Goal: Task Accomplishment & Management: Use online tool/utility

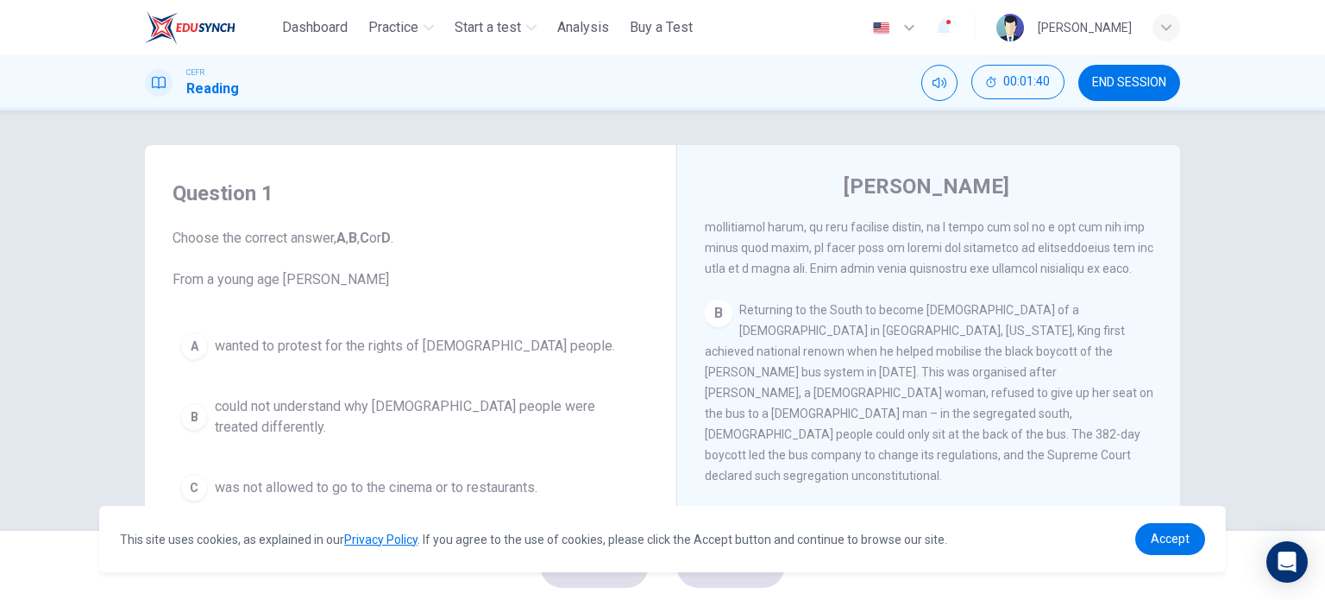
scroll to position [143, 0]
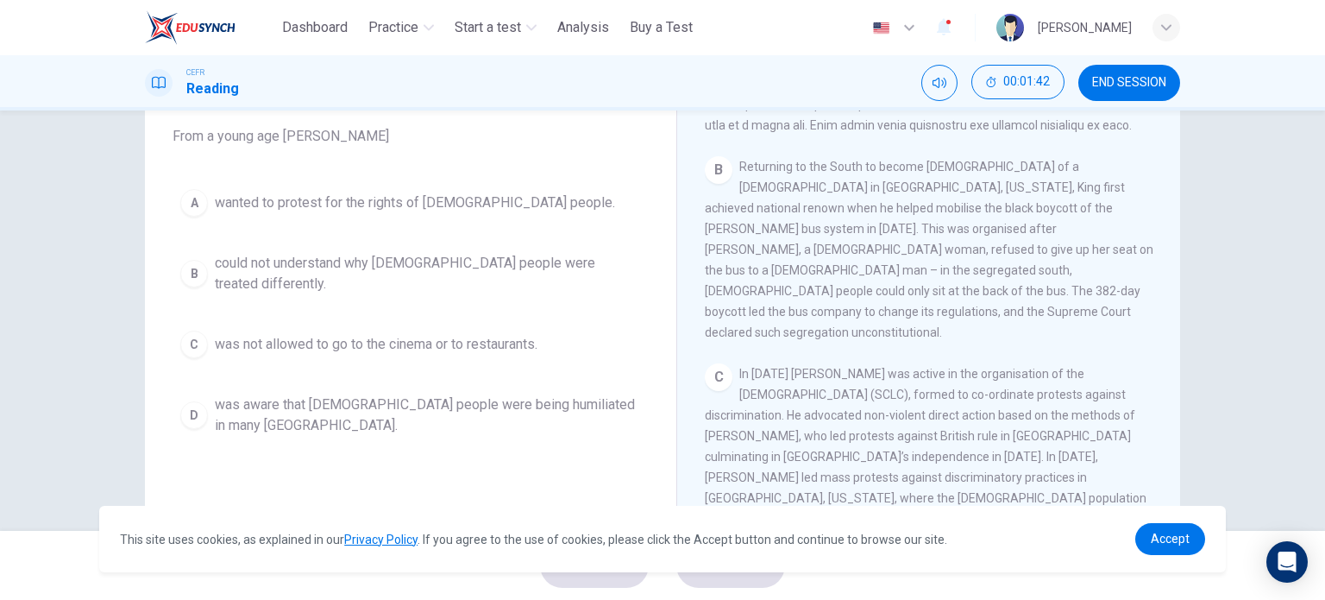
click at [187, 264] on div "B" at bounding box center [194, 274] width 28 height 28
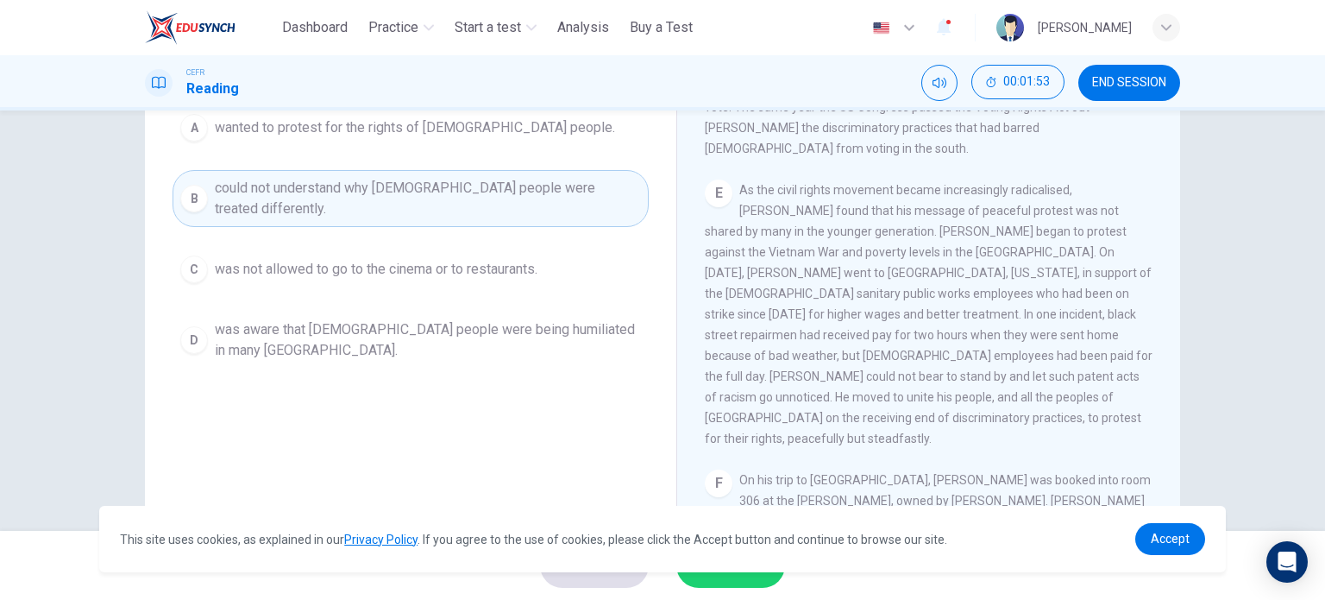
scroll to position [249, 0]
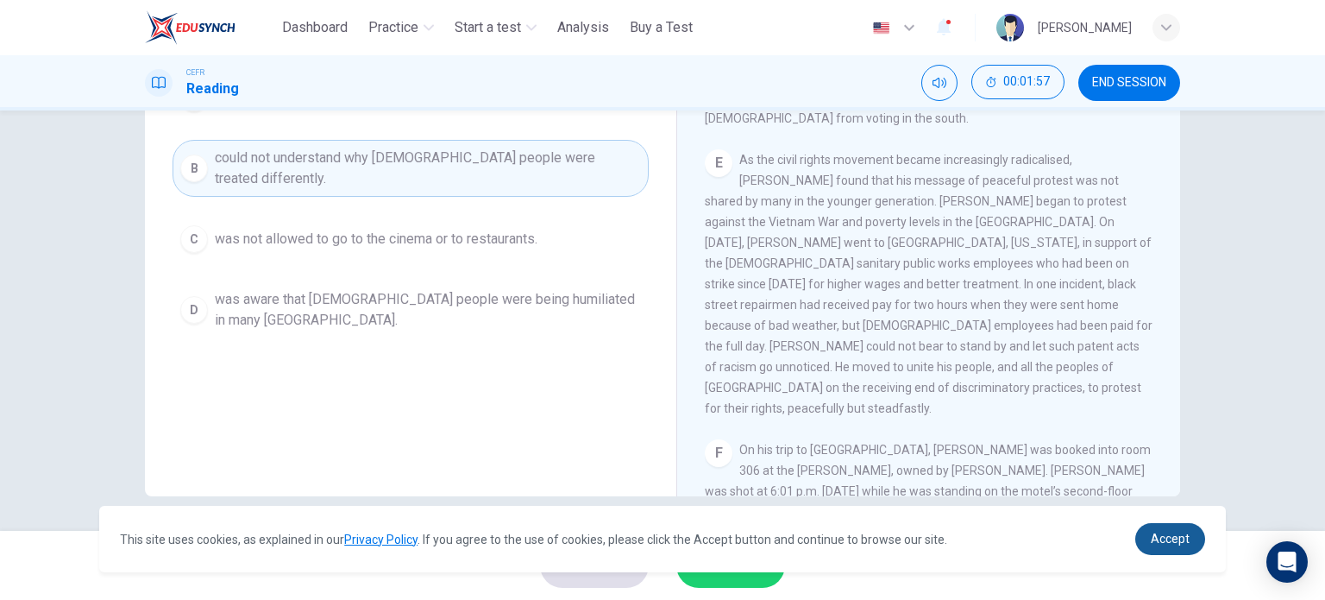
click at [1167, 542] on span "Accept" at bounding box center [1170, 539] width 39 height 14
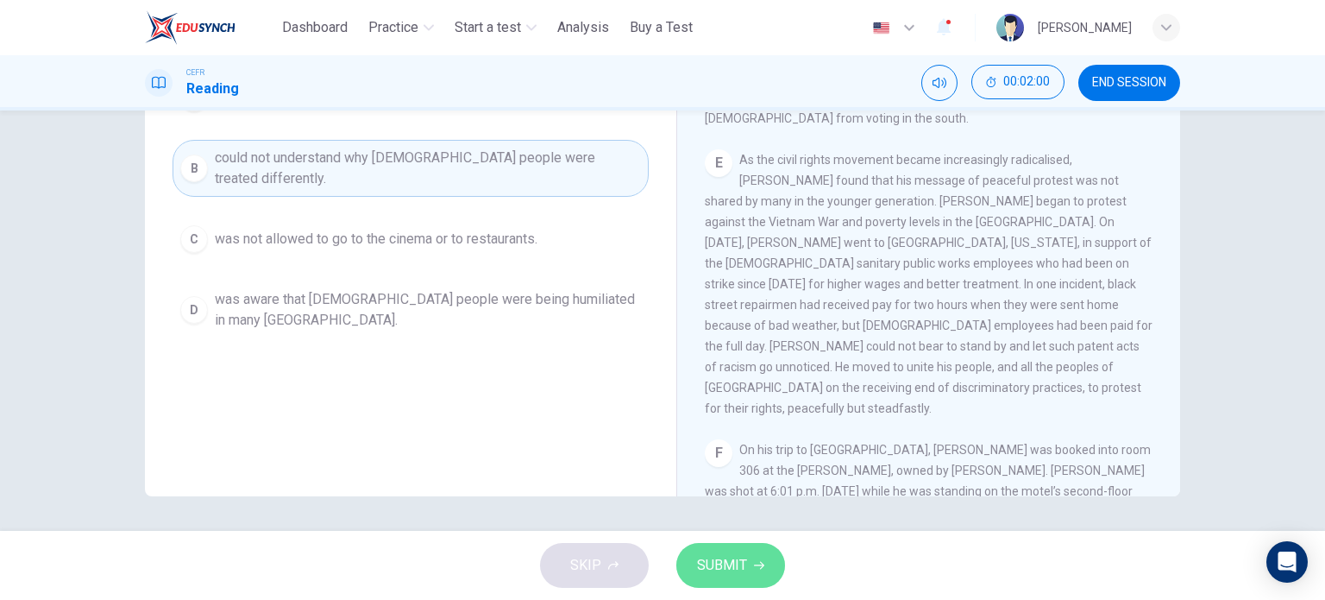
click at [731, 564] on span "SUBMIT" at bounding box center [722, 565] width 50 height 24
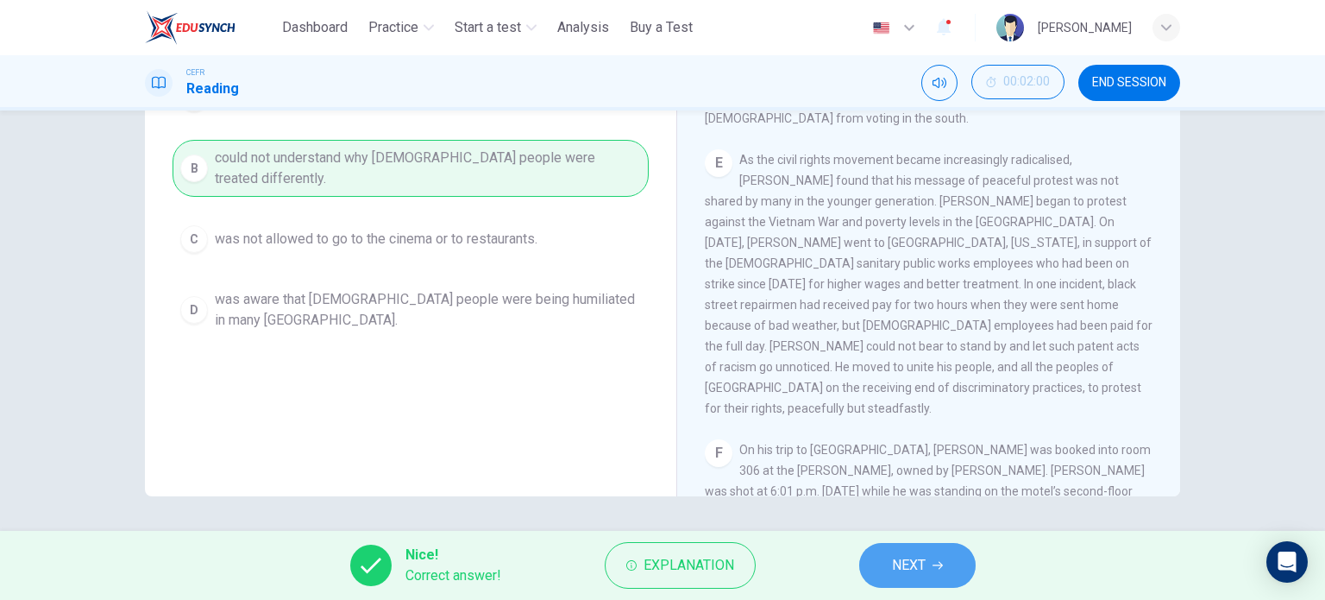
click at [910, 567] on span "NEXT" at bounding box center [909, 565] width 34 height 24
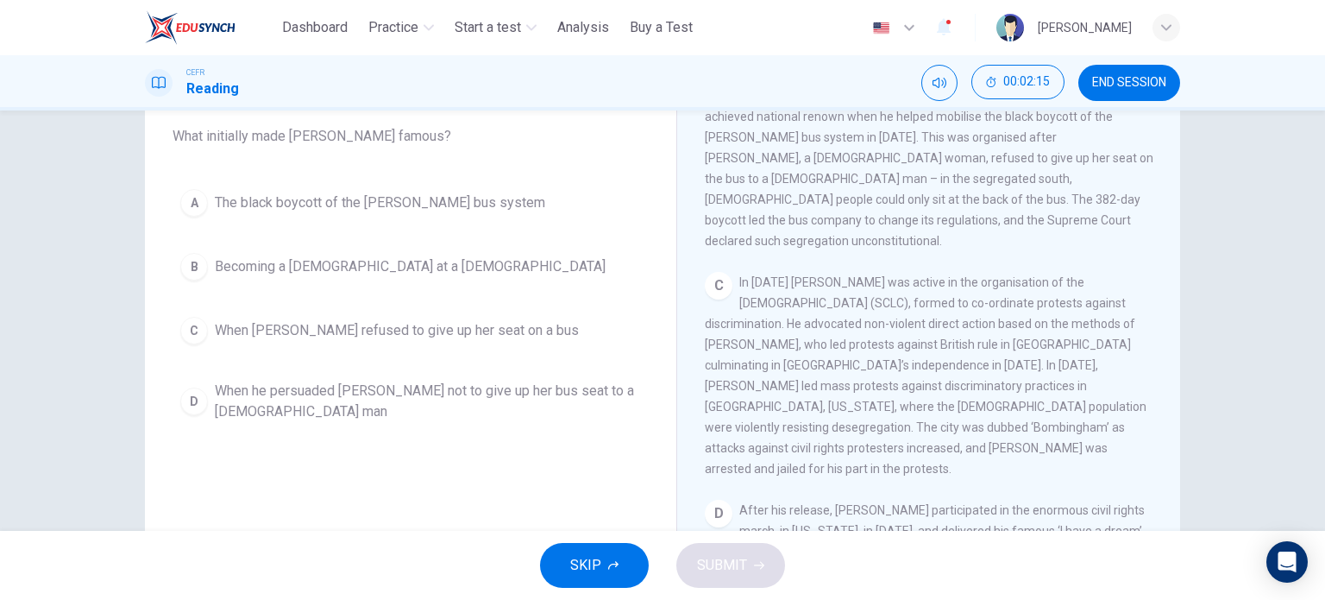
scroll to position [522, 0]
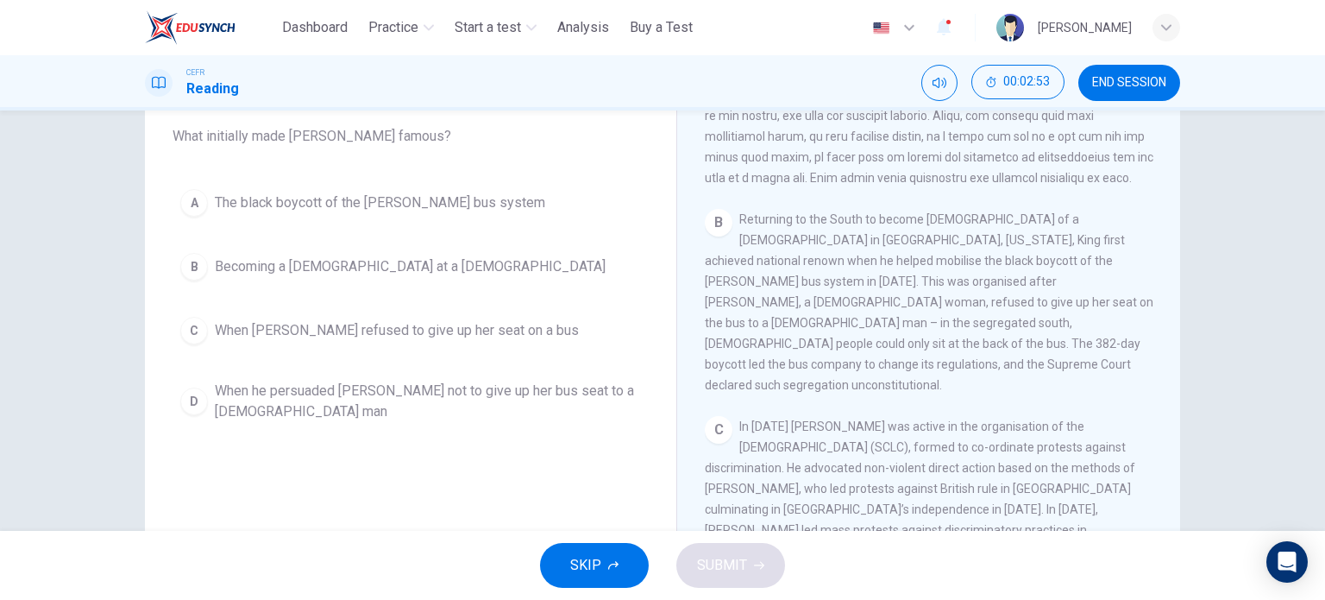
click at [192, 203] on div "A" at bounding box center [194, 203] width 28 height 28
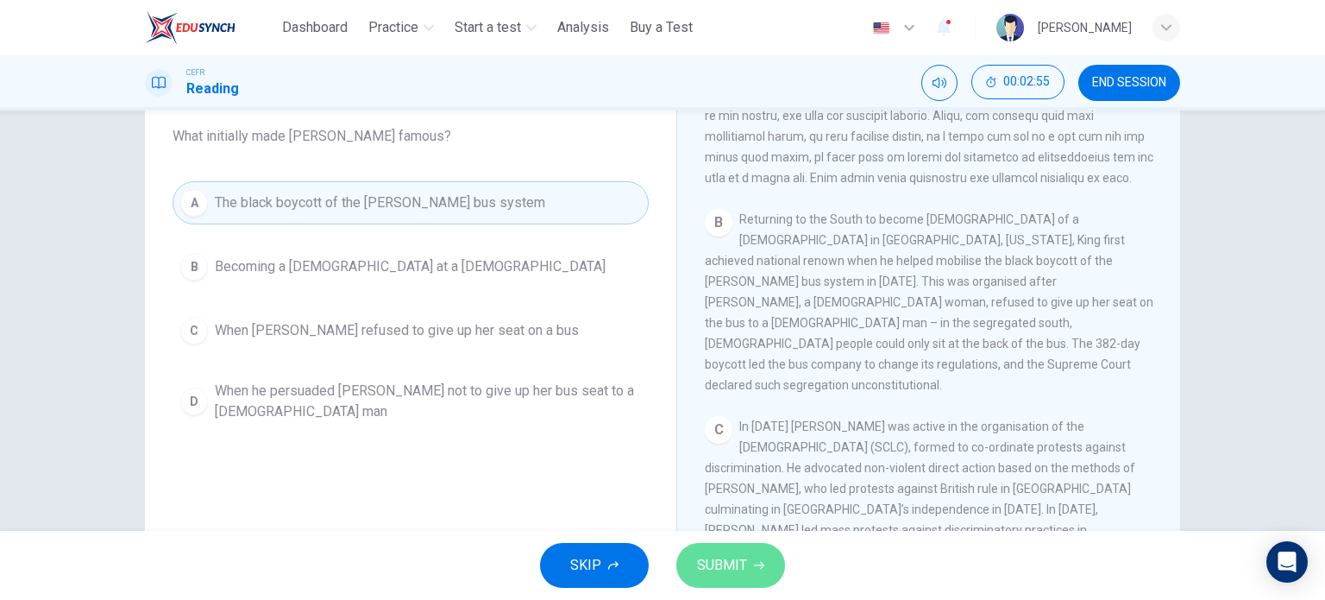
click at [695, 560] on button "SUBMIT" at bounding box center [731, 565] width 109 height 45
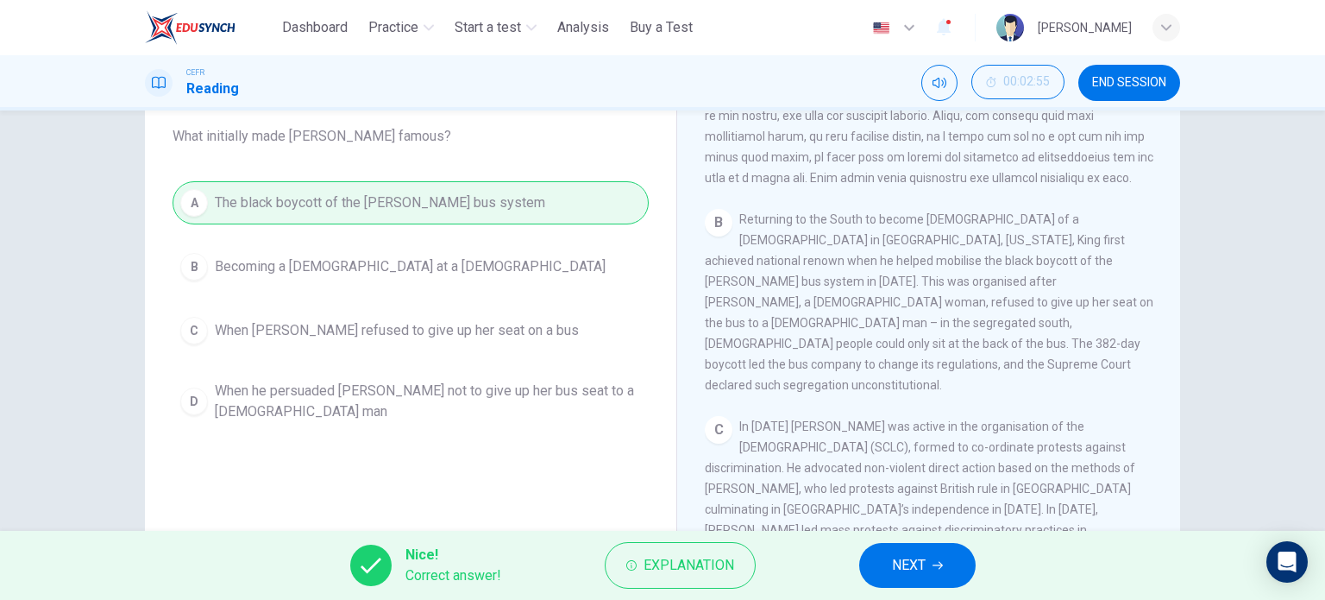
click at [925, 572] on span "NEXT" at bounding box center [909, 565] width 34 height 24
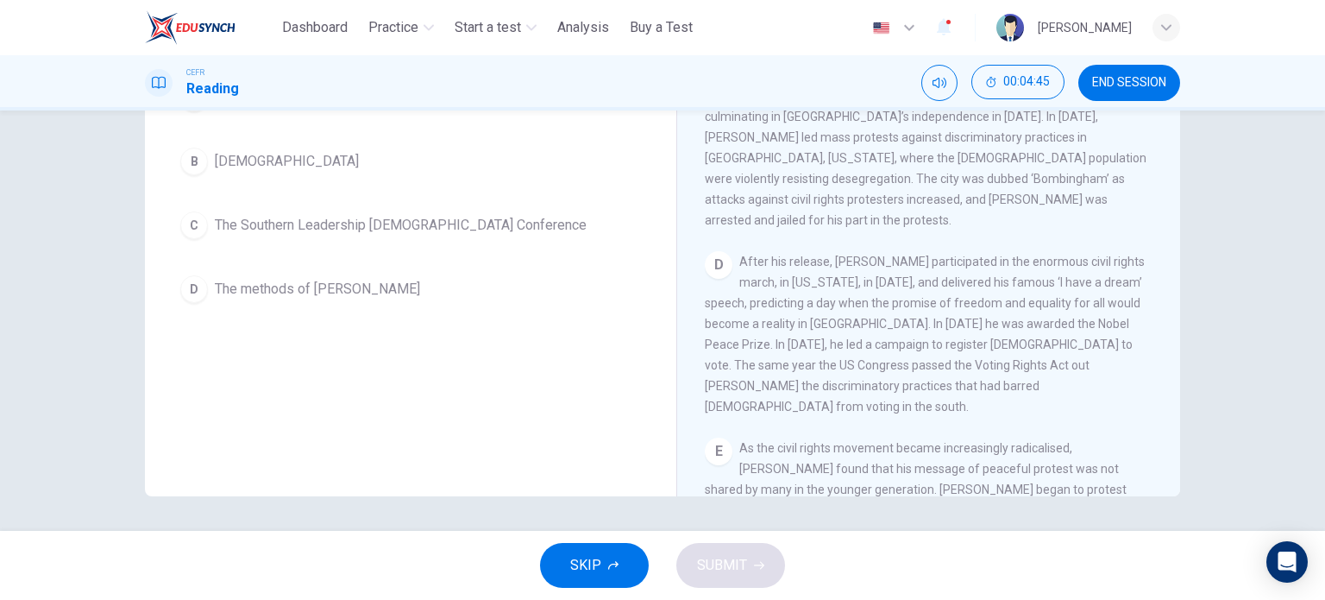
scroll to position [666, 0]
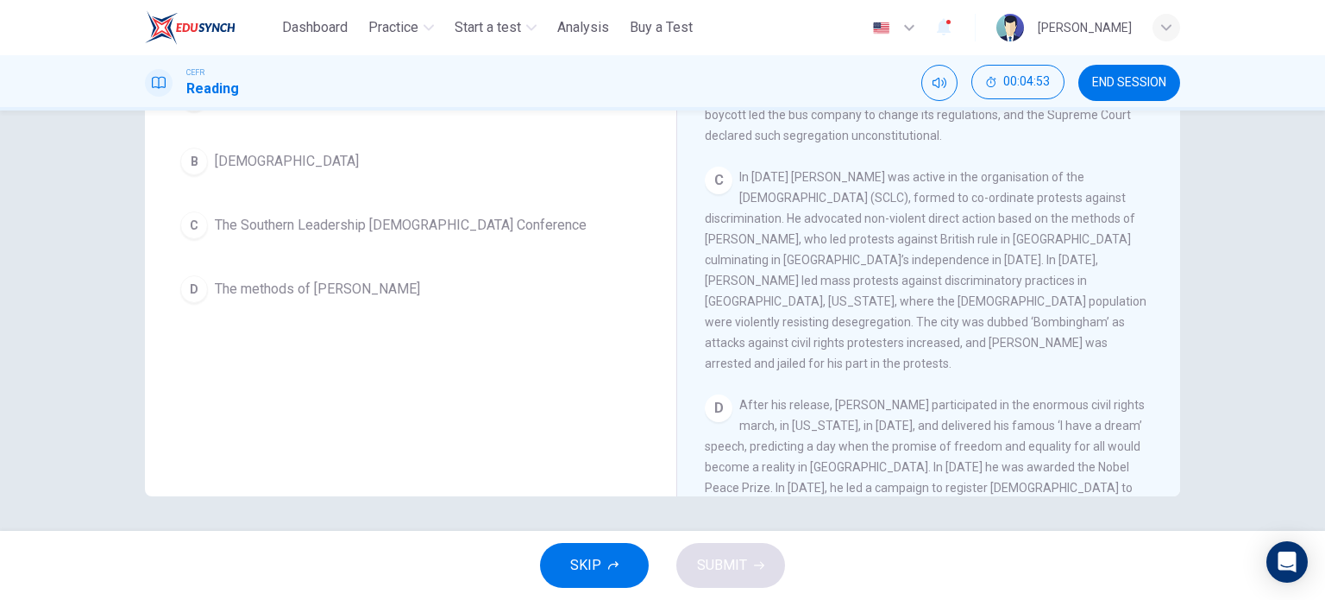
click at [191, 293] on div "D" at bounding box center [194, 289] width 28 height 28
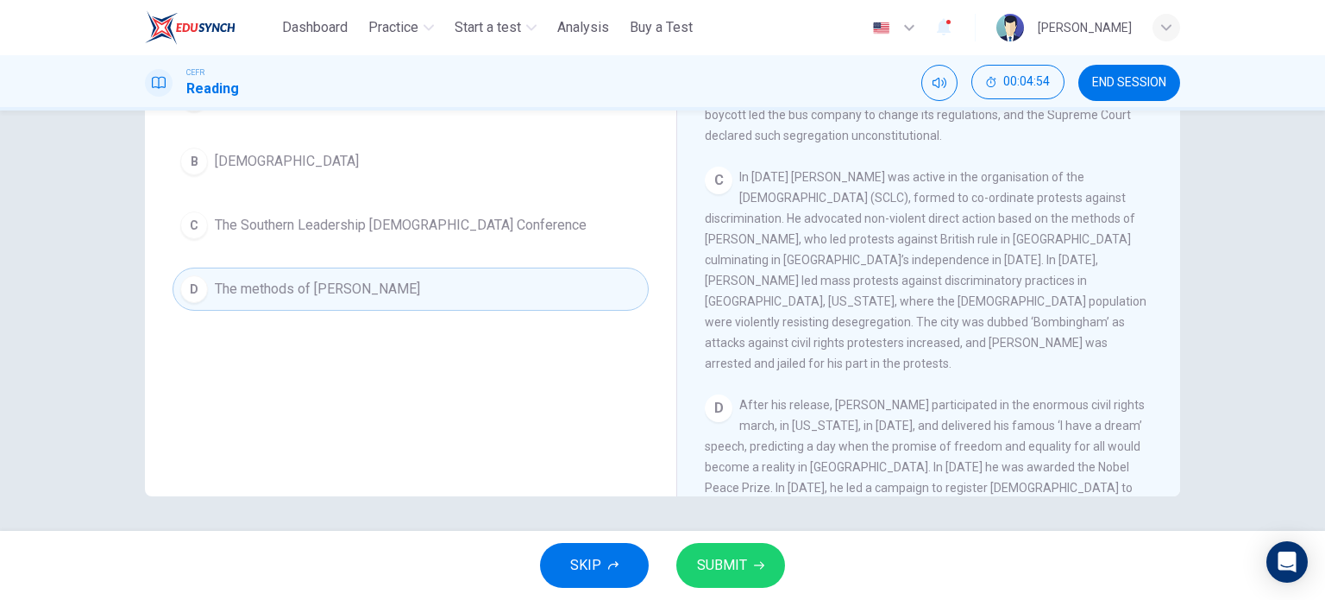
click at [715, 573] on span "SUBMIT" at bounding box center [722, 565] width 50 height 24
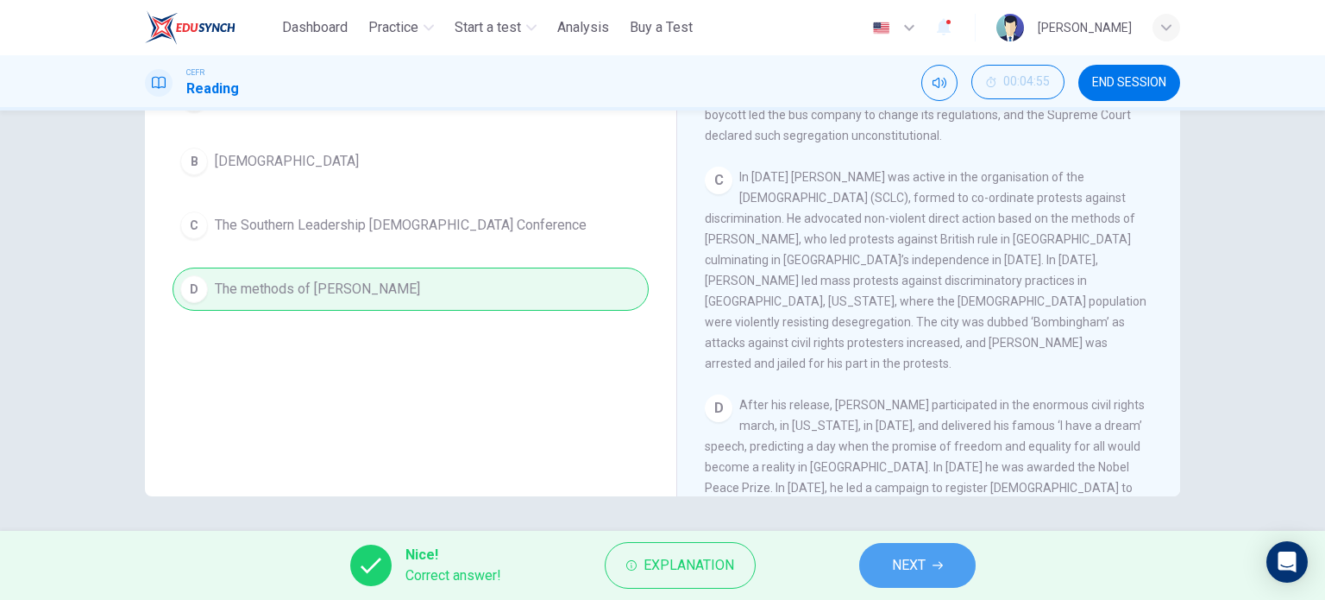
click at [909, 573] on span "NEXT" at bounding box center [909, 565] width 34 height 24
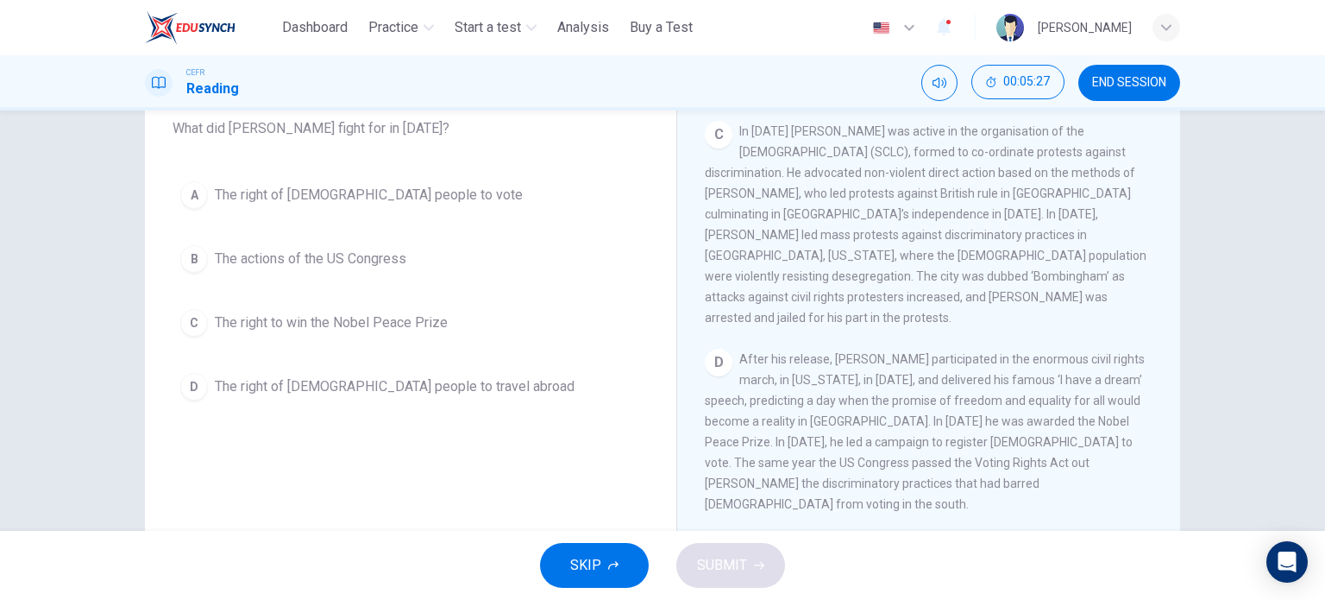
scroll to position [104, 0]
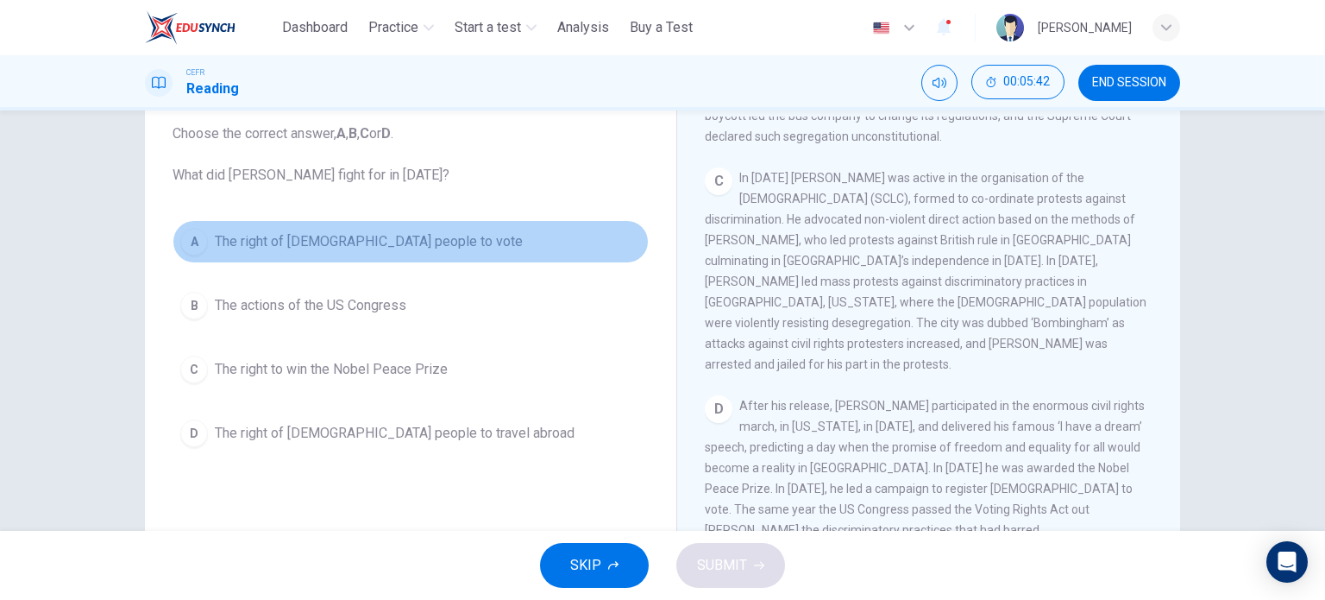
click at [195, 243] on div "A" at bounding box center [194, 242] width 28 height 28
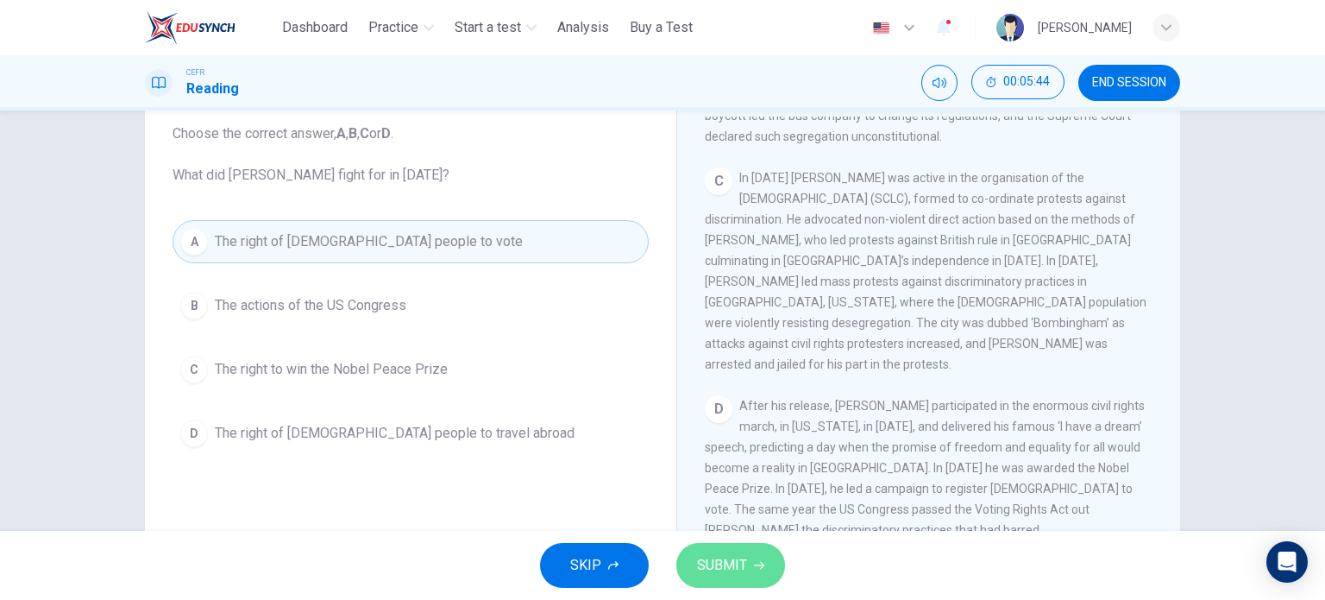
click at [688, 571] on button "SUBMIT" at bounding box center [731, 565] width 109 height 45
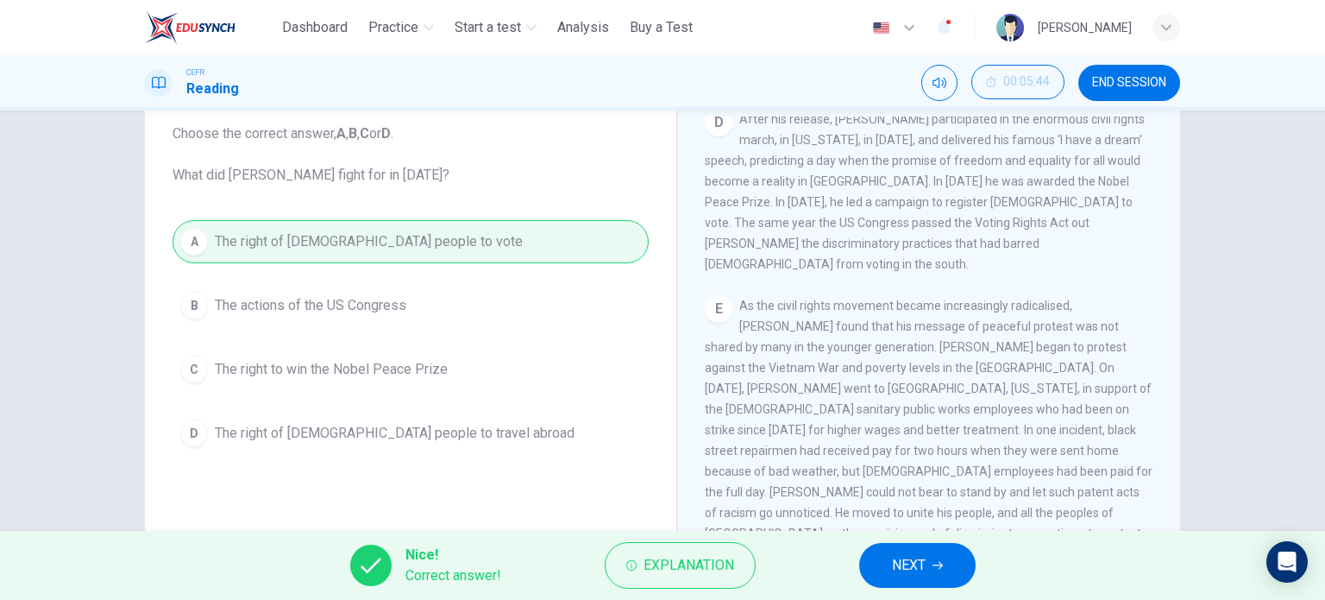
scroll to position [1098, 0]
click at [930, 558] on button "NEXT" at bounding box center [917, 565] width 116 height 45
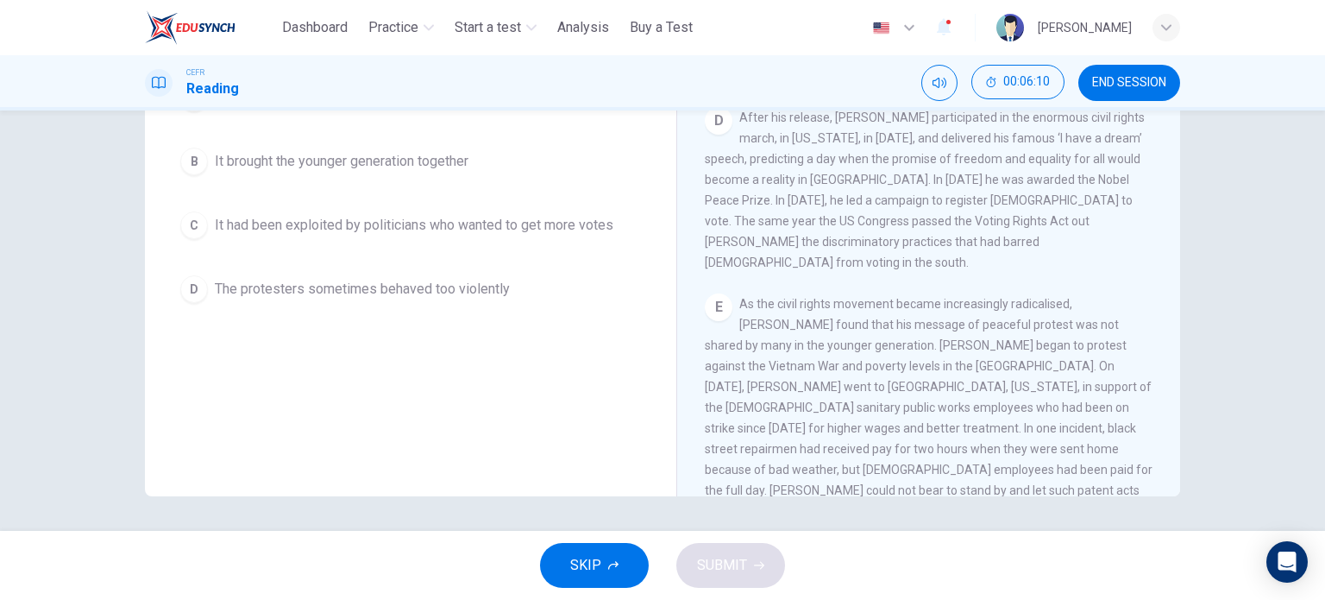
scroll to position [104, 0]
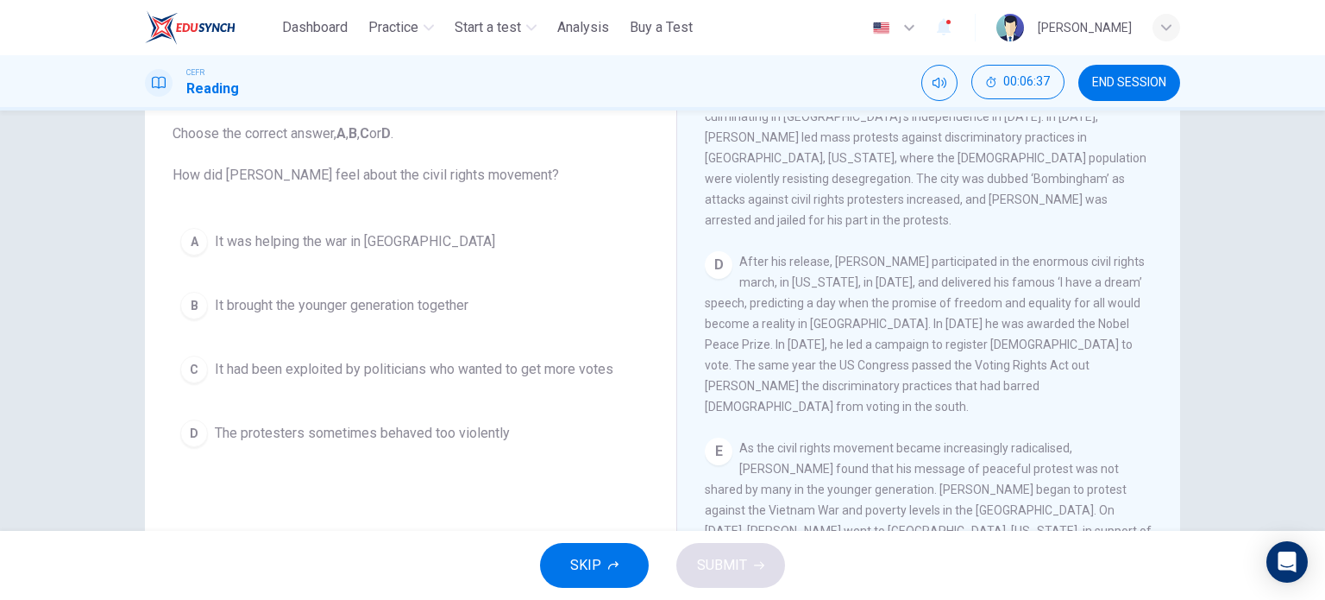
click at [180, 425] on div "D" at bounding box center [194, 433] width 28 height 28
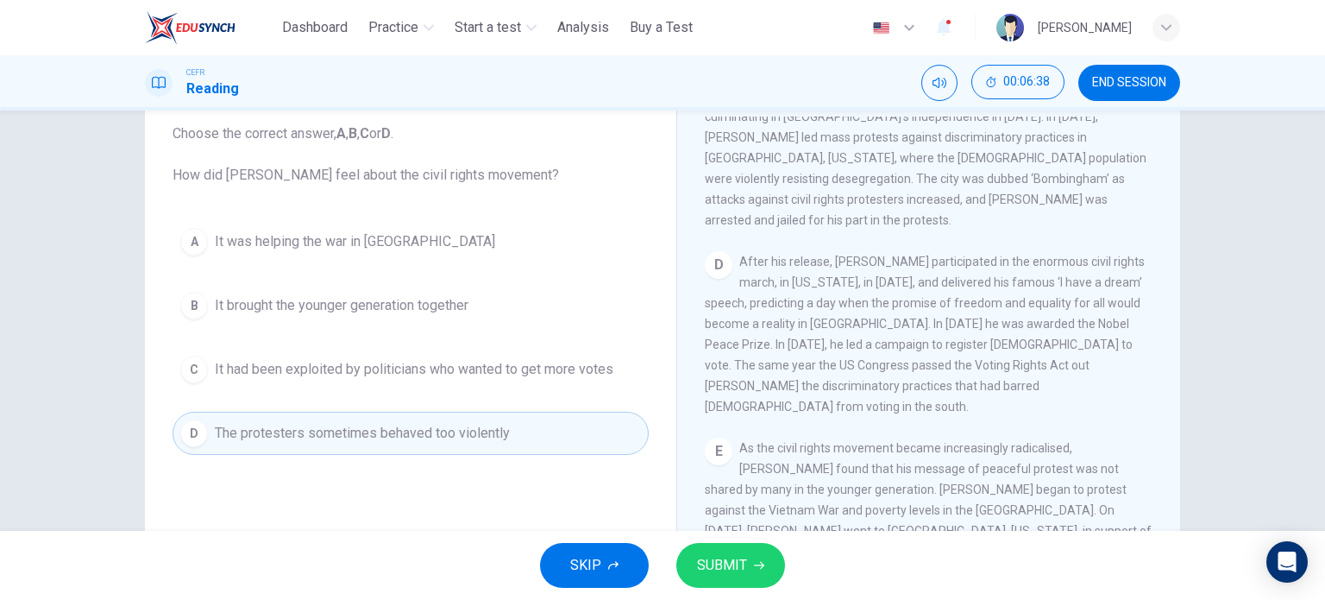
click at [719, 571] on span "SUBMIT" at bounding box center [722, 565] width 50 height 24
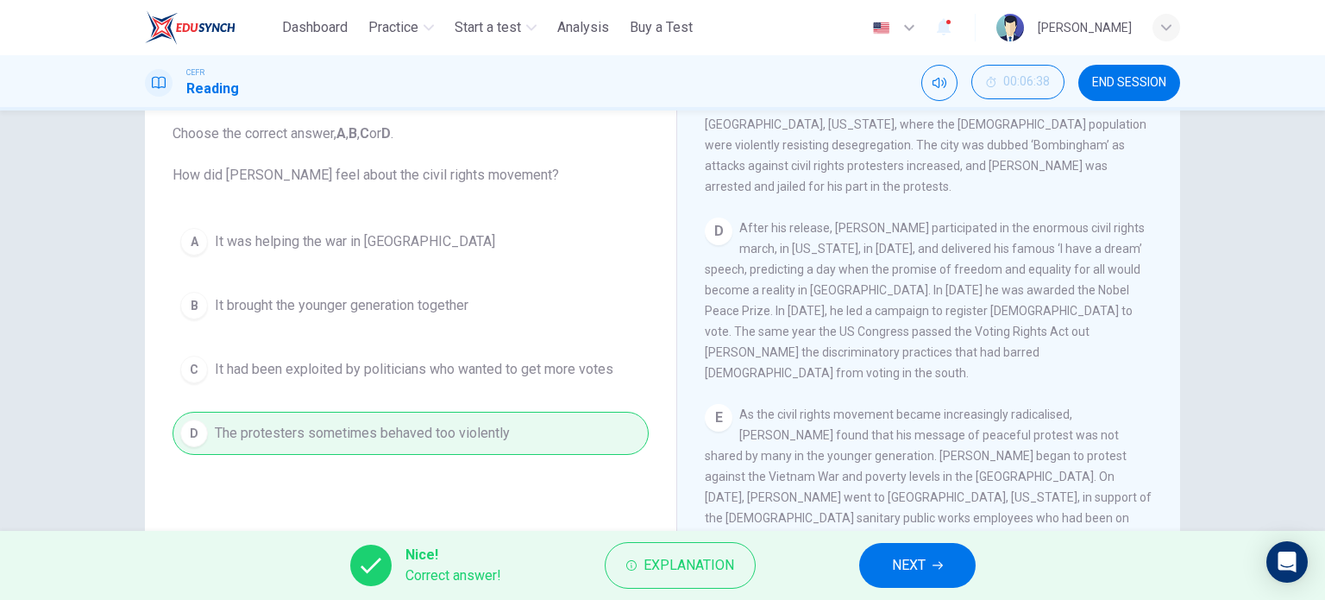
scroll to position [954, 0]
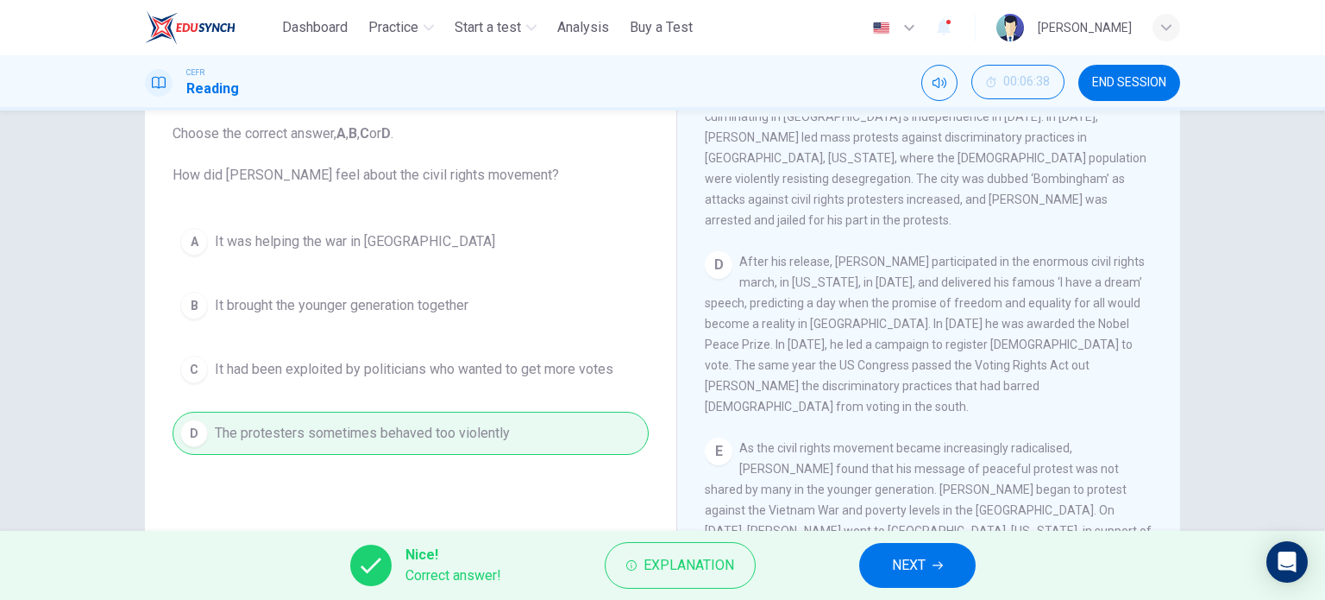
click at [915, 569] on span "NEXT" at bounding box center [909, 565] width 34 height 24
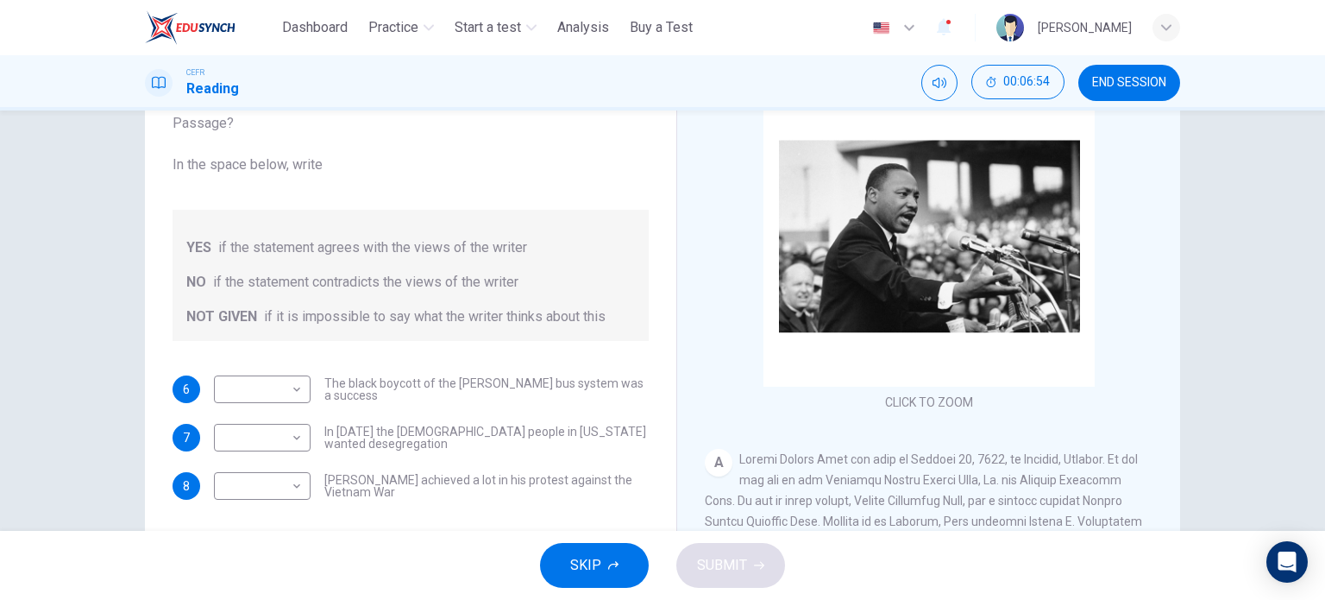
scroll to position [104, 0]
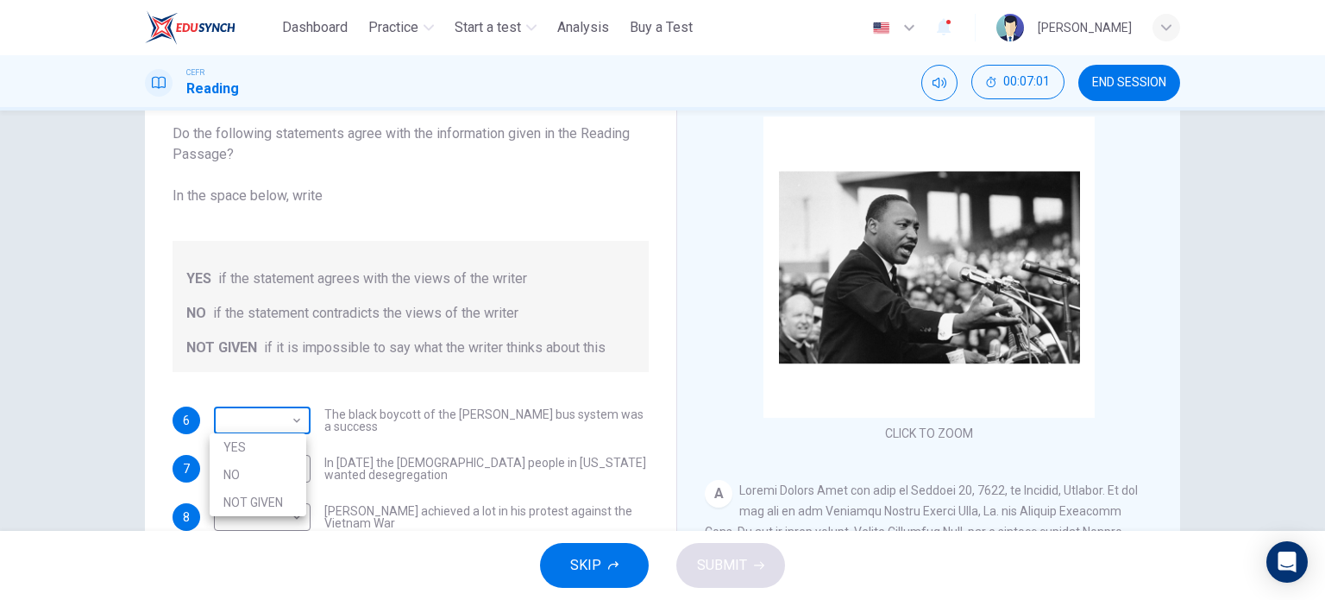
click at [290, 419] on body "This site uses cookies, as explained in our Privacy Policy . If you agree to th…" at bounding box center [662, 300] width 1325 height 600
click at [260, 448] on li "YES" at bounding box center [258, 447] width 97 height 28
type input "***"
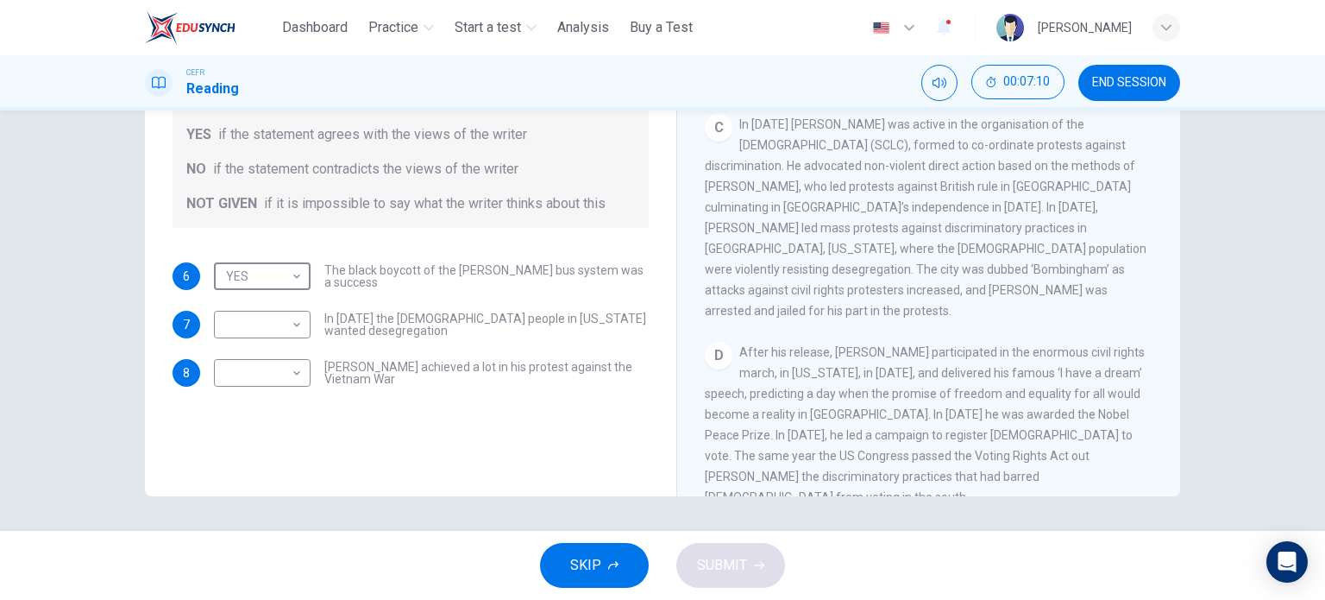
scroll to position [863, 0]
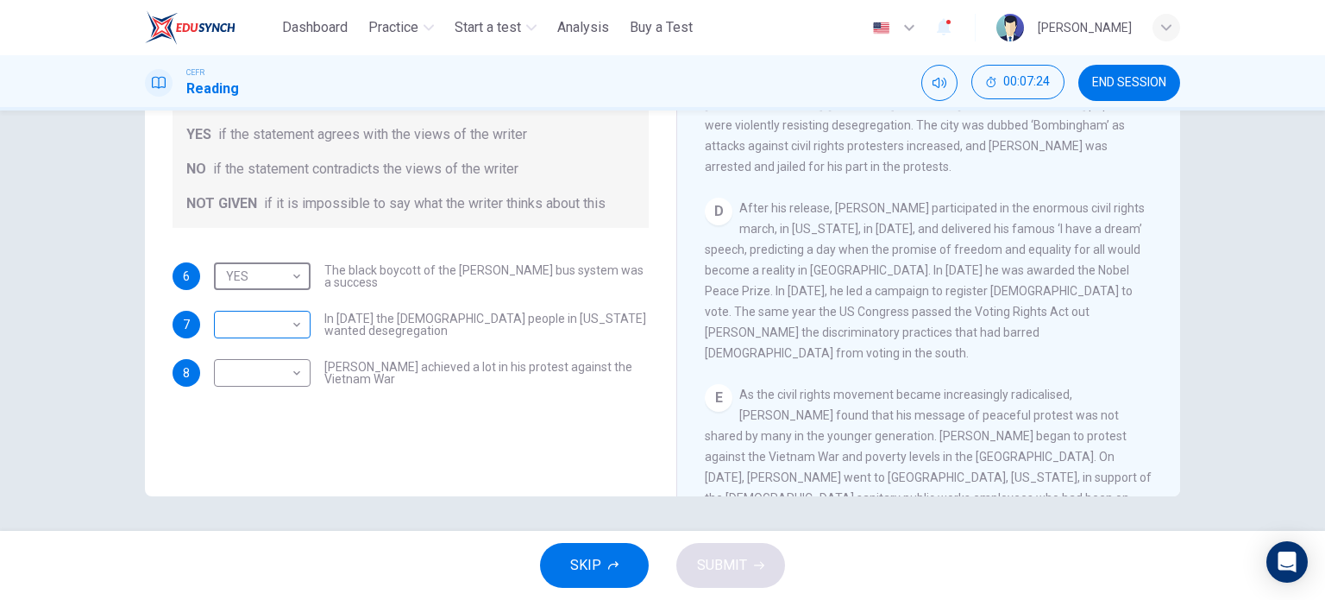
click at [296, 330] on body "This site uses cookies, as explained in our Privacy Policy . If you agree to th…" at bounding box center [662, 300] width 1325 height 600
click at [274, 350] on li "YES" at bounding box center [258, 352] width 97 height 28
type input "***"
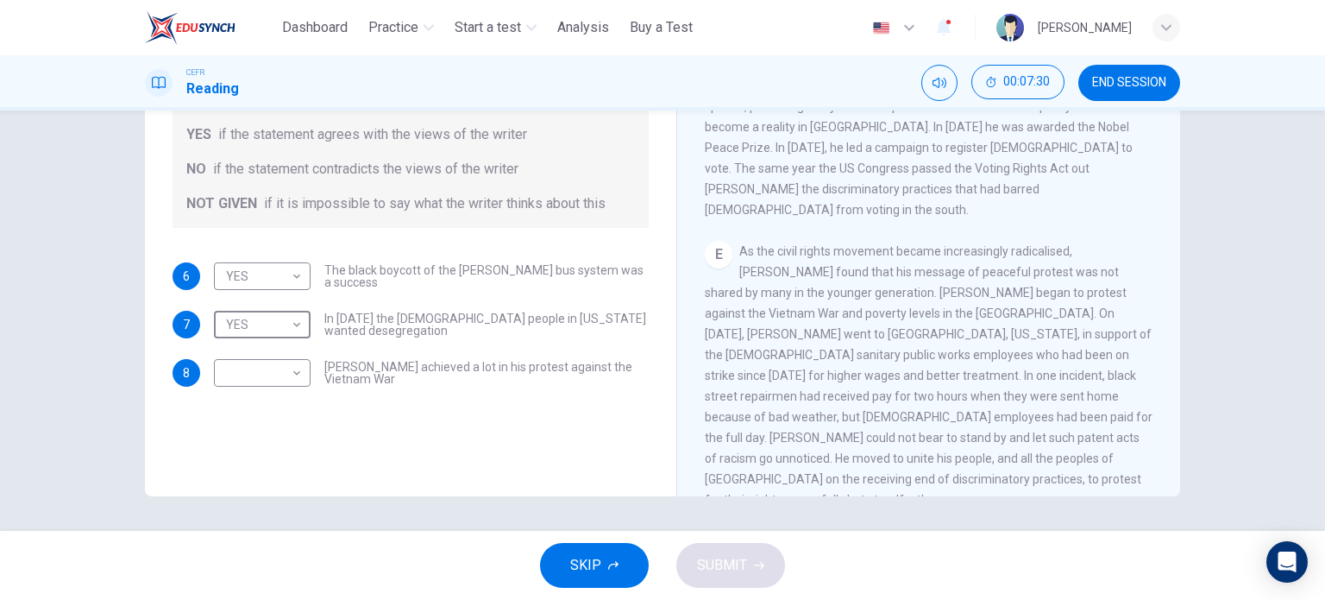
scroll to position [1098, 0]
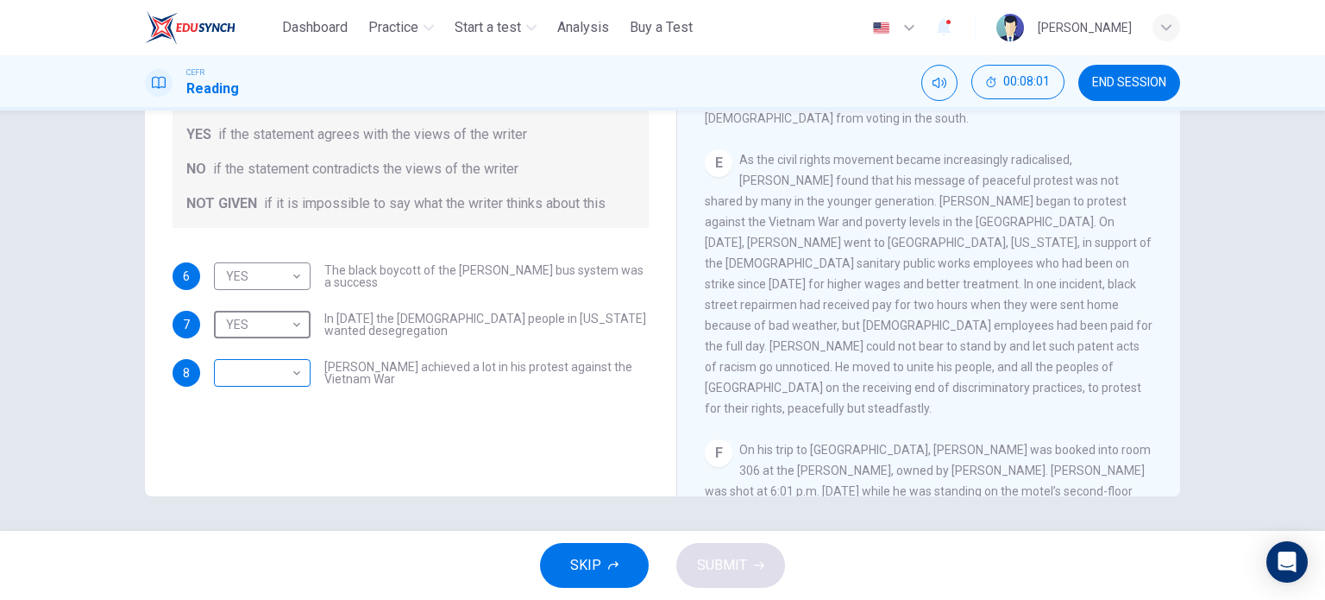
click at [293, 375] on body "This site uses cookies, as explained in our Privacy Policy . If you agree to th…" at bounding box center [662, 300] width 1325 height 600
click at [280, 448] on li "NOT GIVEN" at bounding box center [258, 456] width 97 height 28
type input "*********"
click at [721, 567] on span "SUBMIT" at bounding box center [722, 565] width 50 height 24
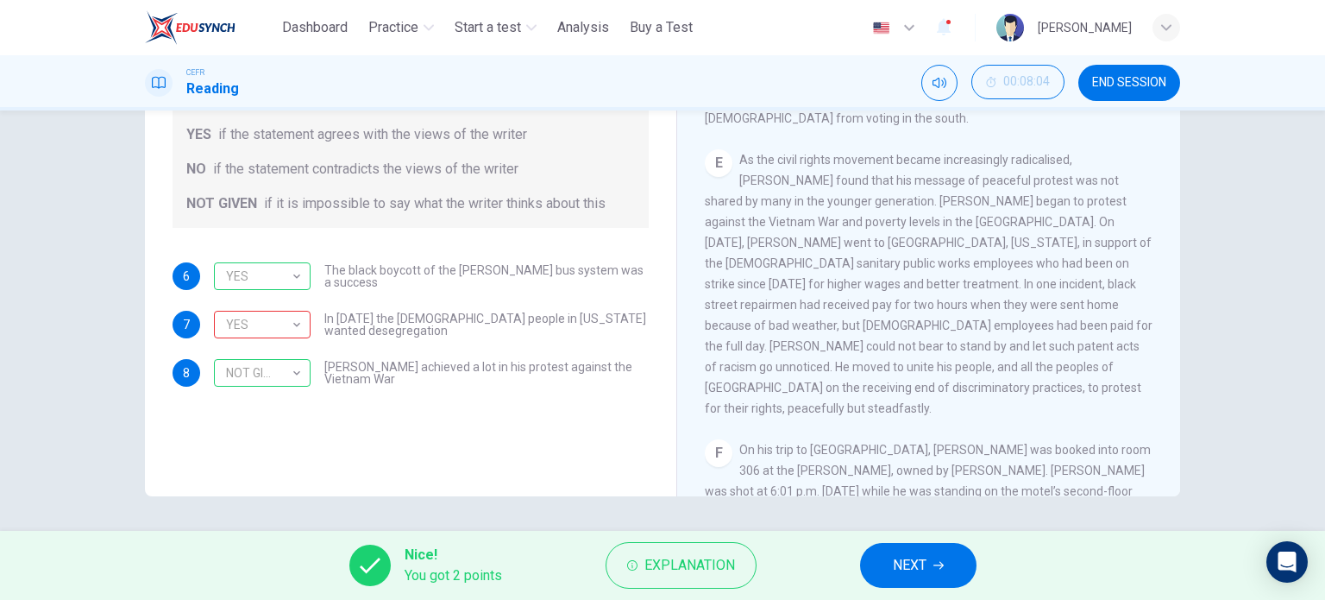
click at [919, 563] on span "NEXT" at bounding box center [910, 565] width 34 height 24
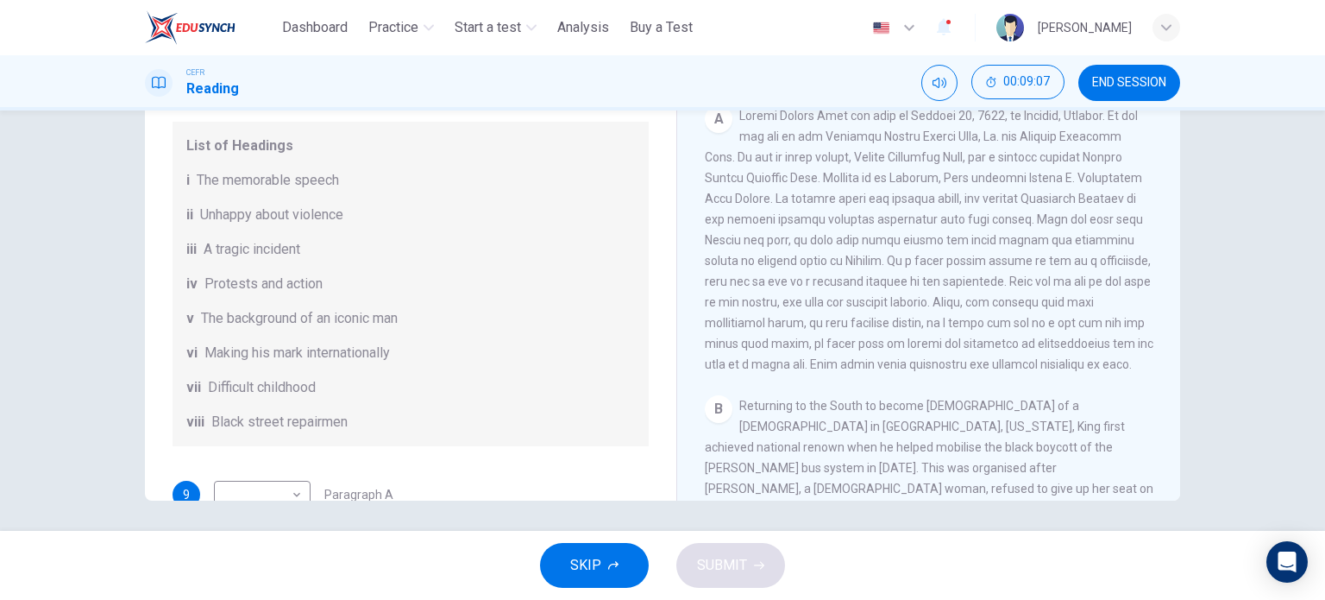
scroll to position [249, 0]
click at [711, 117] on div "A" at bounding box center [719, 115] width 28 height 28
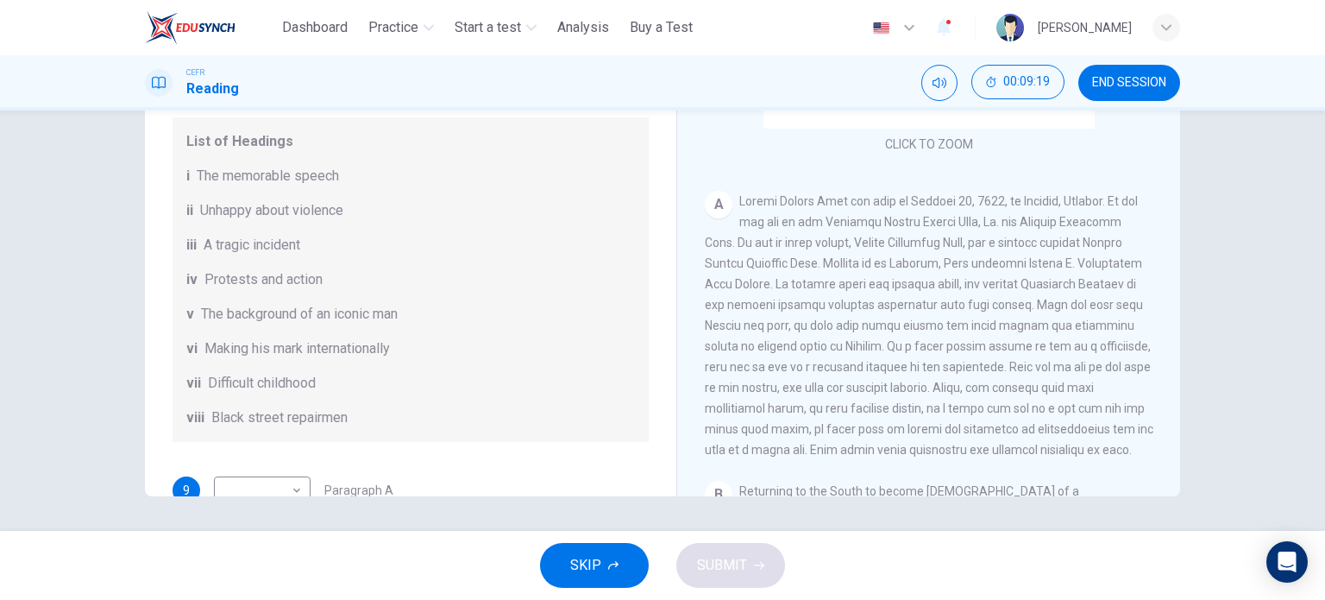
scroll to position [91, 0]
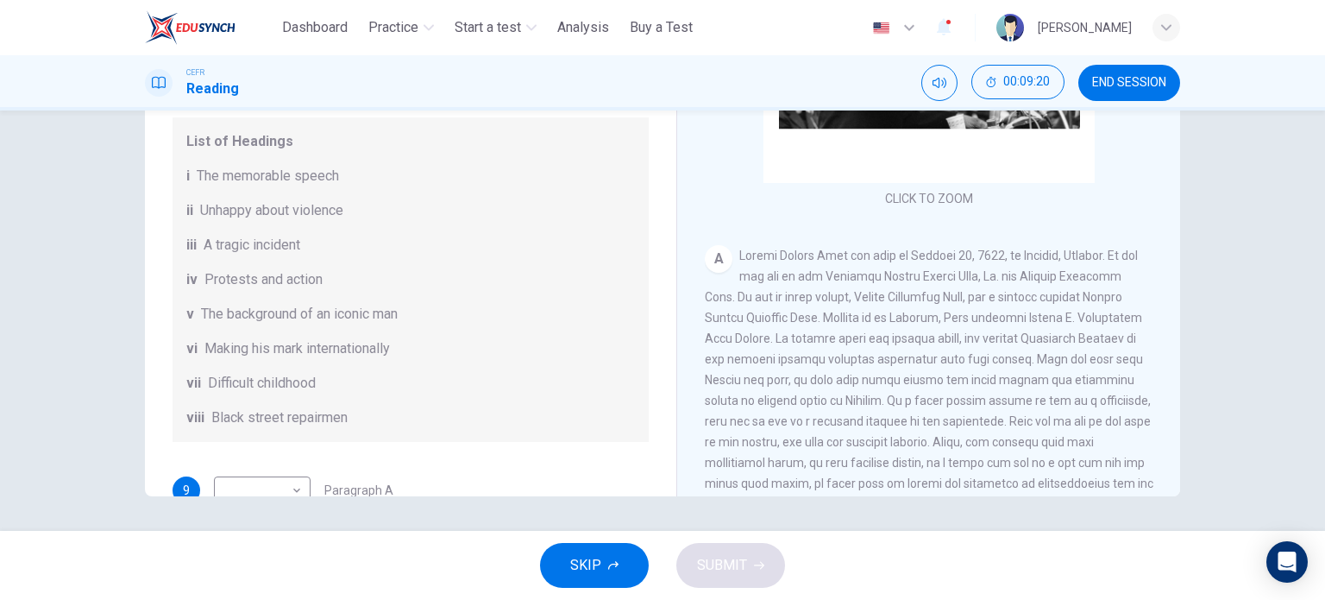
click at [718, 261] on div "A" at bounding box center [719, 259] width 28 height 28
click at [280, 393] on span "Difficult childhood" at bounding box center [262, 383] width 108 height 21
click at [714, 258] on div "A" at bounding box center [719, 259] width 28 height 28
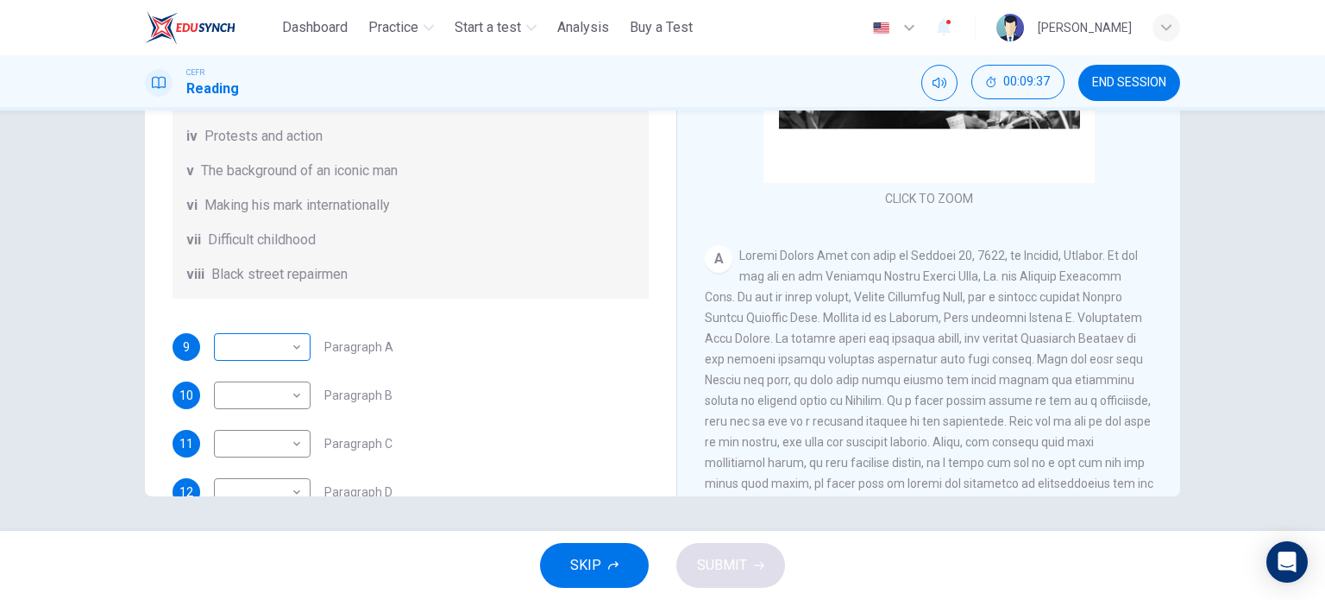
click at [293, 362] on body "This site uses cookies, as explained in our Privacy Policy . If you agree to th…" at bounding box center [662, 300] width 1325 height 600
click at [260, 545] on li "vii" at bounding box center [258, 545] width 97 height 28
type input "***"
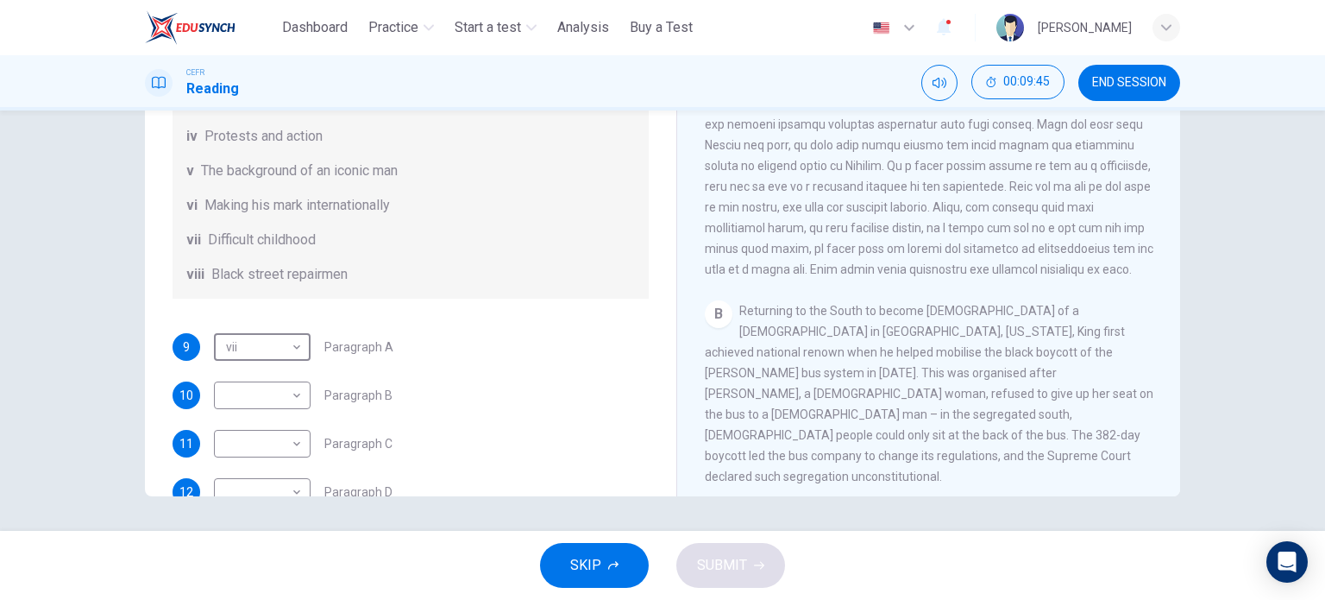
scroll to position [378, 0]
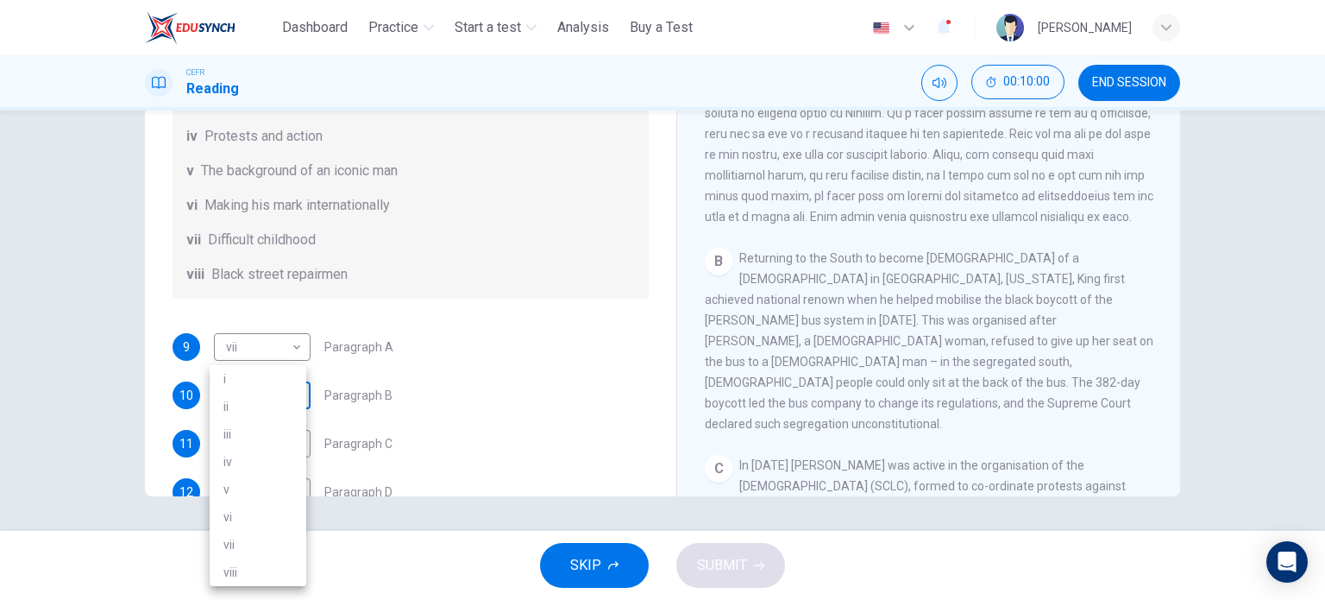
click at [293, 418] on body "This site uses cookies, as explained in our Privacy Policy . If you agree to th…" at bounding box center [662, 300] width 1325 height 600
click at [490, 398] on div at bounding box center [662, 300] width 1325 height 600
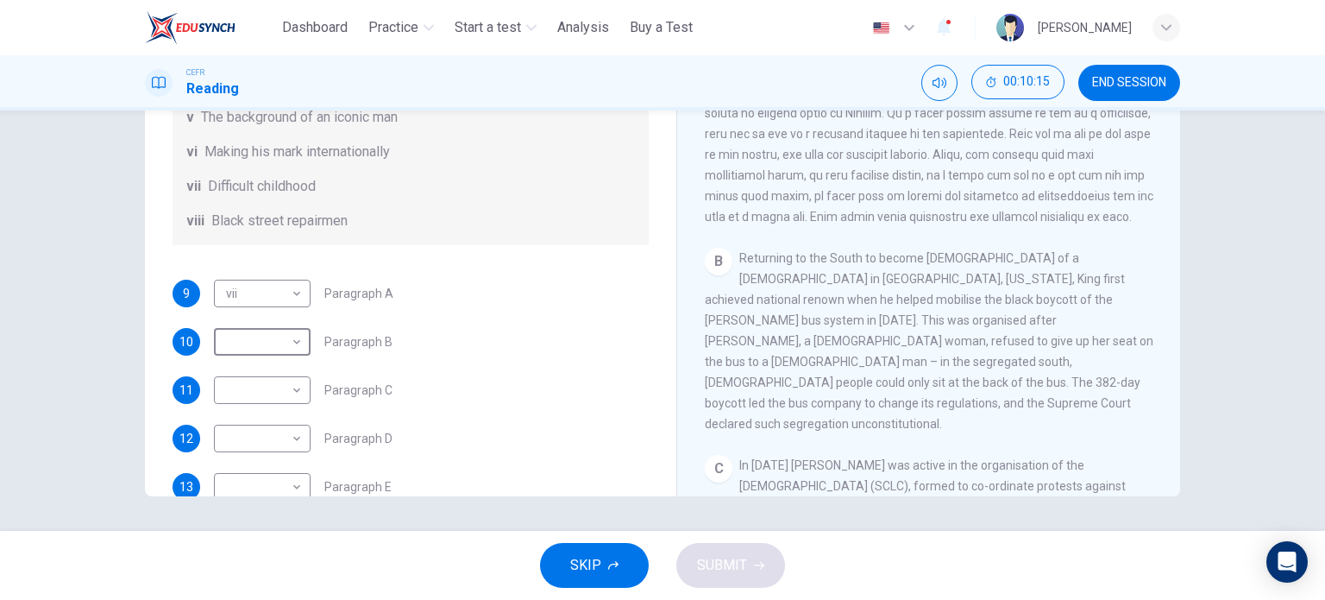
scroll to position [287, 0]
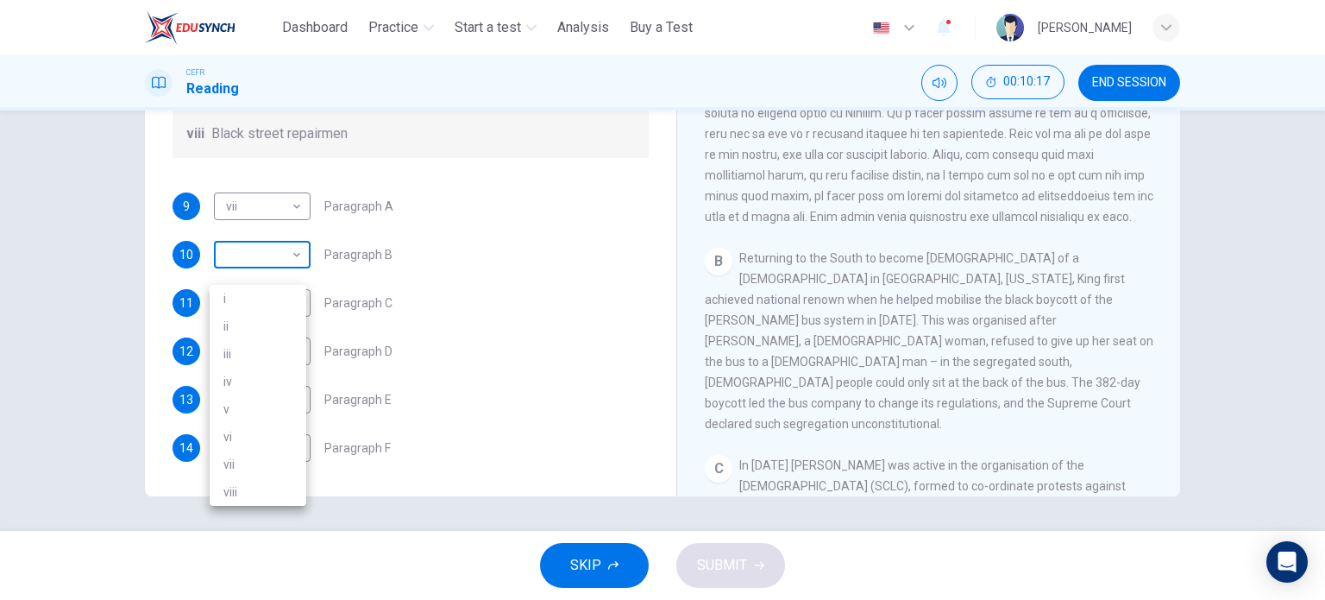
click at [293, 275] on body "This site uses cookies, as explained in our Privacy Policy . If you agree to th…" at bounding box center [662, 300] width 1325 height 600
click at [236, 380] on li "iv" at bounding box center [258, 382] width 97 height 28
type input "**"
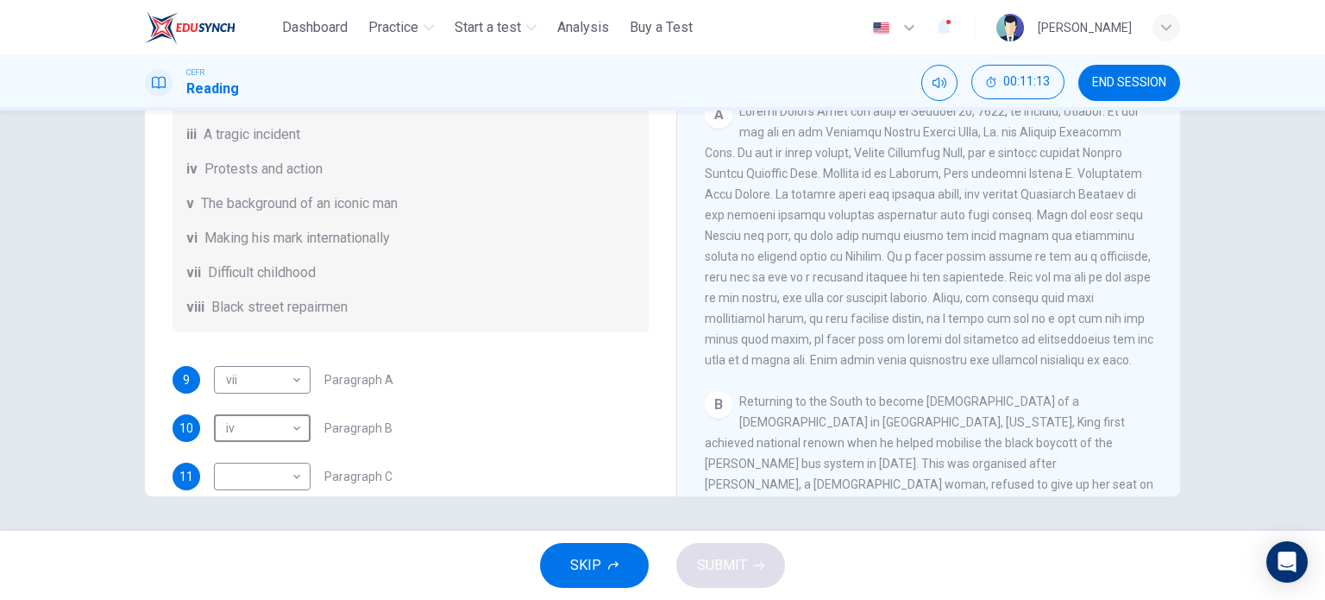
scroll to position [143, 0]
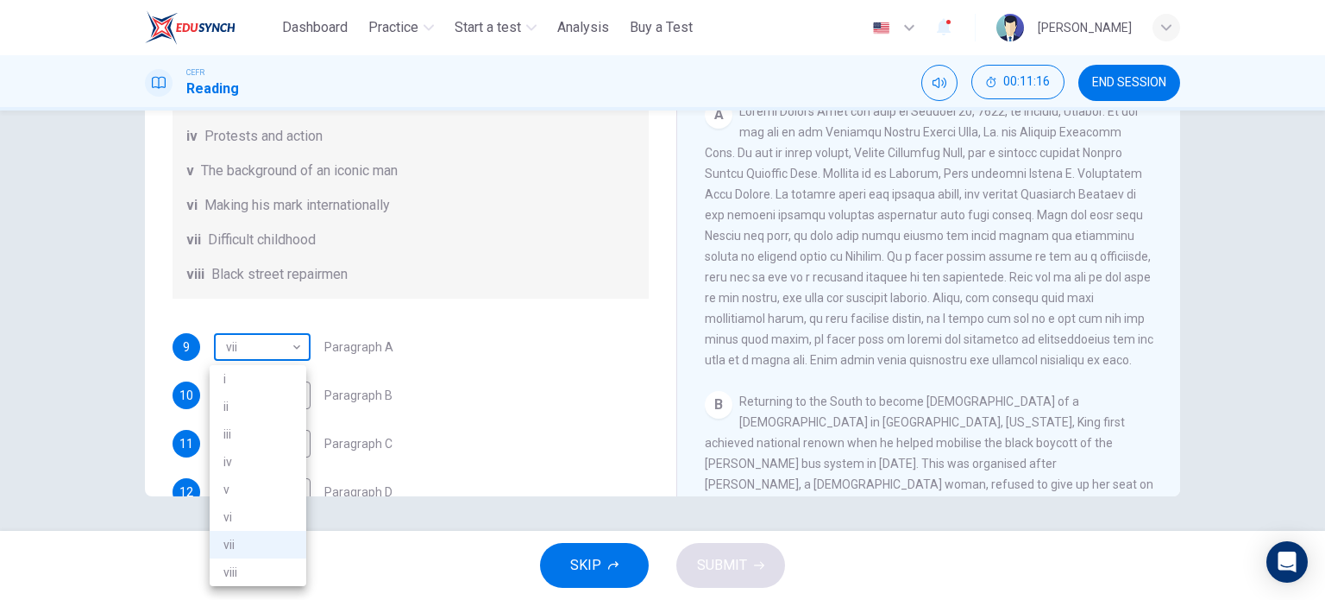
click at [291, 368] on body "This site uses cookies, as explained in our Privacy Policy . If you agree to th…" at bounding box center [662, 300] width 1325 height 600
click at [234, 494] on li "v" at bounding box center [258, 489] width 97 height 28
type input "*"
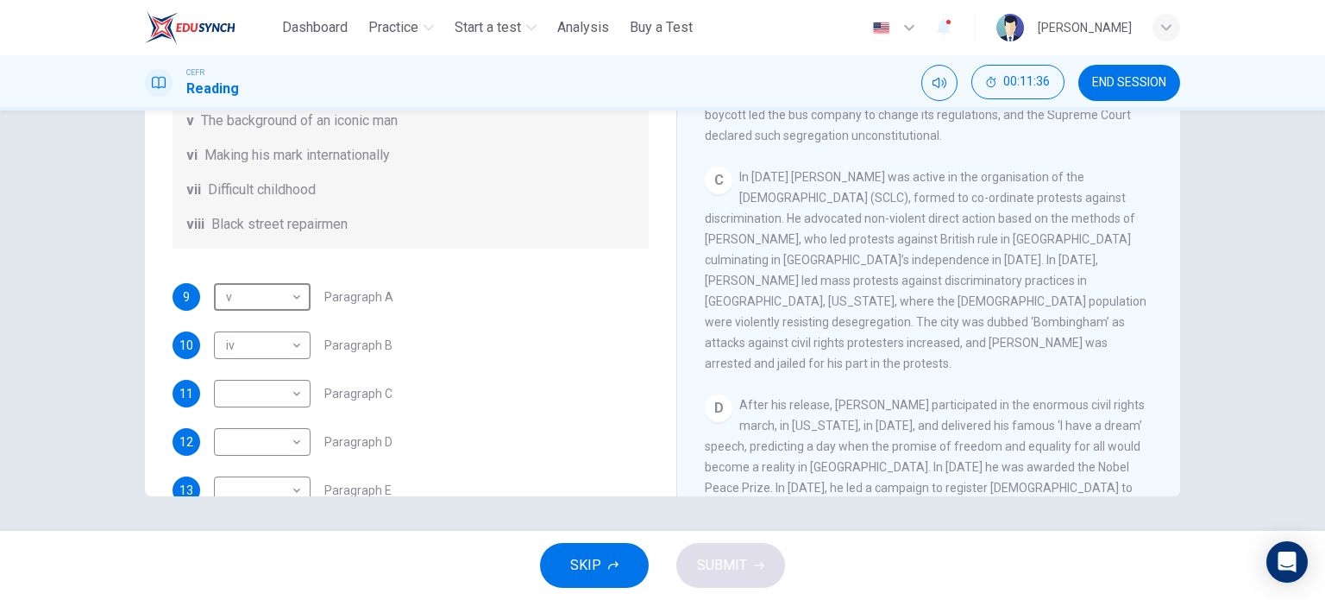
scroll to position [287, 0]
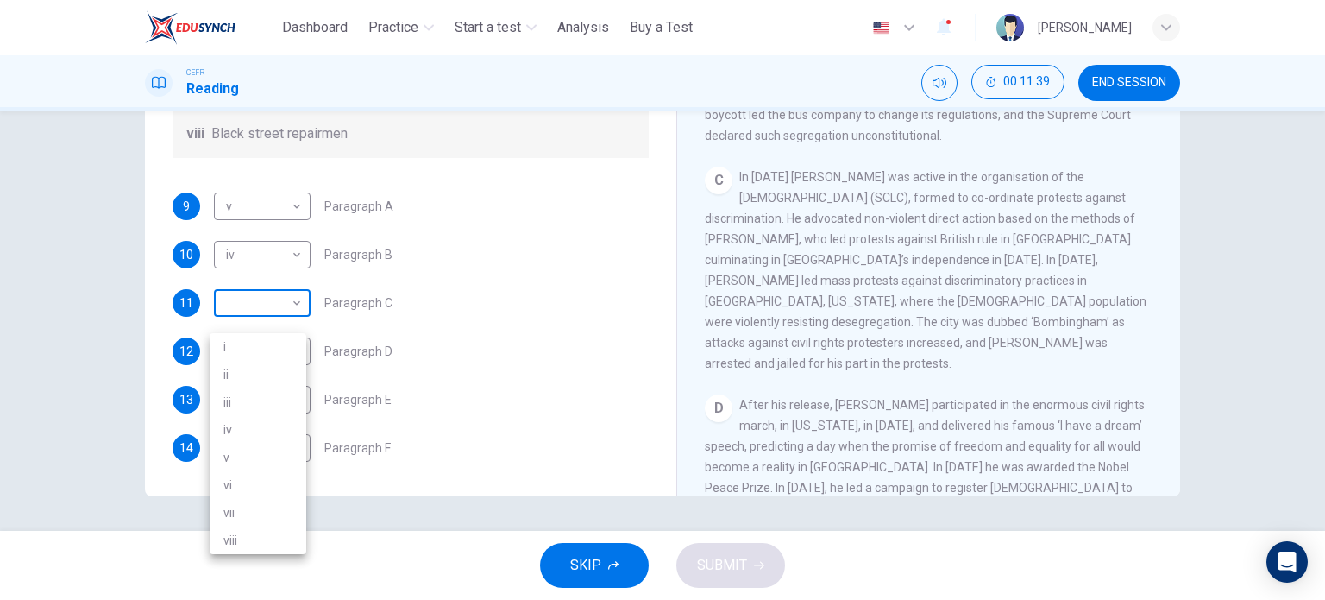
click at [292, 321] on body "This site uses cookies, as explained in our Privacy Policy . If you agree to th…" at bounding box center [662, 300] width 1325 height 600
click at [248, 381] on li "ii" at bounding box center [258, 375] width 97 height 28
type input "**"
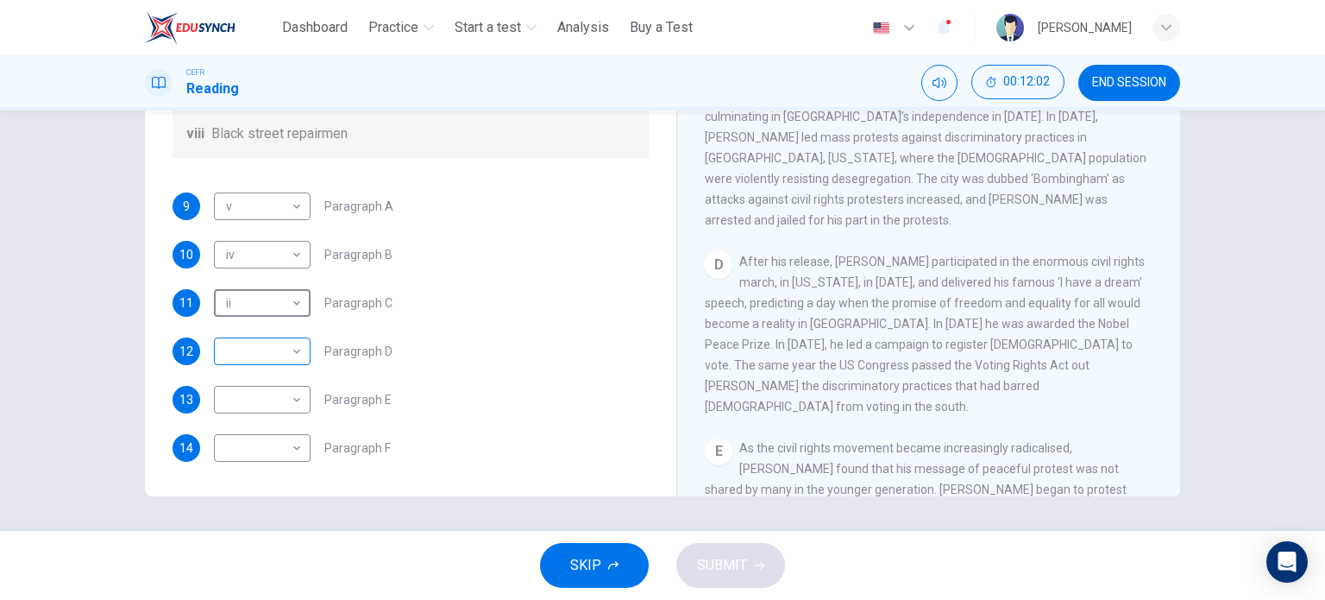
click at [290, 366] on body "This site uses cookies, as explained in our Privacy Policy . If you agree to th…" at bounding box center [662, 300] width 1325 height 600
click at [268, 376] on li "i" at bounding box center [258, 379] width 97 height 28
type input "*"
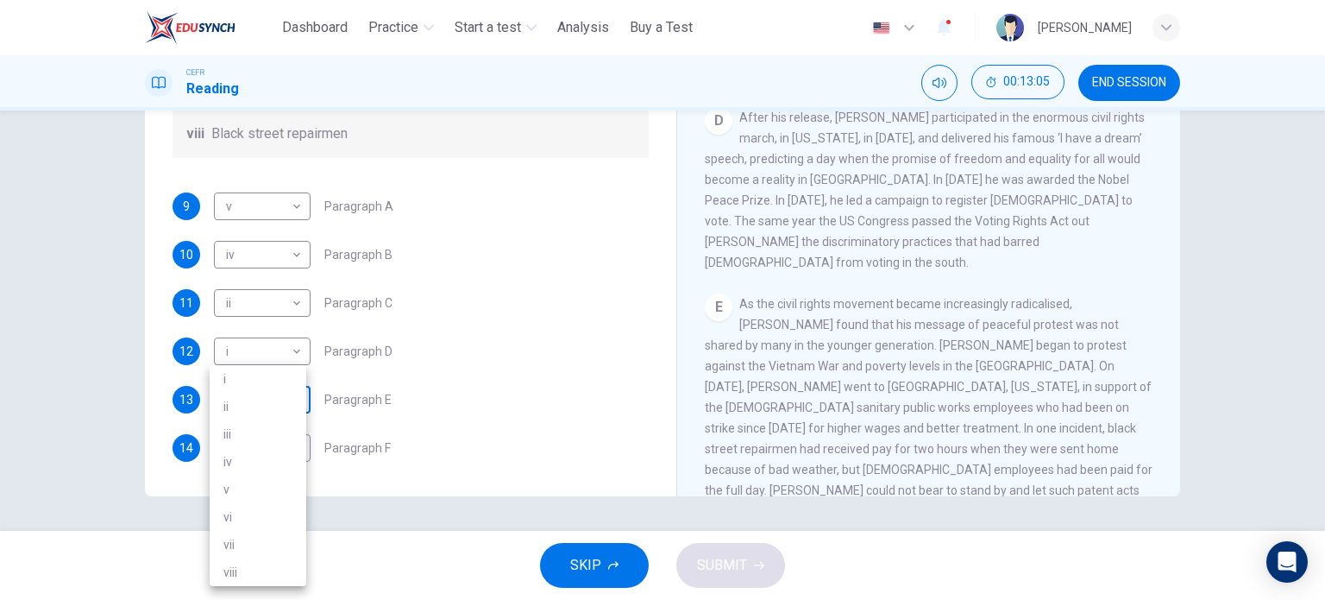
click at [298, 414] on body "This site uses cookies, as explained in our Privacy Policy . If you agree to th…" at bounding box center [662, 300] width 1325 height 600
click at [247, 520] on li "vi" at bounding box center [258, 517] width 97 height 28
type input "**"
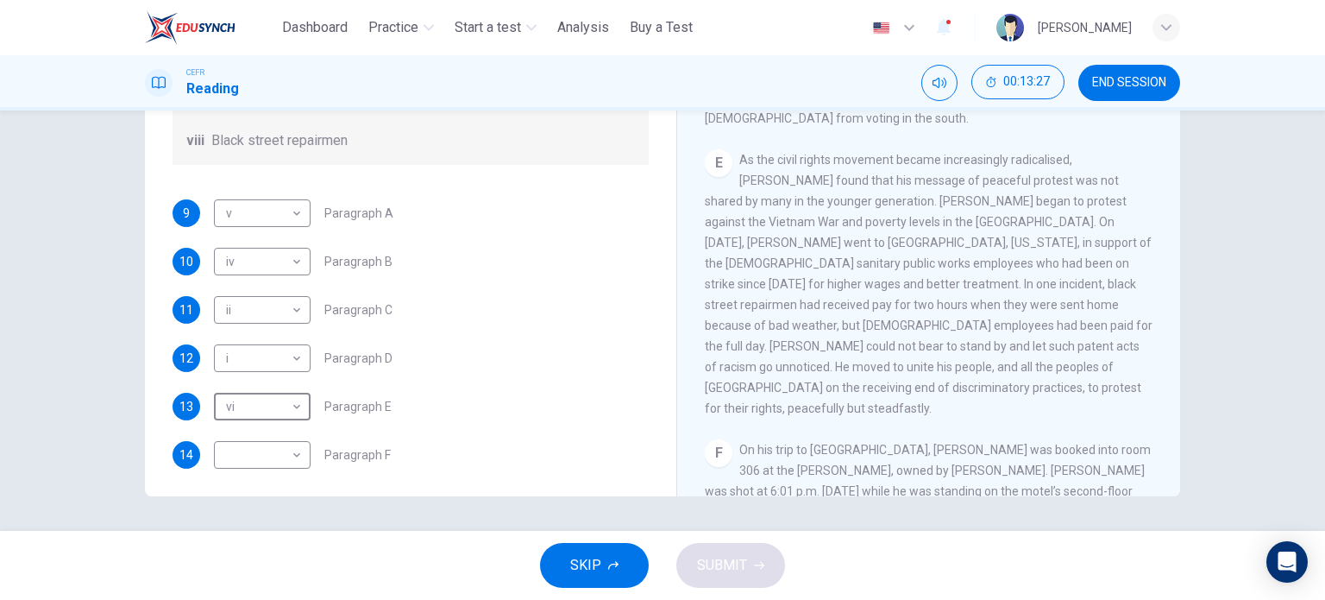
scroll to position [304, 0]
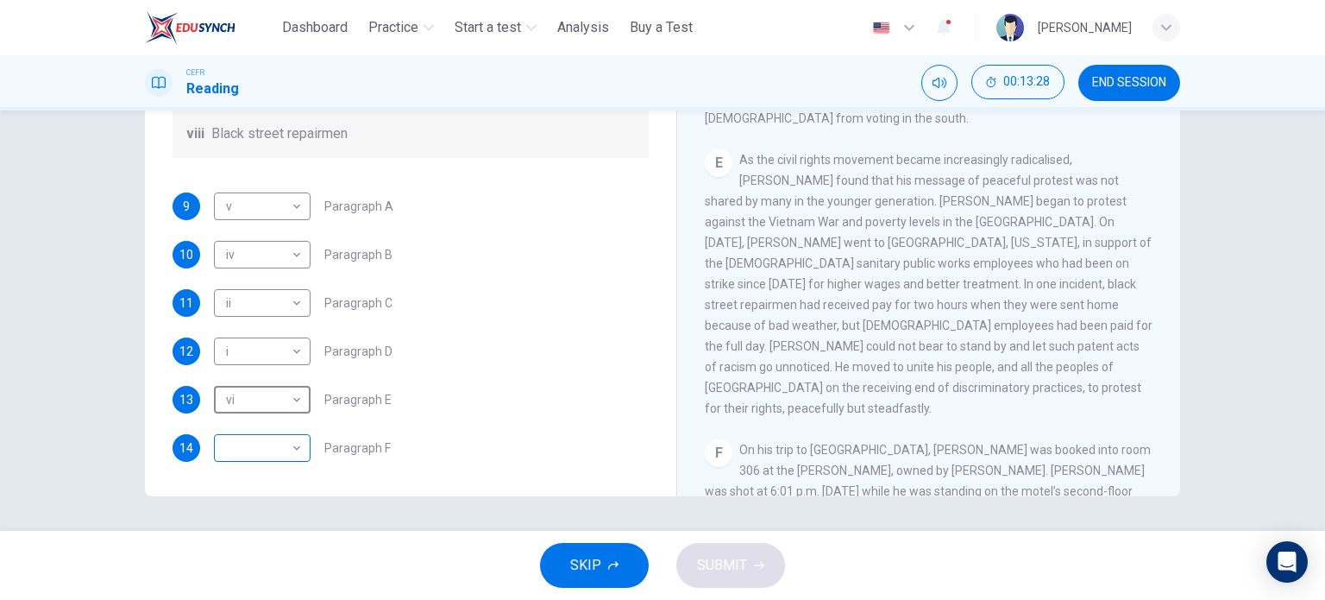
click at [293, 441] on body "This site uses cookies, as explained in our Privacy Policy . If you agree to th…" at bounding box center [662, 300] width 1325 height 600
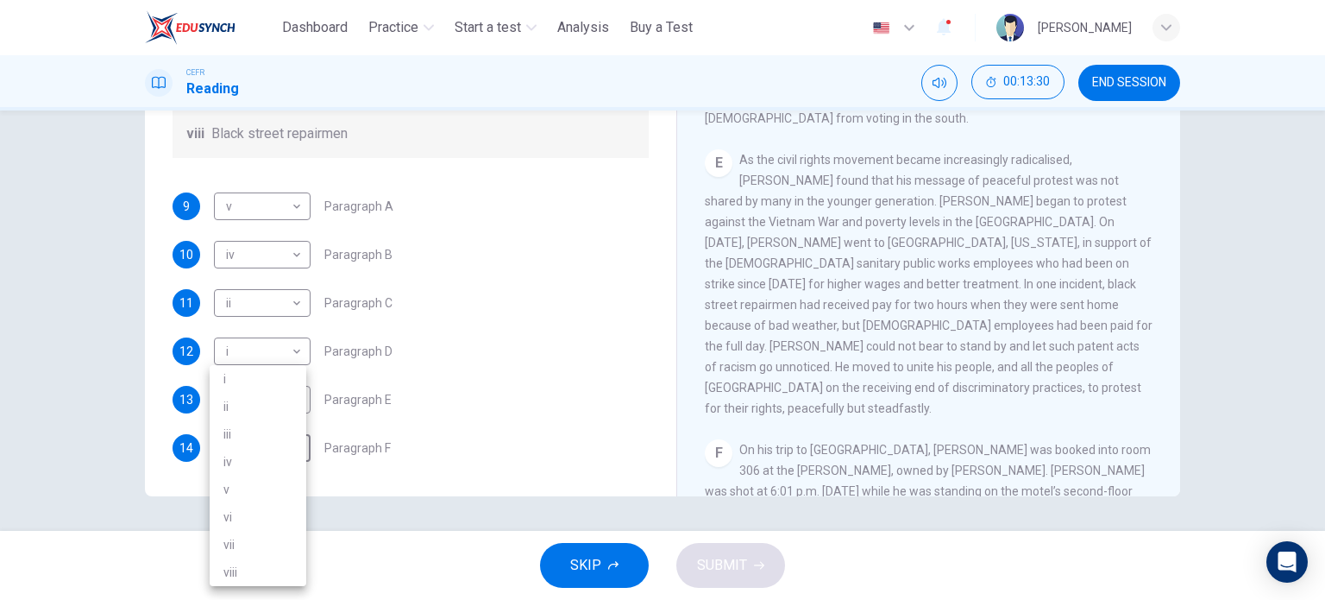
click at [242, 431] on li "iii" at bounding box center [258, 434] width 97 height 28
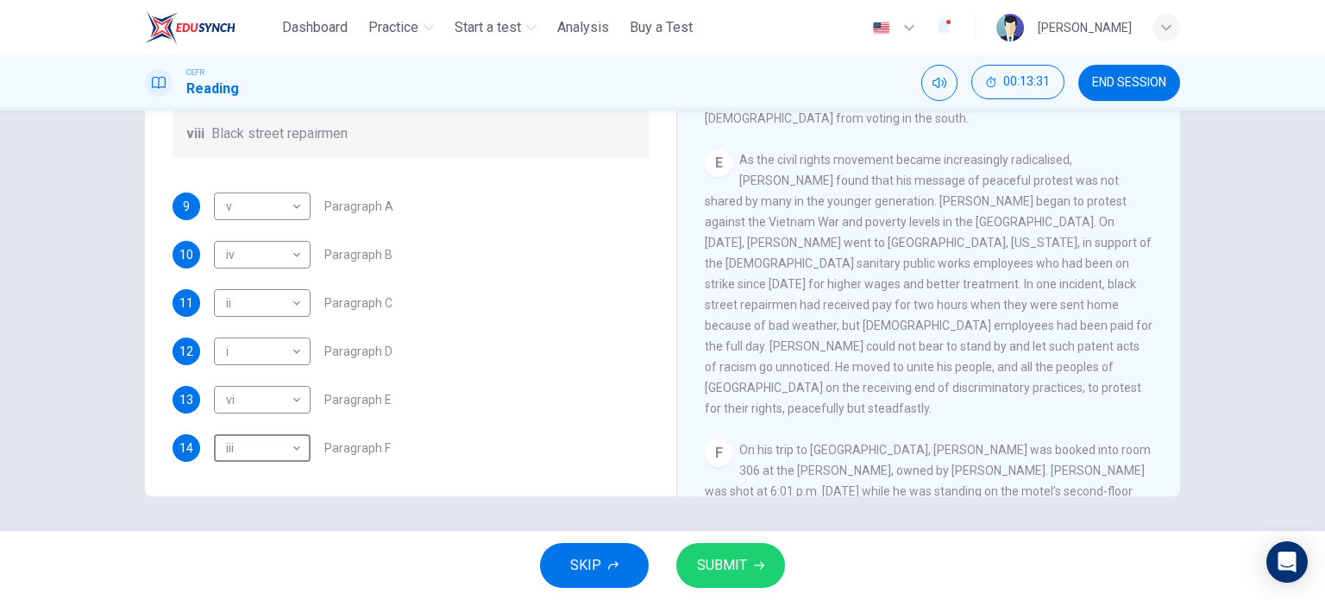
type input "***"
click at [746, 566] on span "SUBMIT" at bounding box center [722, 565] width 50 height 24
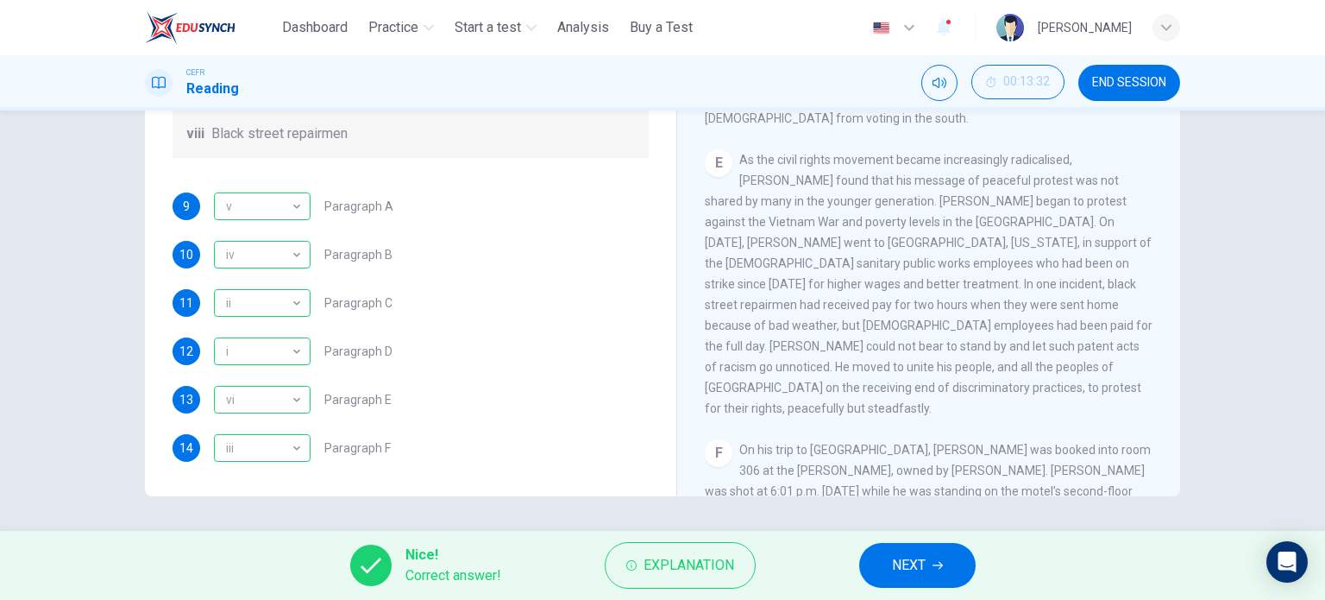
click at [941, 565] on icon "button" at bounding box center [938, 565] width 10 height 10
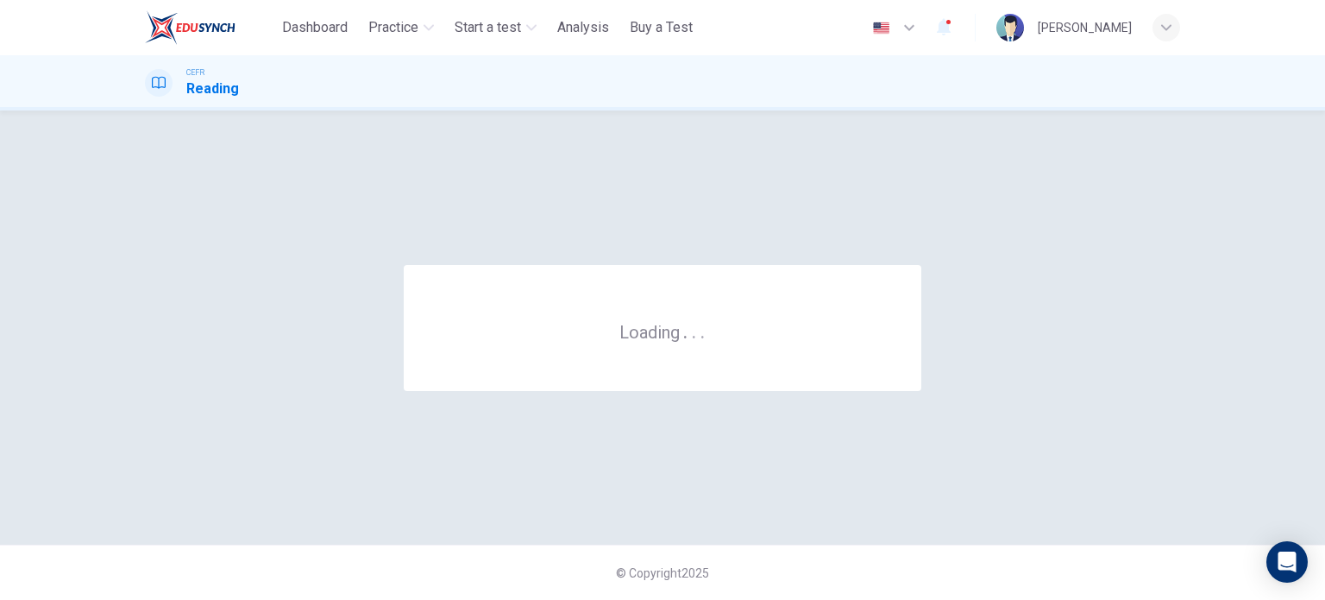
scroll to position [0, 0]
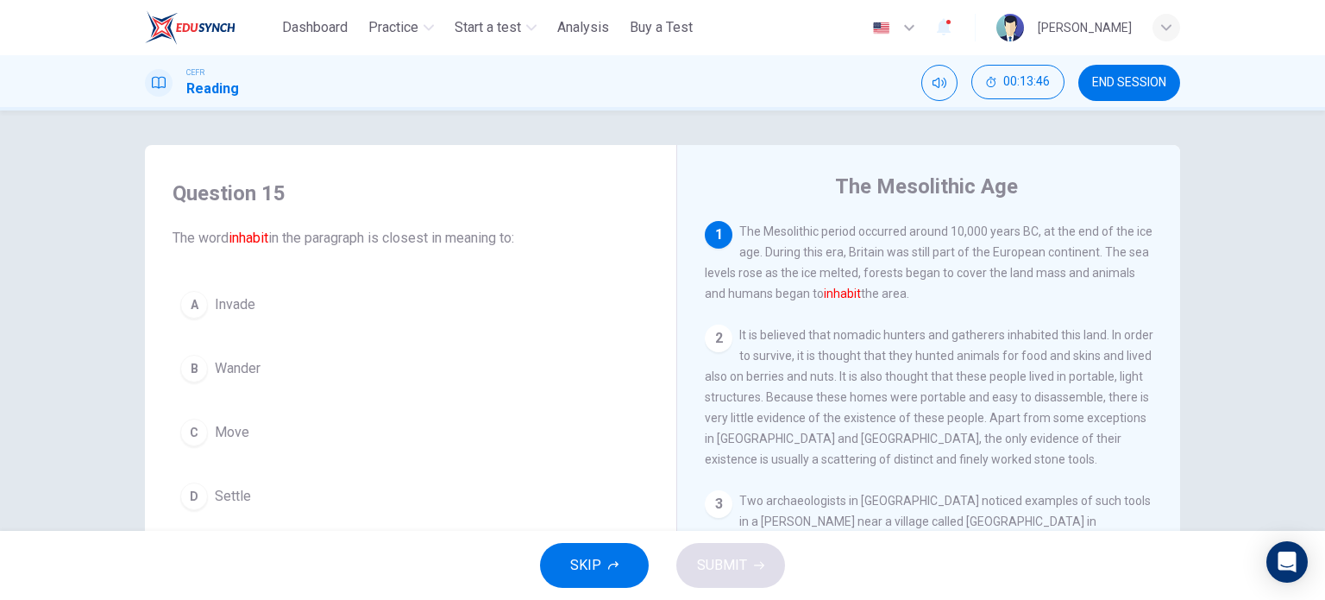
click at [186, 497] on div "D" at bounding box center [194, 496] width 28 height 28
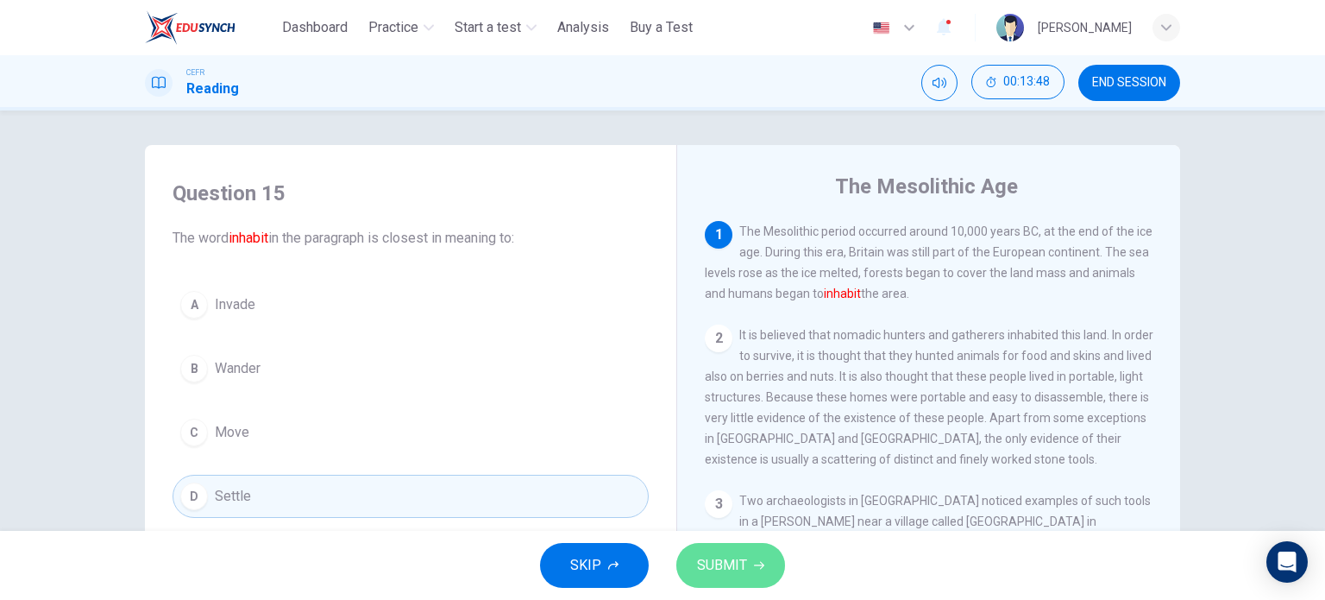
click at [704, 562] on span "SUBMIT" at bounding box center [722, 565] width 50 height 24
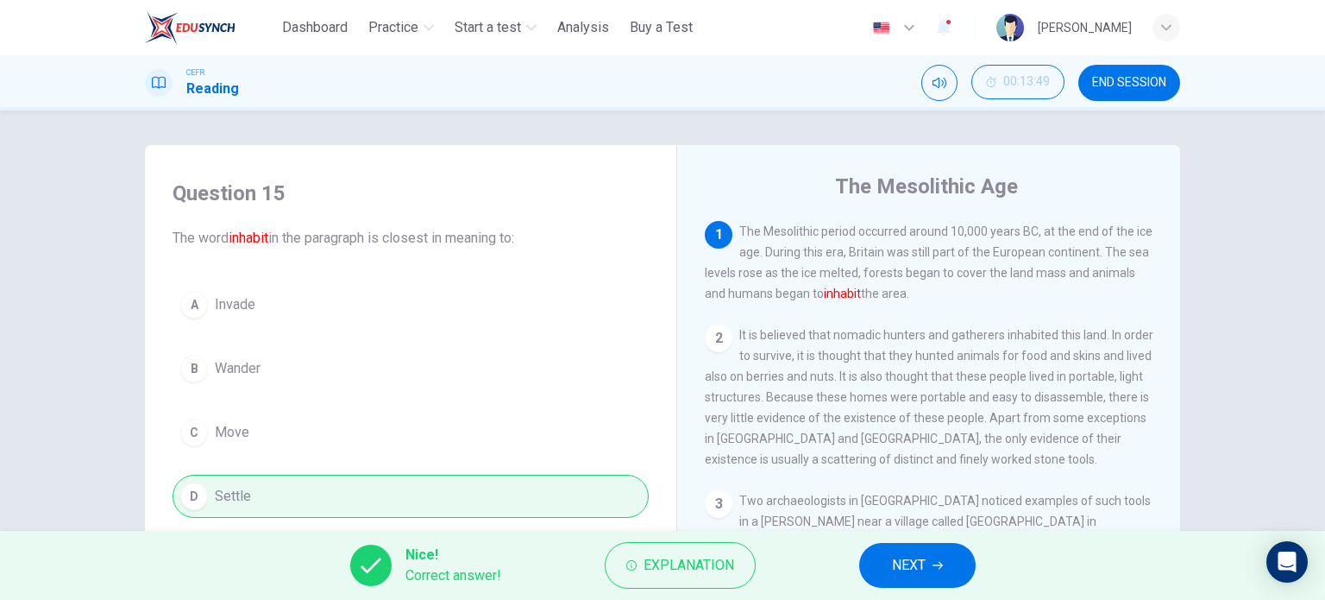
click at [877, 580] on button "NEXT" at bounding box center [917, 565] width 116 height 45
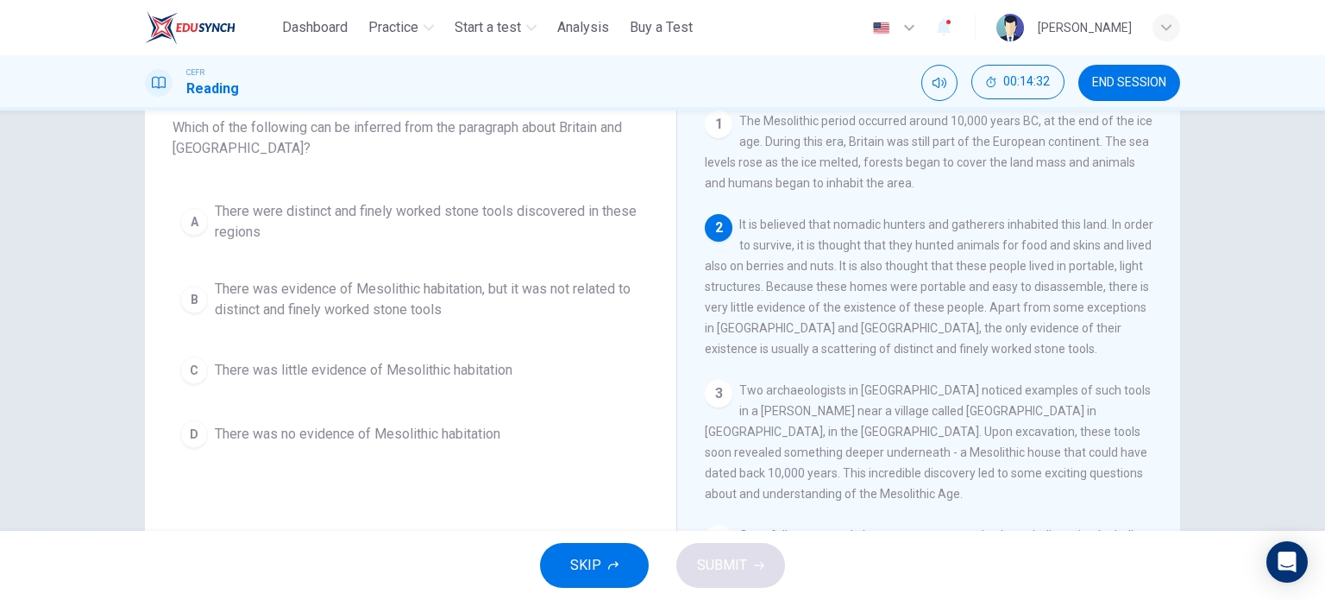
scroll to position [143, 0]
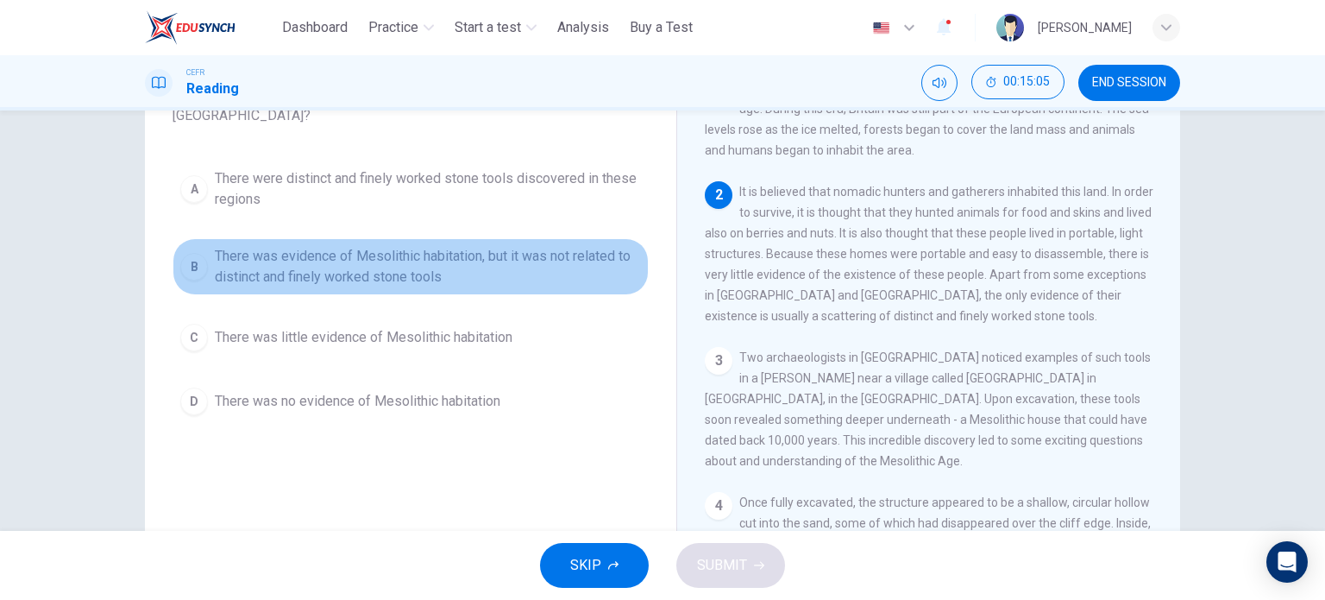
click at [192, 268] on div "B" at bounding box center [194, 267] width 28 height 28
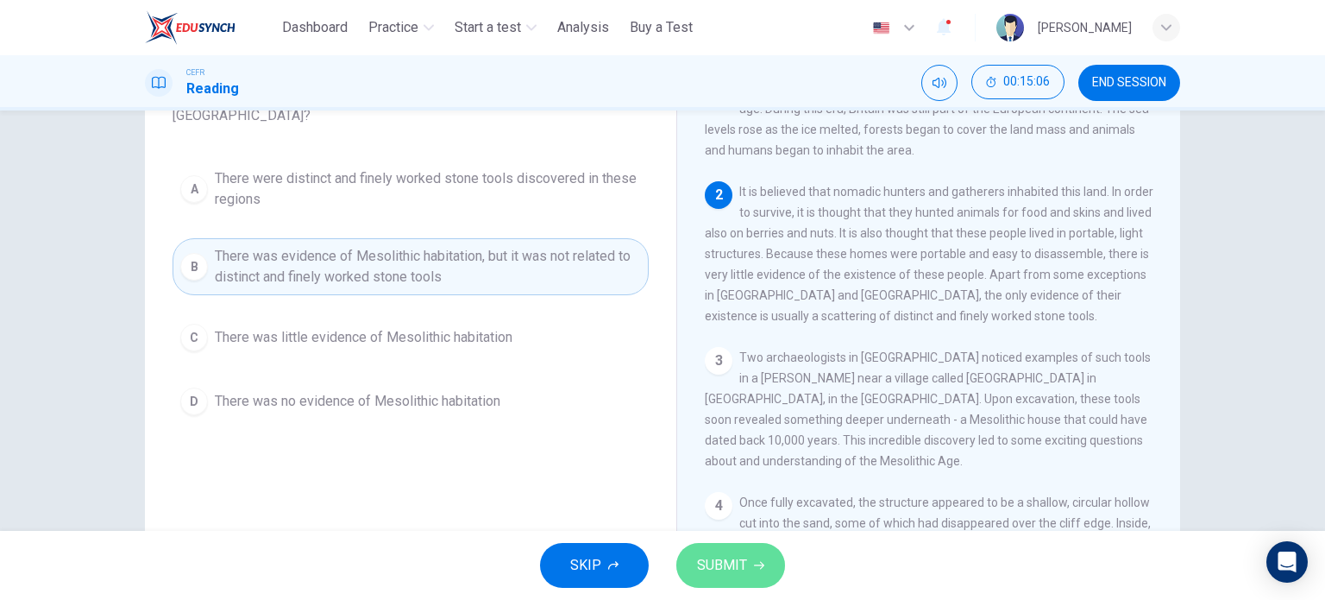
click at [709, 576] on span "SUBMIT" at bounding box center [722, 565] width 50 height 24
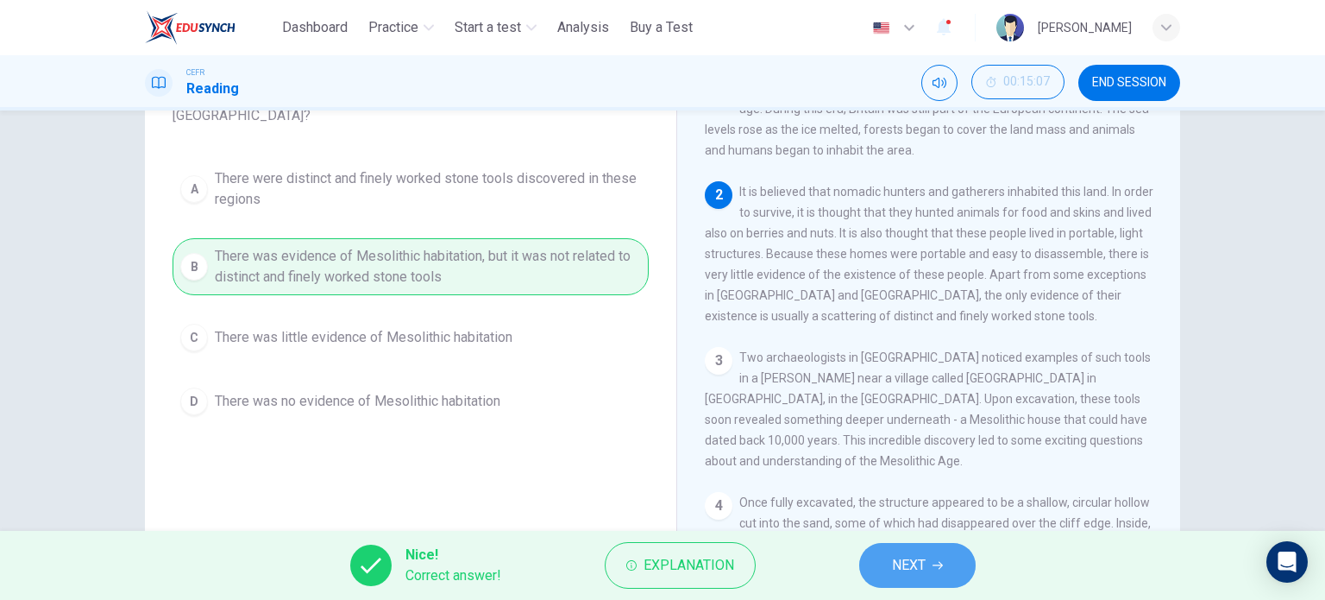
click at [922, 570] on span "NEXT" at bounding box center [909, 565] width 34 height 24
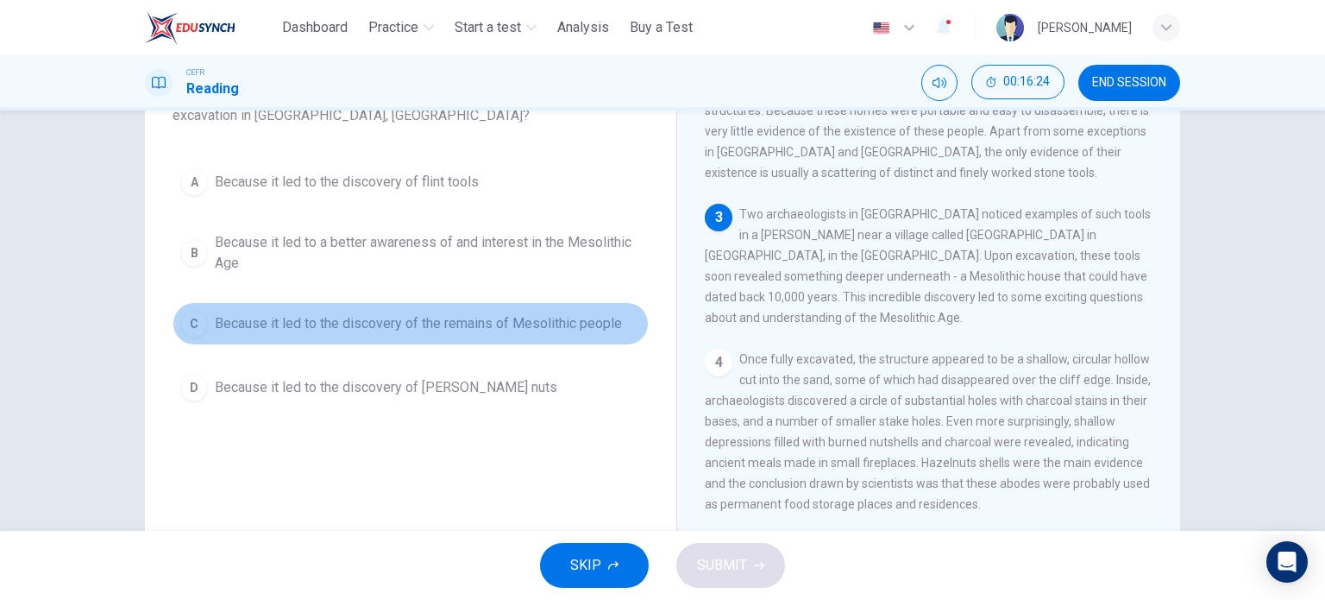
click at [185, 321] on div "C" at bounding box center [194, 324] width 28 height 28
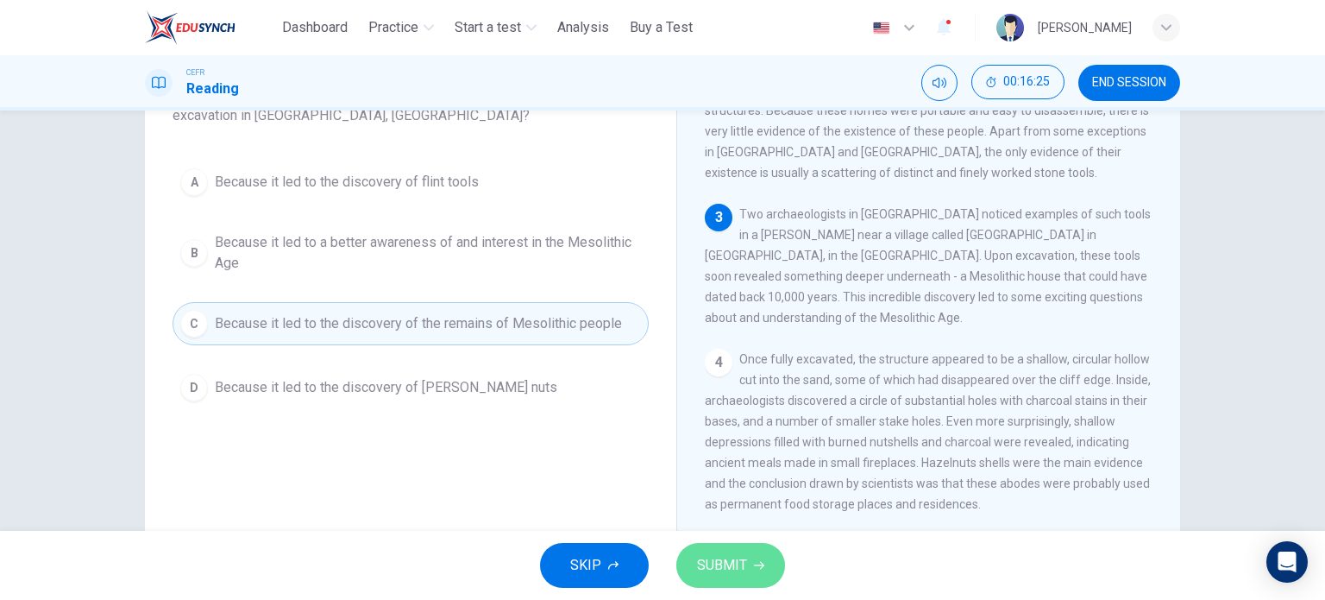
click at [711, 562] on span "SUBMIT" at bounding box center [722, 565] width 50 height 24
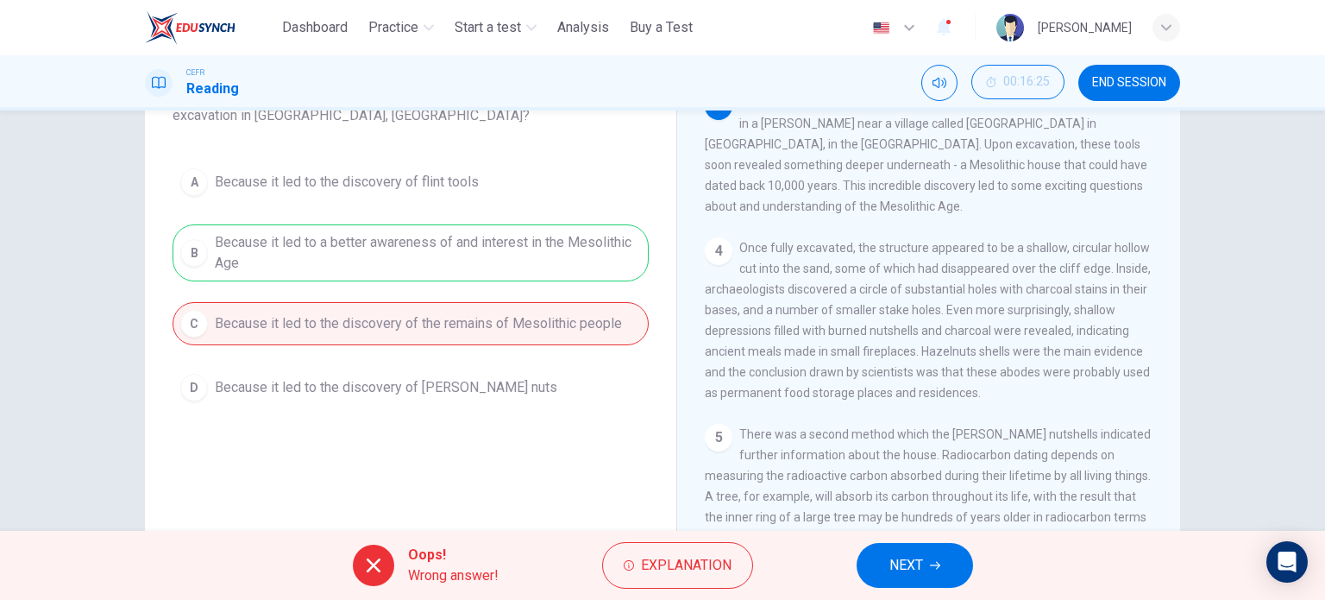
scroll to position [287, 0]
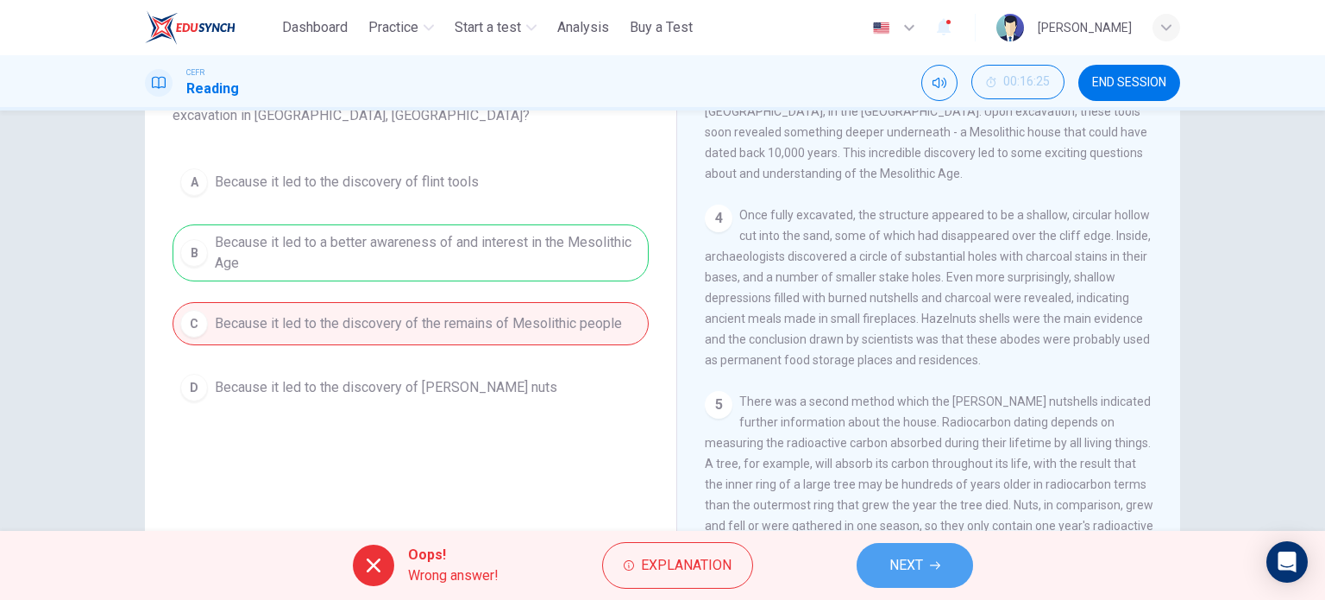
click at [913, 577] on button "NEXT" at bounding box center [915, 565] width 116 height 45
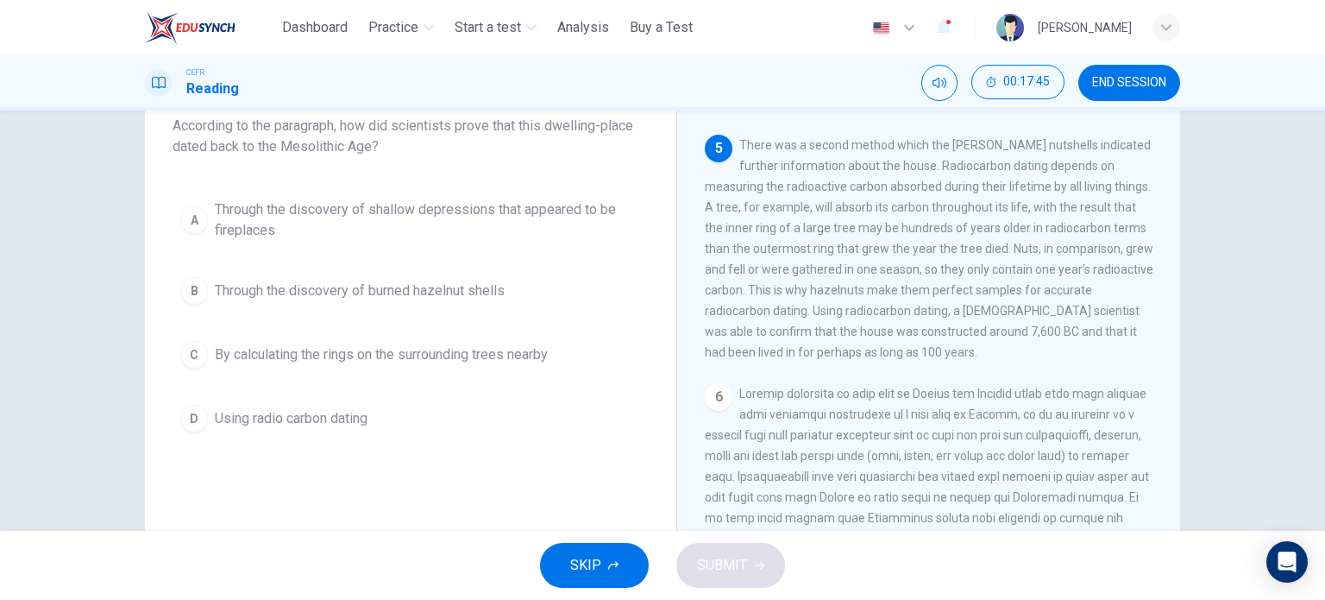
scroll to position [143, 0]
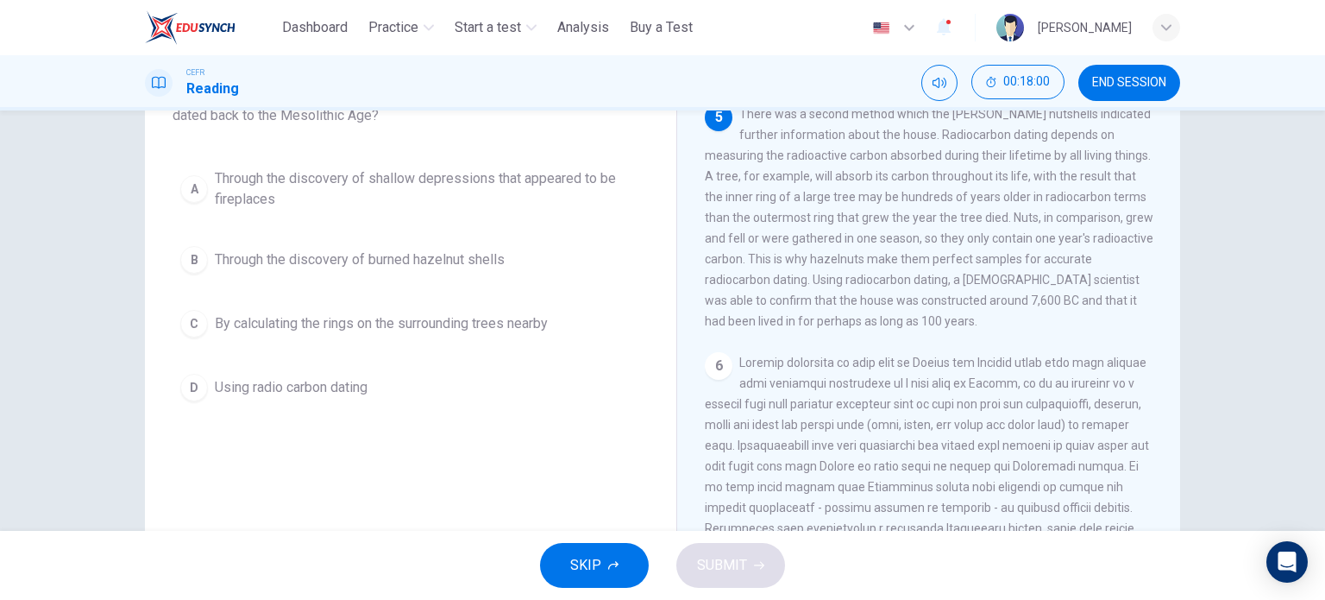
click at [202, 318] on div "C" at bounding box center [194, 324] width 28 height 28
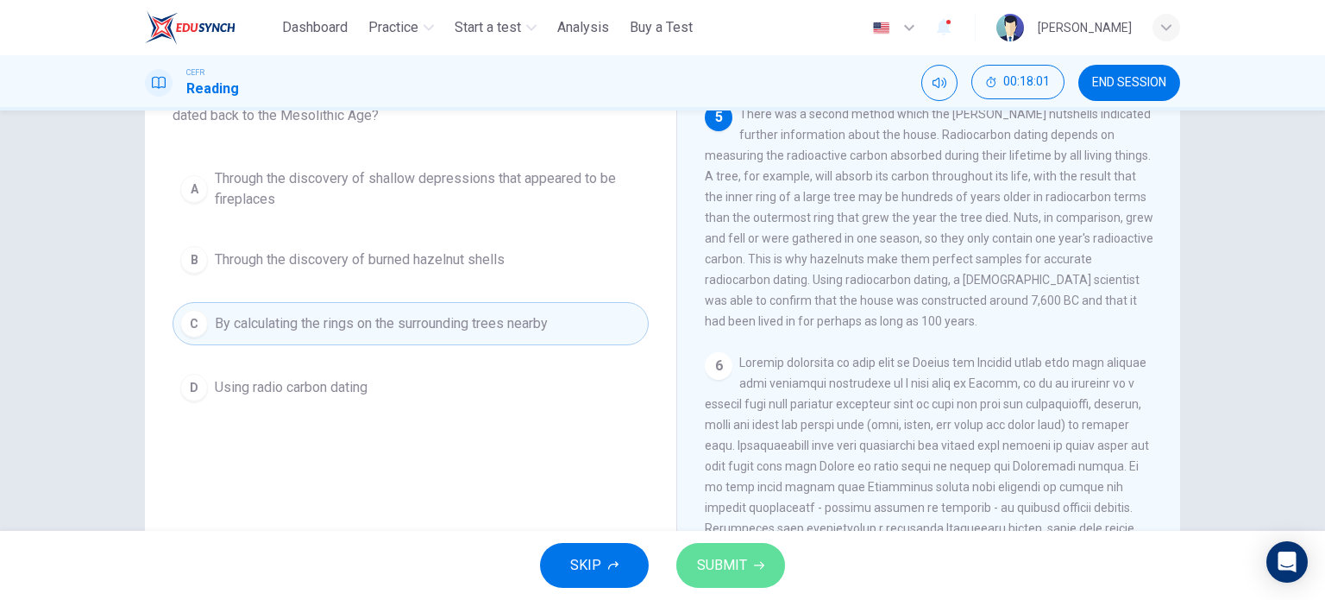
click at [724, 577] on button "SUBMIT" at bounding box center [731, 565] width 109 height 45
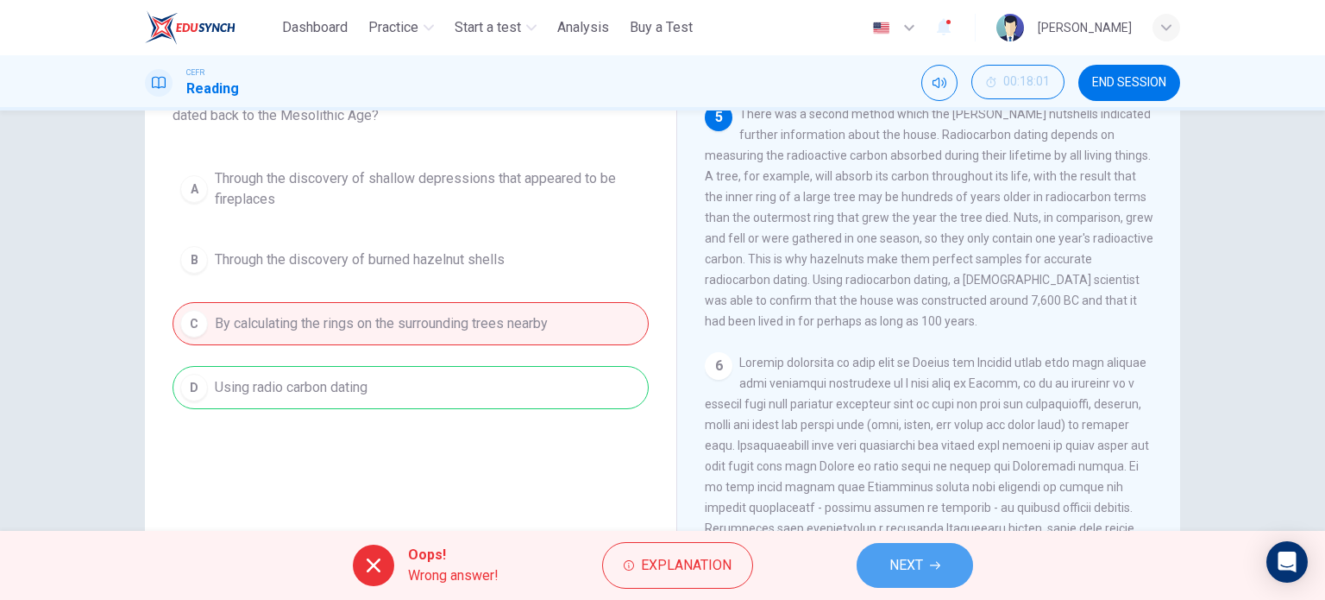
click at [892, 566] on span "NEXT" at bounding box center [907, 565] width 34 height 24
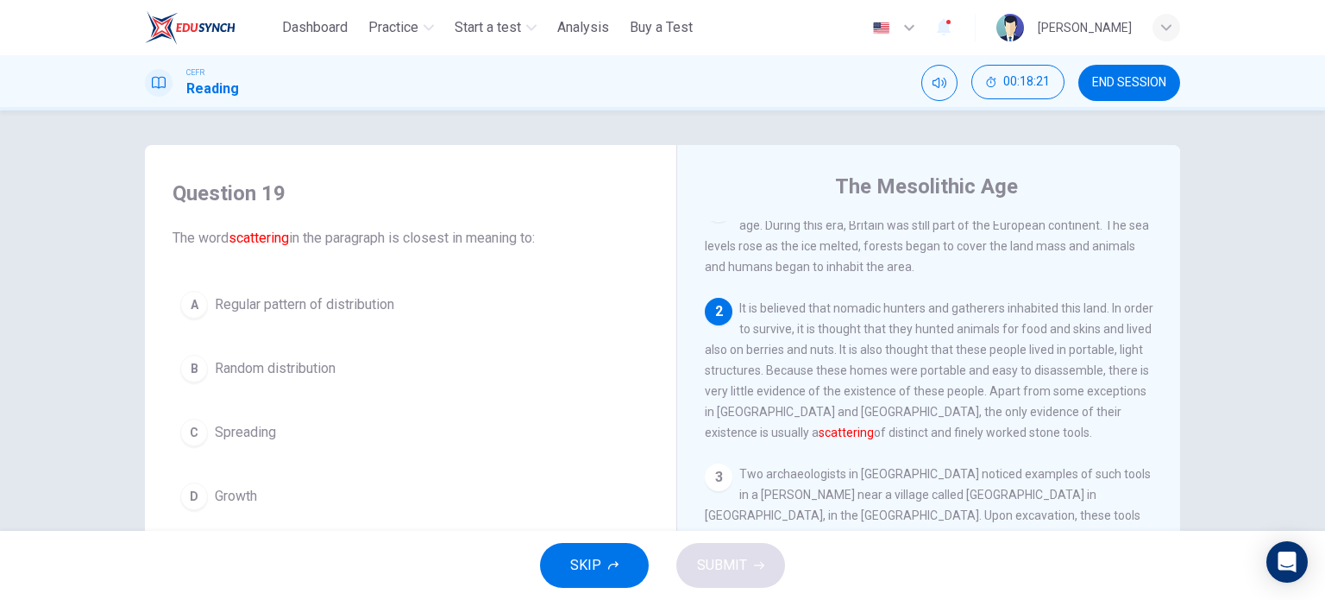
scroll to position [0, 0]
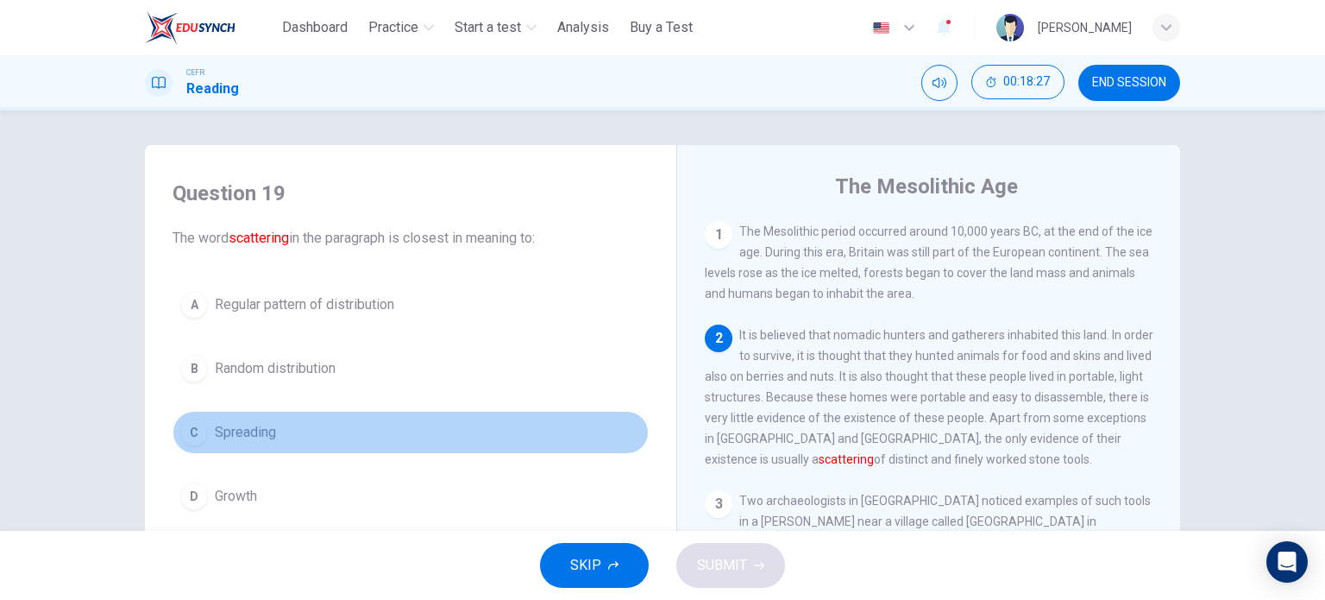
click at [204, 437] on button "C Spreading" at bounding box center [411, 432] width 476 height 43
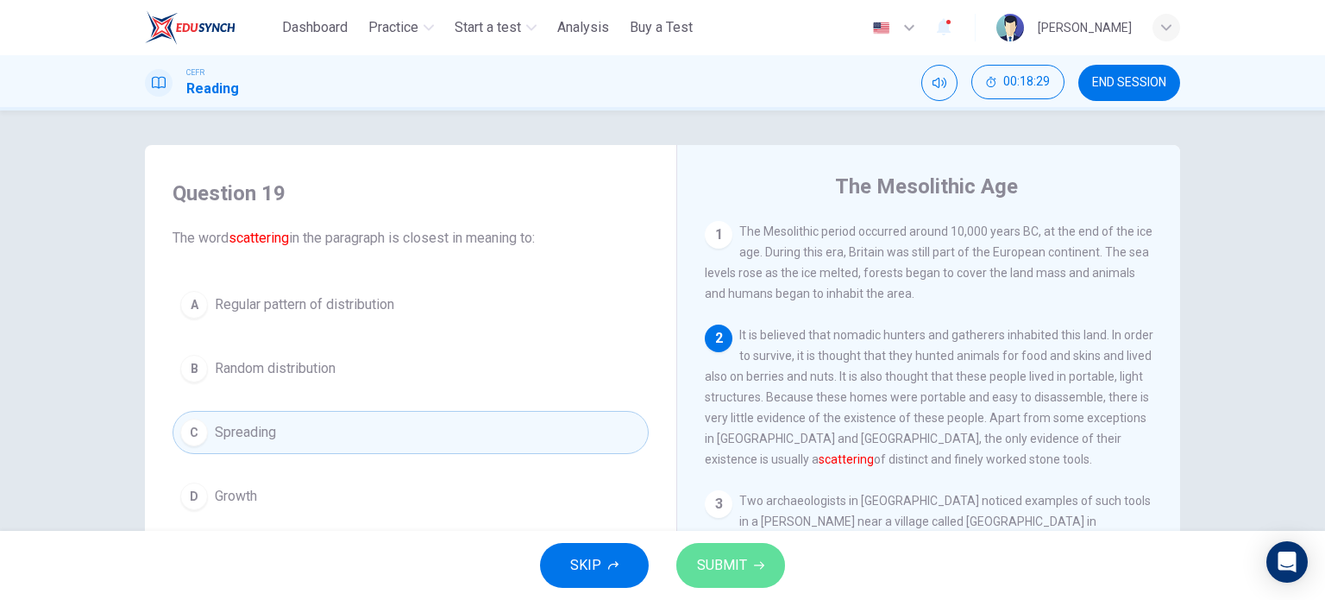
click at [702, 569] on span "SUBMIT" at bounding box center [722, 565] width 50 height 24
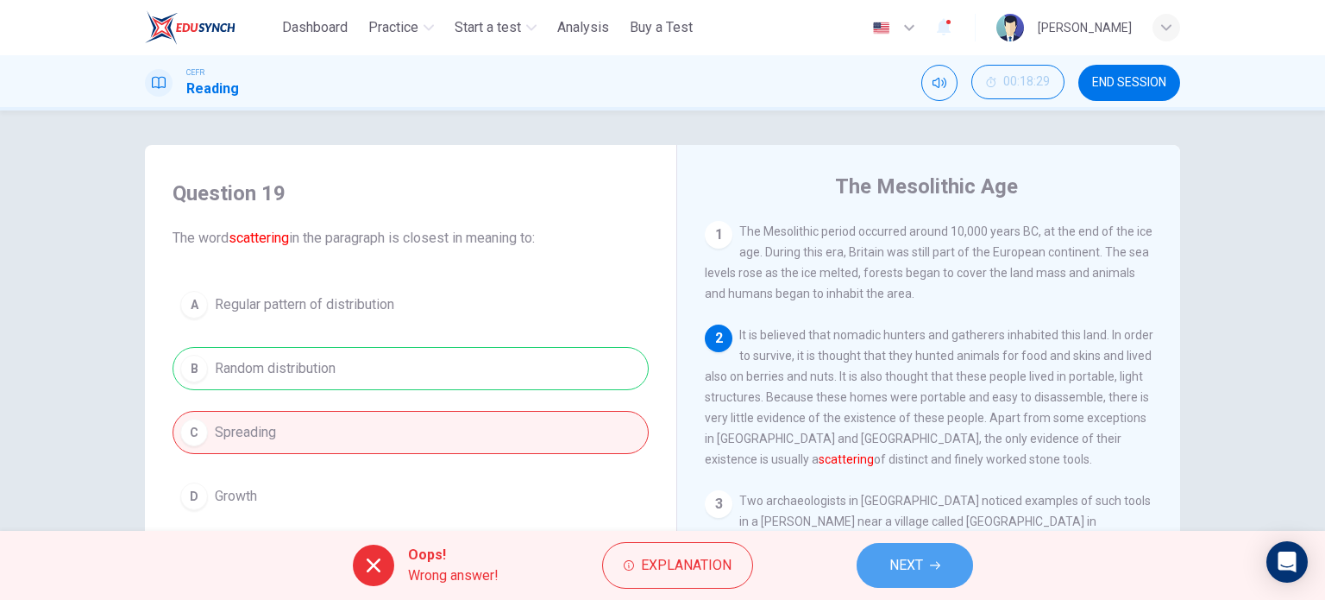
click at [902, 575] on span "NEXT" at bounding box center [907, 565] width 34 height 24
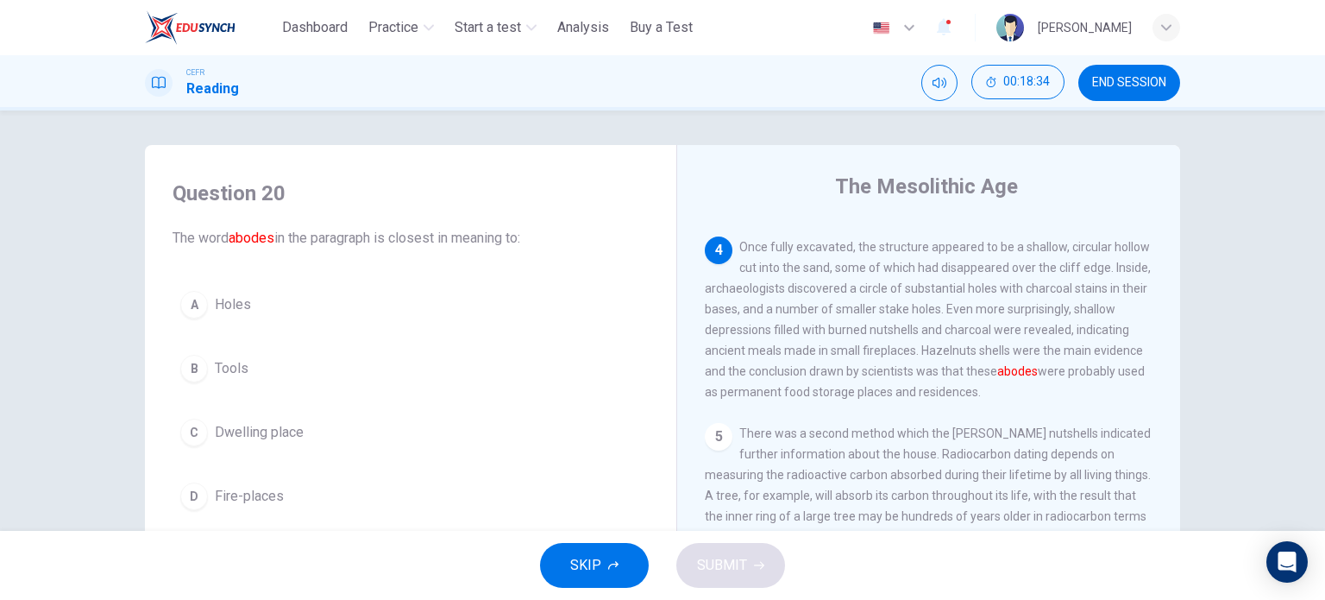
scroll to position [431, 0]
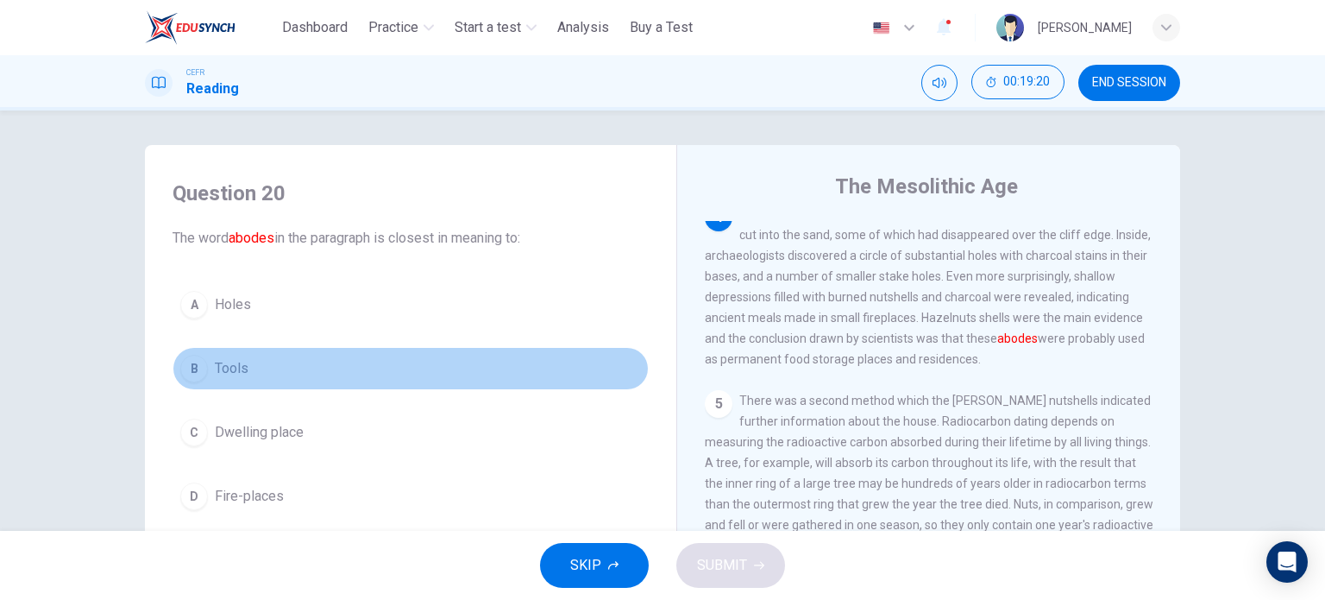
click at [197, 365] on div "B" at bounding box center [194, 369] width 28 height 28
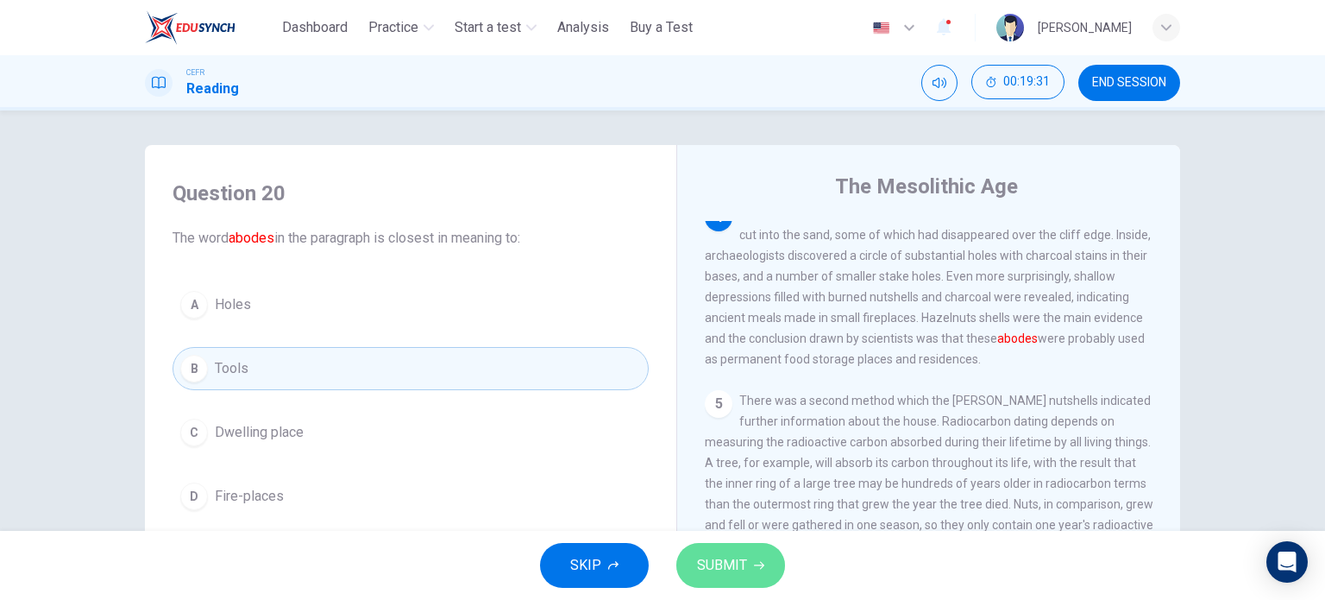
click at [754, 566] on icon "button" at bounding box center [759, 565] width 10 height 10
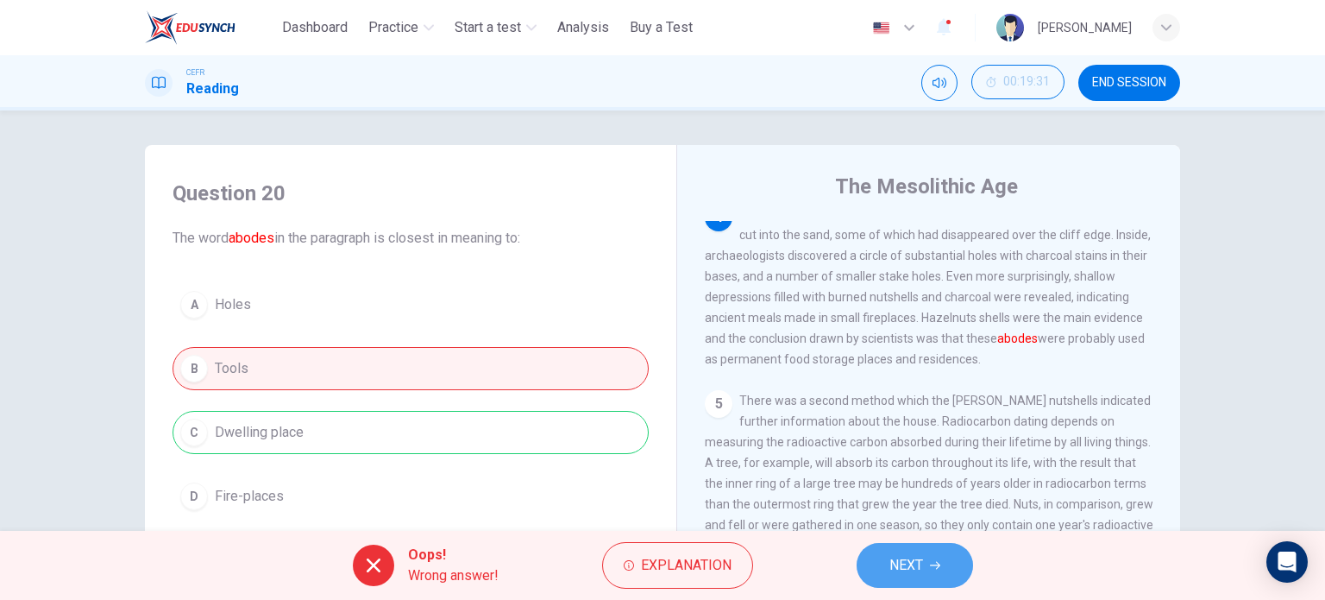
click at [936, 570] on button "NEXT" at bounding box center [915, 565] width 116 height 45
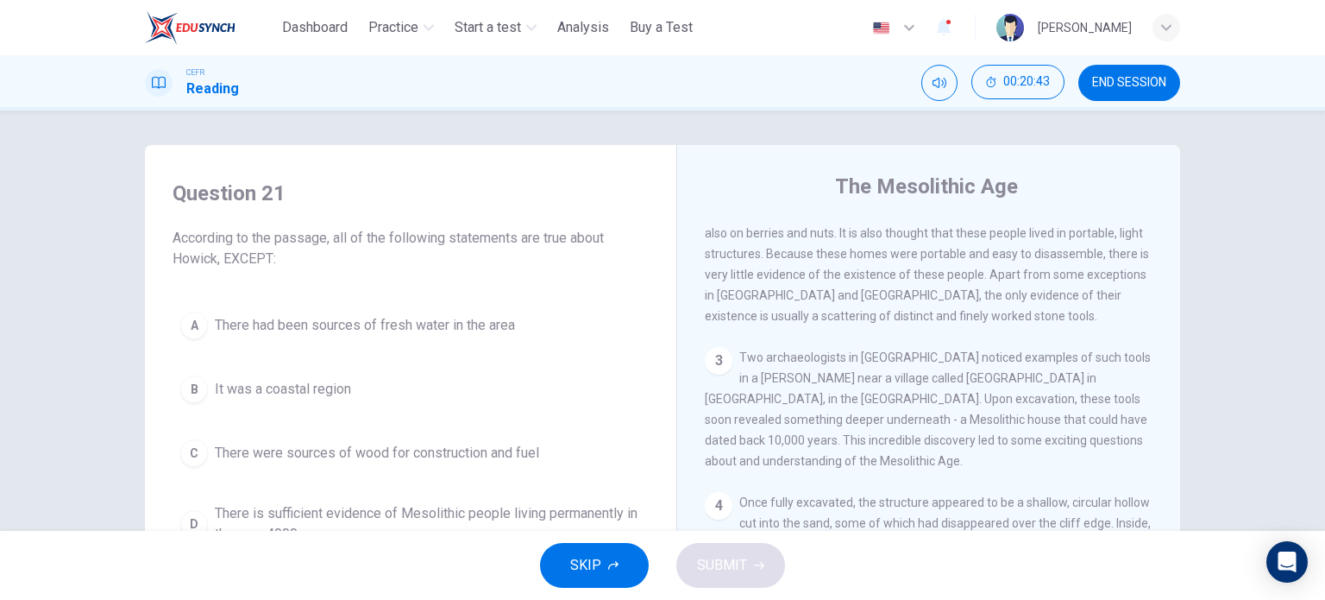
scroll to position [143, 0]
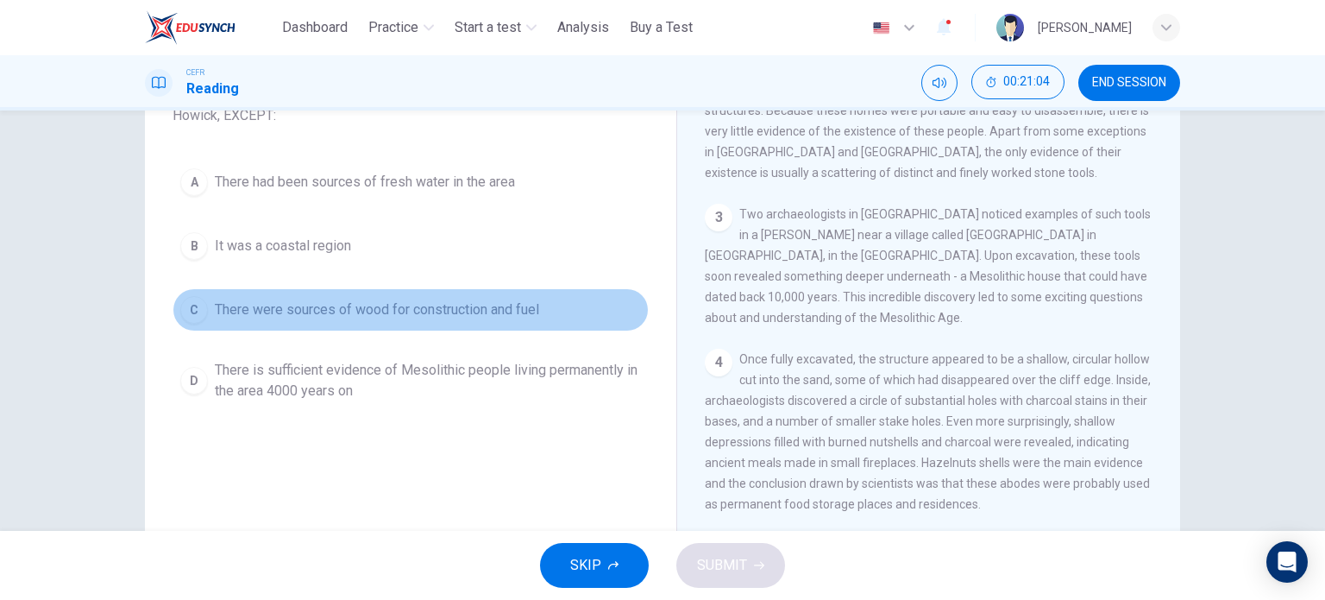
click at [193, 304] on div "C" at bounding box center [194, 310] width 28 height 28
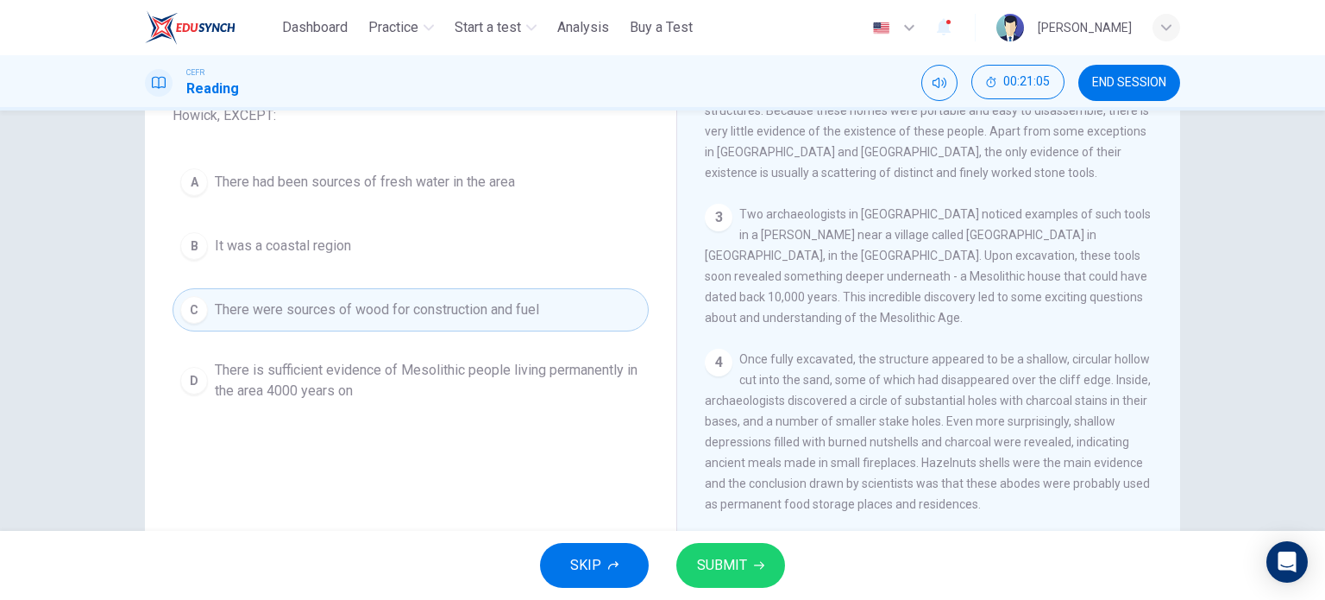
click at [709, 567] on span "SUBMIT" at bounding box center [722, 565] width 50 height 24
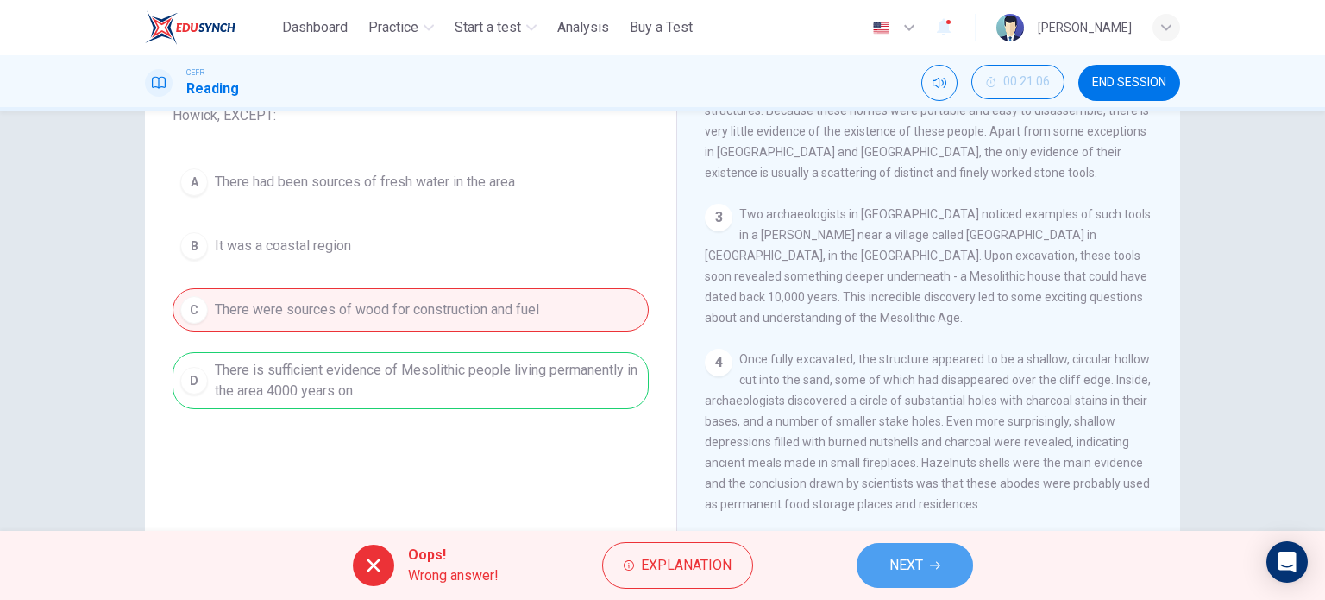
click at [907, 569] on span "NEXT" at bounding box center [907, 565] width 34 height 24
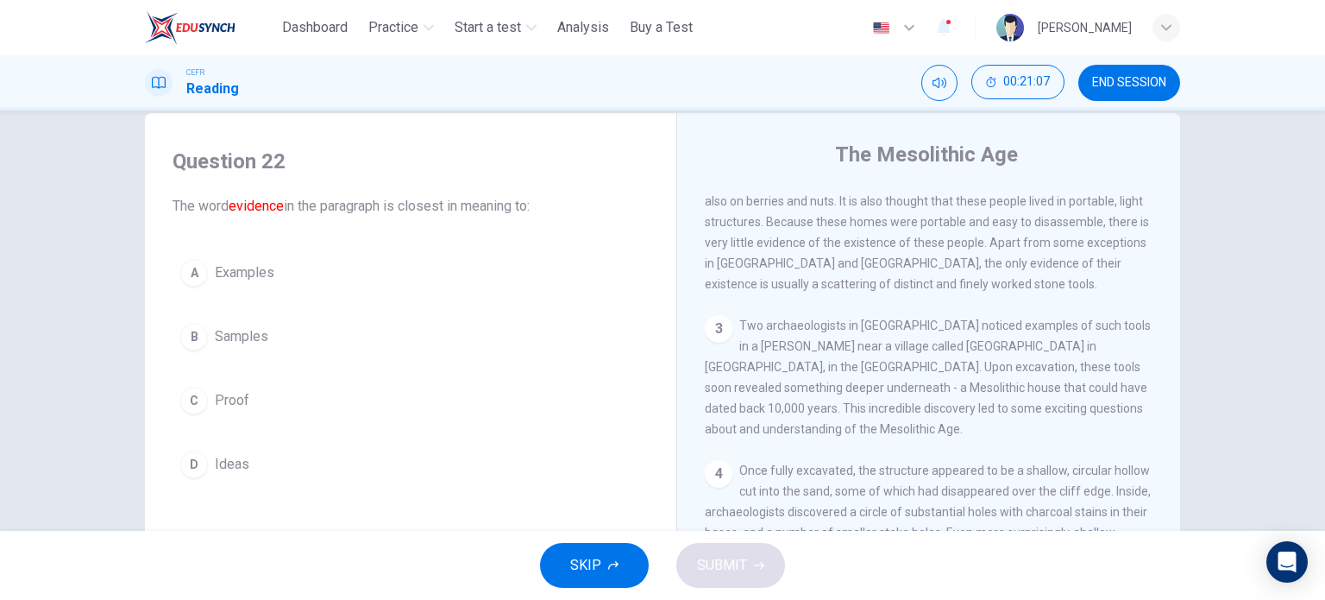
scroll to position [0, 0]
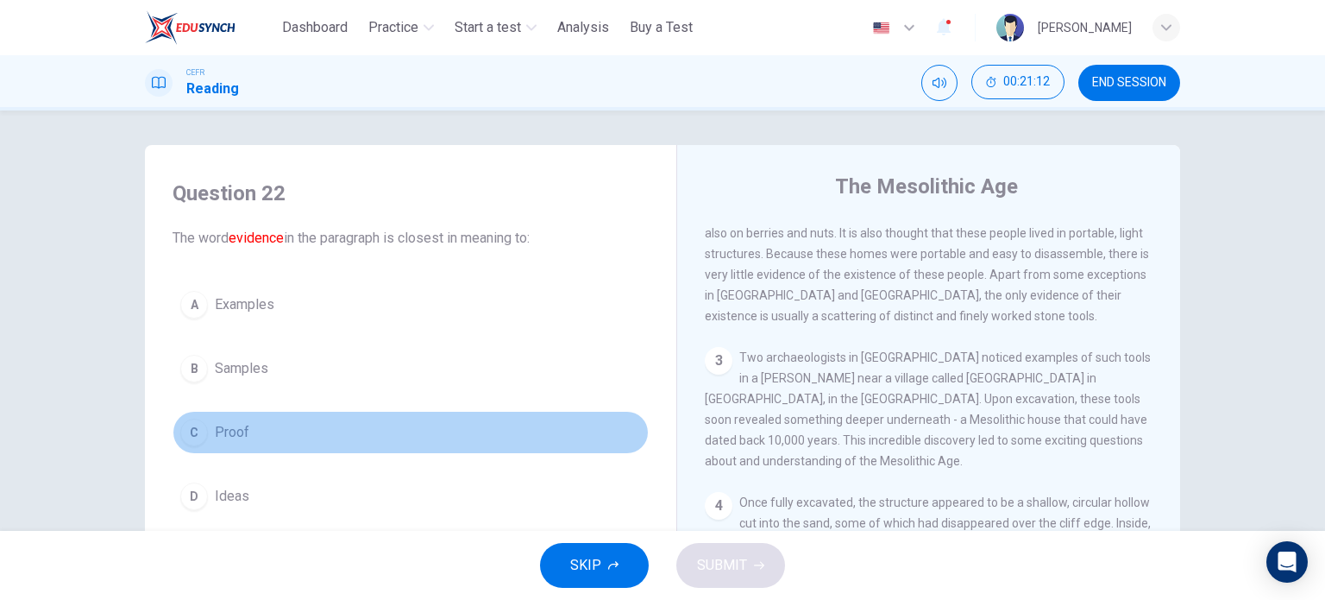
click at [198, 438] on div "C" at bounding box center [194, 433] width 28 height 28
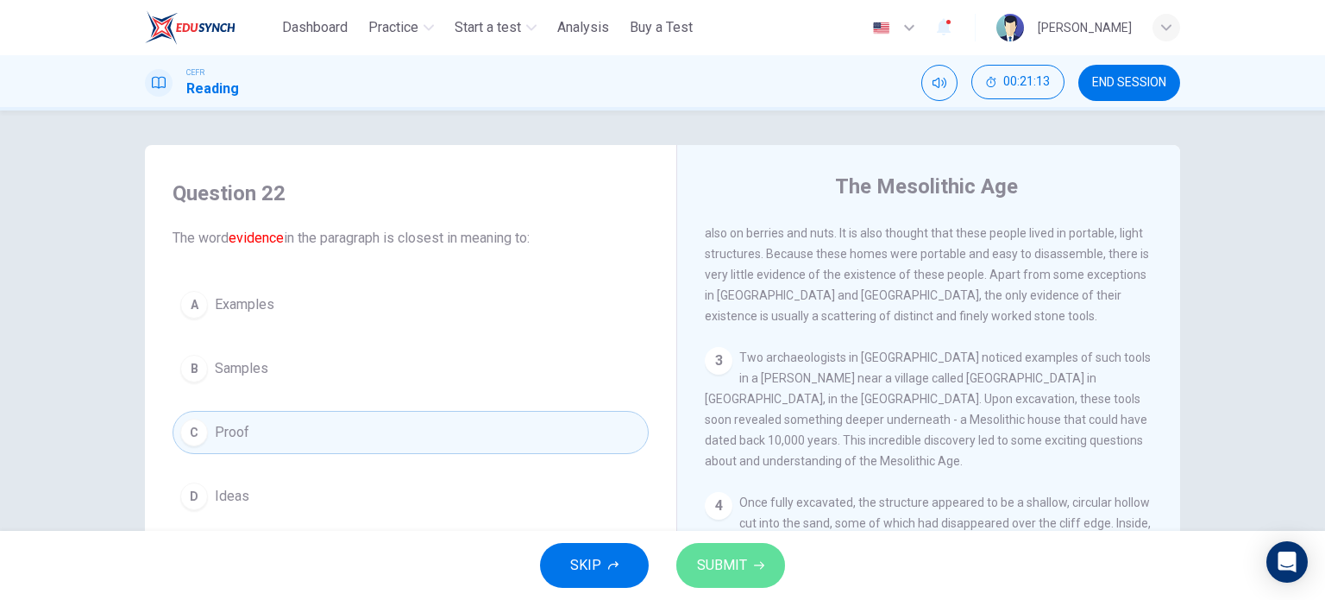
click at [690, 558] on button "SUBMIT" at bounding box center [731, 565] width 109 height 45
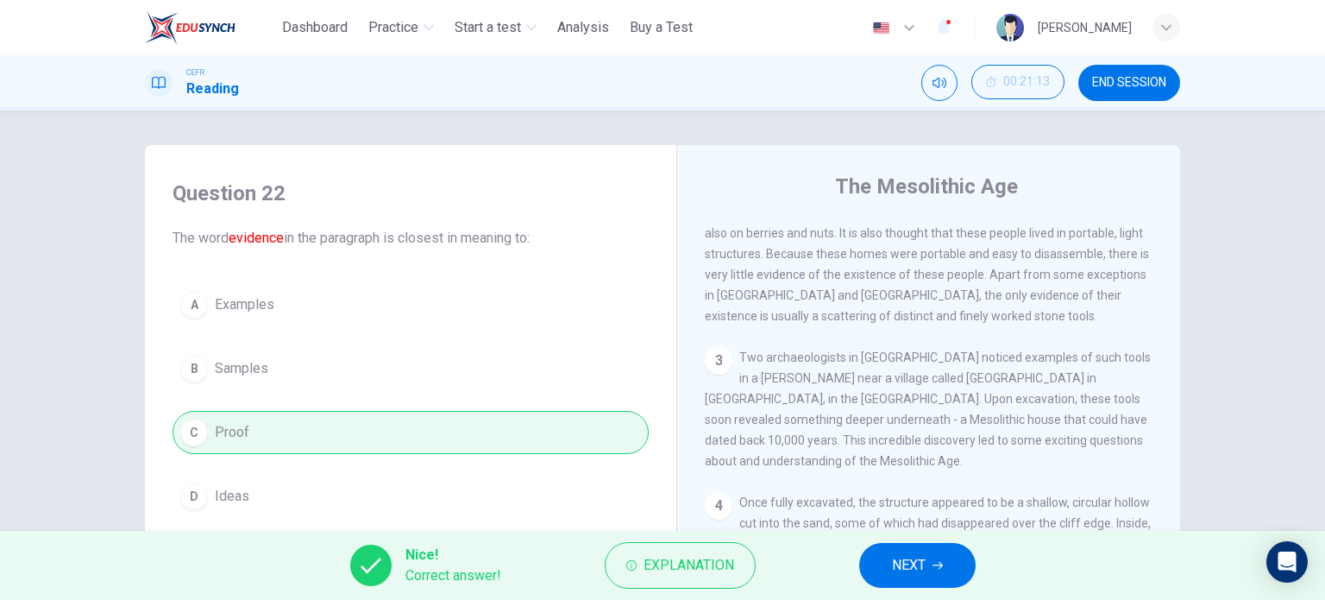
click at [932, 561] on button "NEXT" at bounding box center [917, 565] width 116 height 45
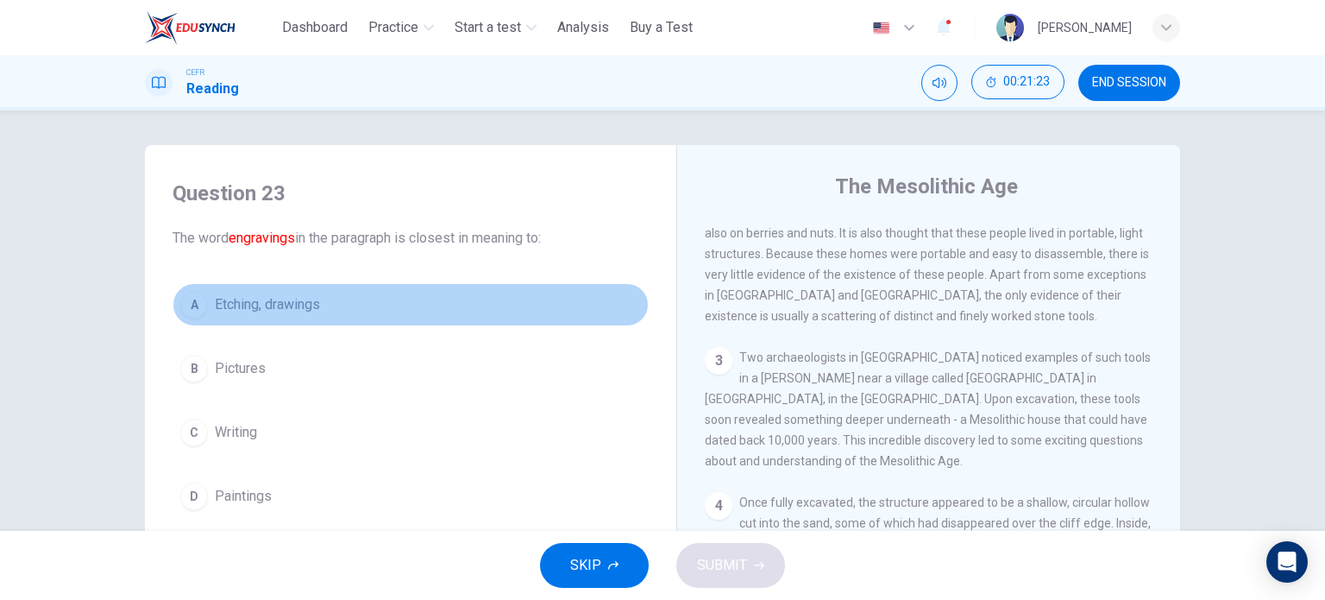
click at [193, 310] on div "A" at bounding box center [194, 305] width 28 height 28
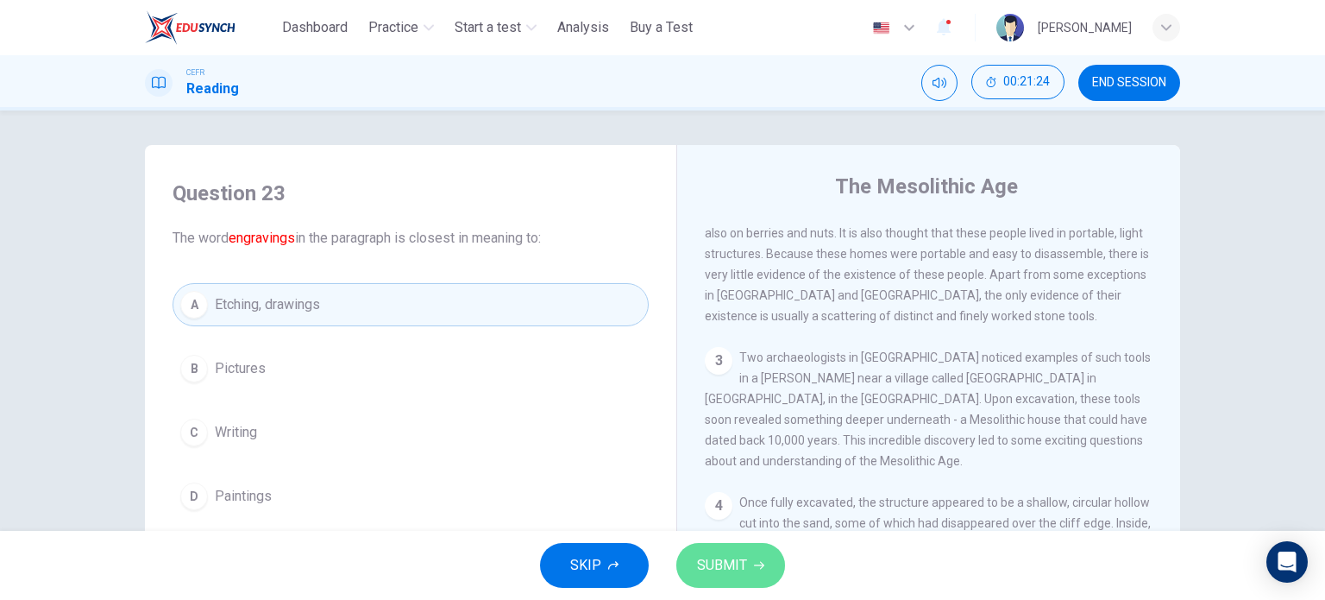
click at [711, 569] on span "SUBMIT" at bounding box center [722, 565] width 50 height 24
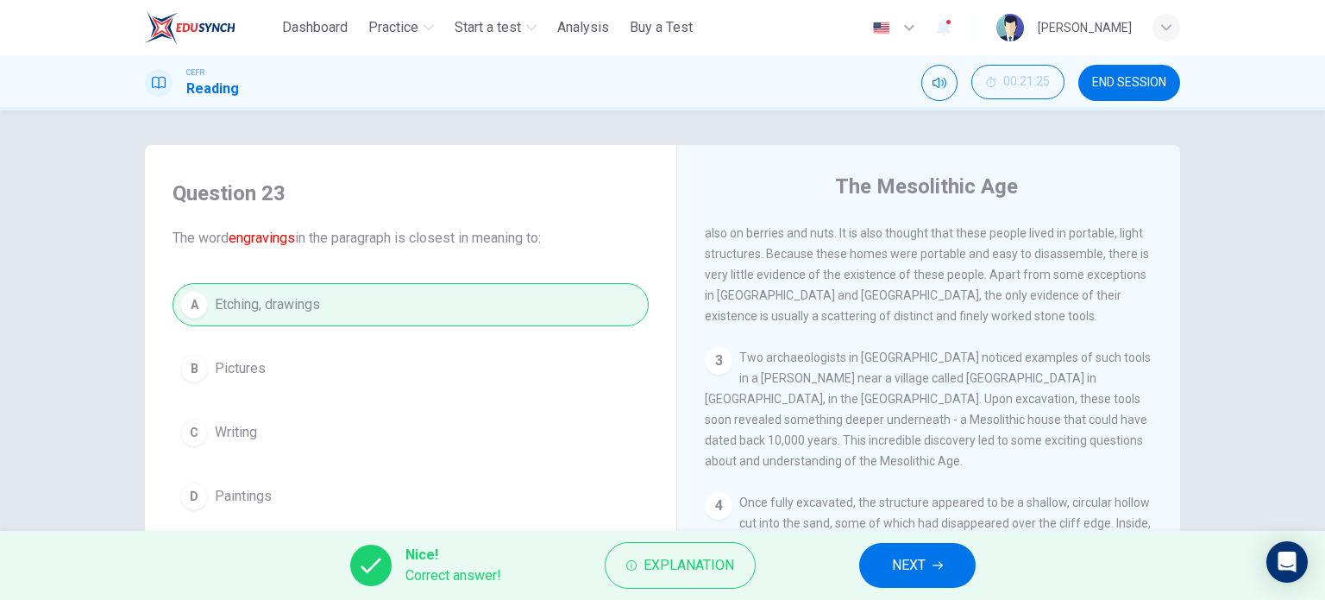
click at [895, 557] on span "NEXT" at bounding box center [909, 565] width 34 height 24
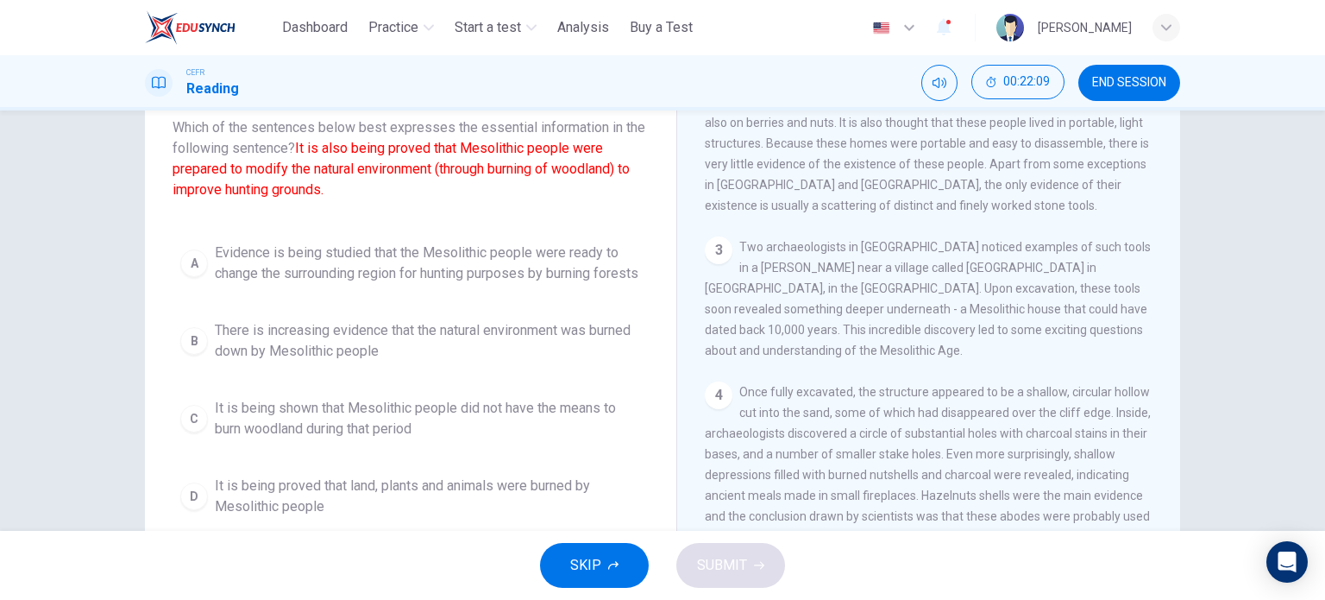
scroll to position [143, 0]
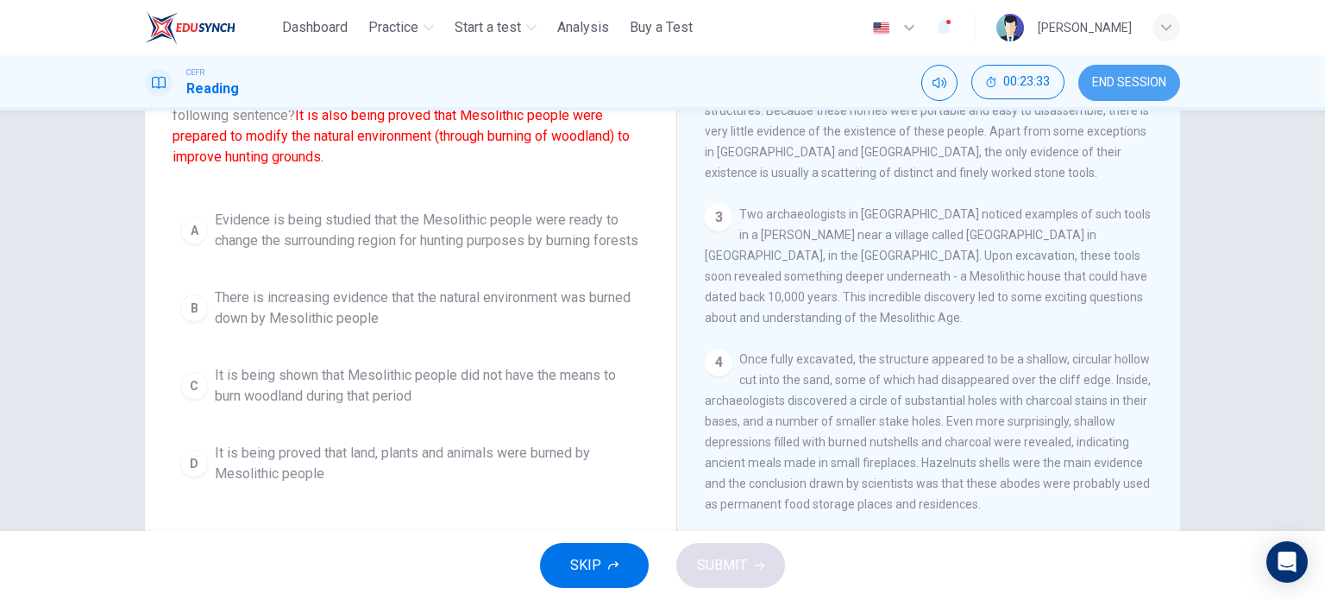
click at [1149, 89] on span "END SESSION" at bounding box center [1129, 83] width 74 height 14
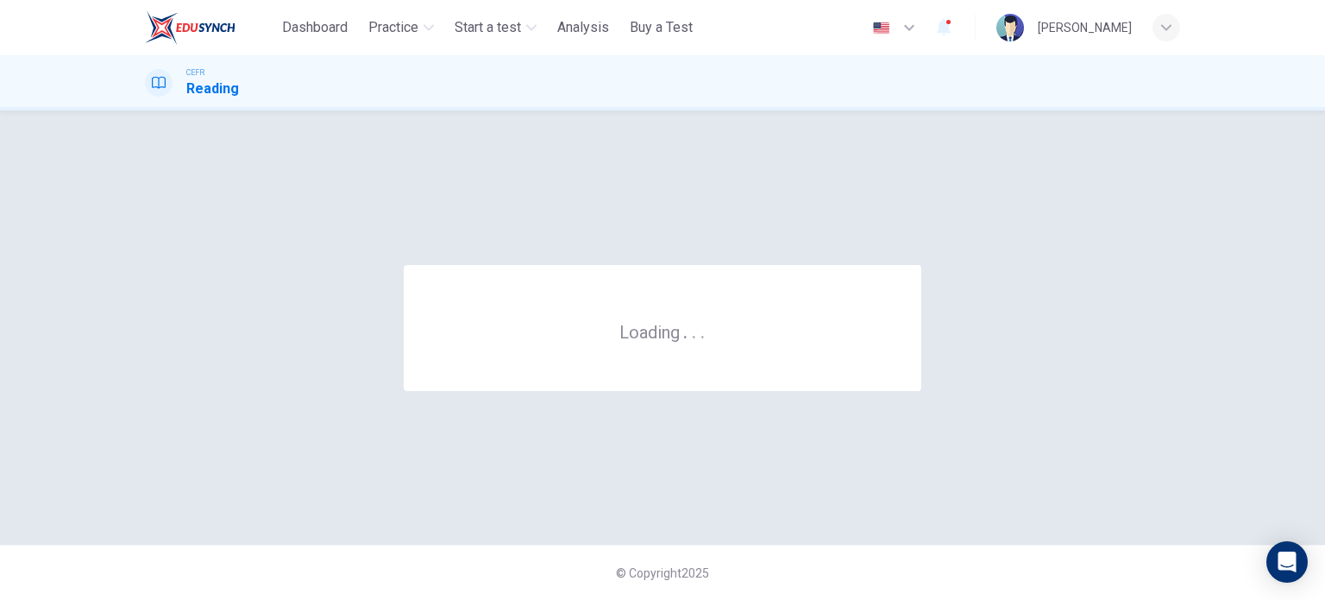
scroll to position [0, 0]
